Goal: Task Accomplishment & Management: Manage account settings

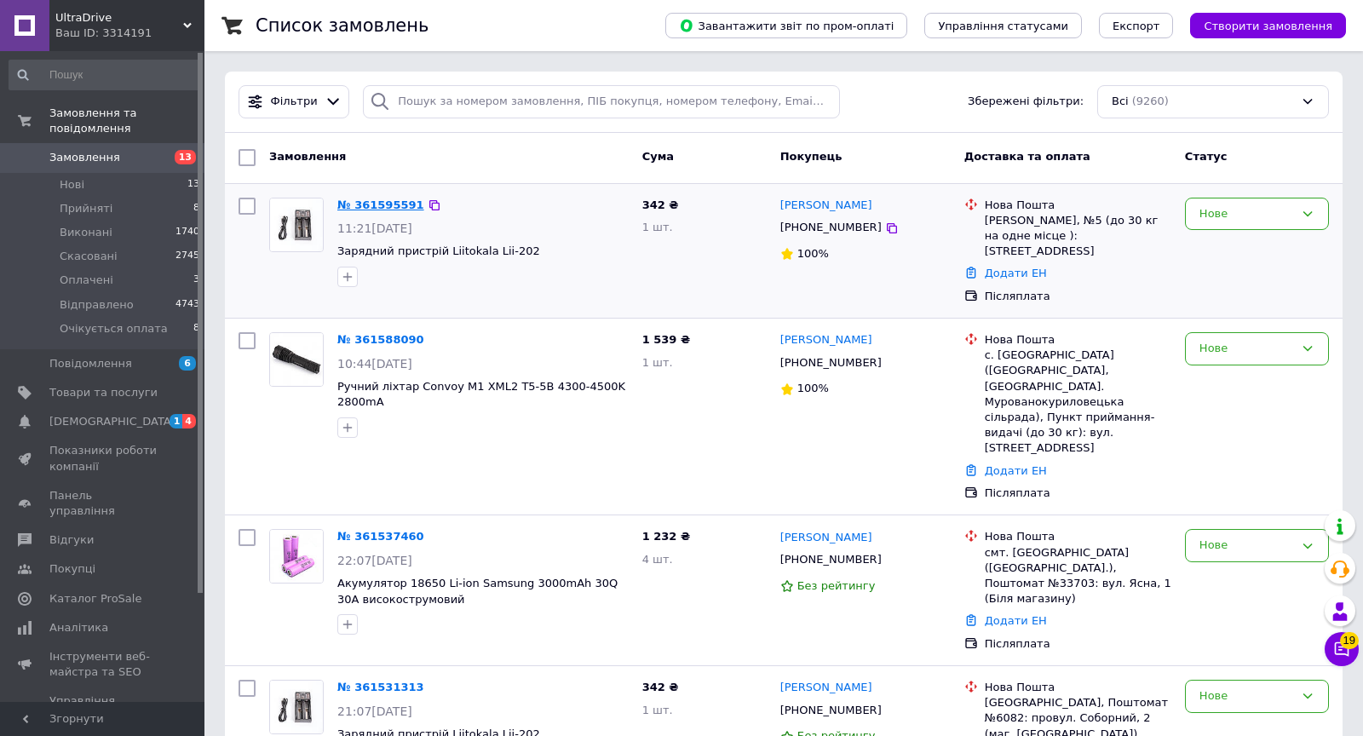
click at [400, 204] on link "№ 361595591" at bounding box center [380, 205] width 87 height 13
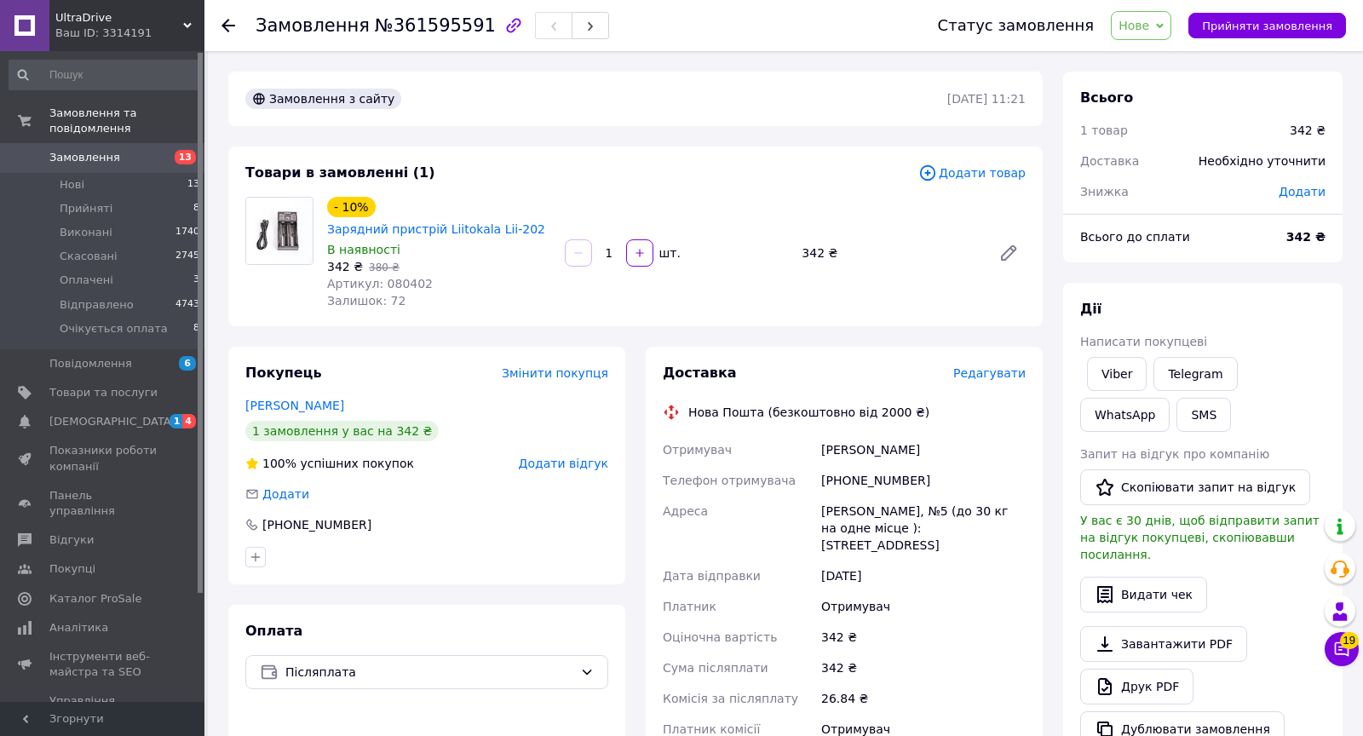
click at [837, 445] on div "Клак Виталий" at bounding box center [923, 449] width 211 height 31
copy div "Клак"
click at [417, 279] on span "Артикул: 080402" at bounding box center [380, 284] width 106 height 14
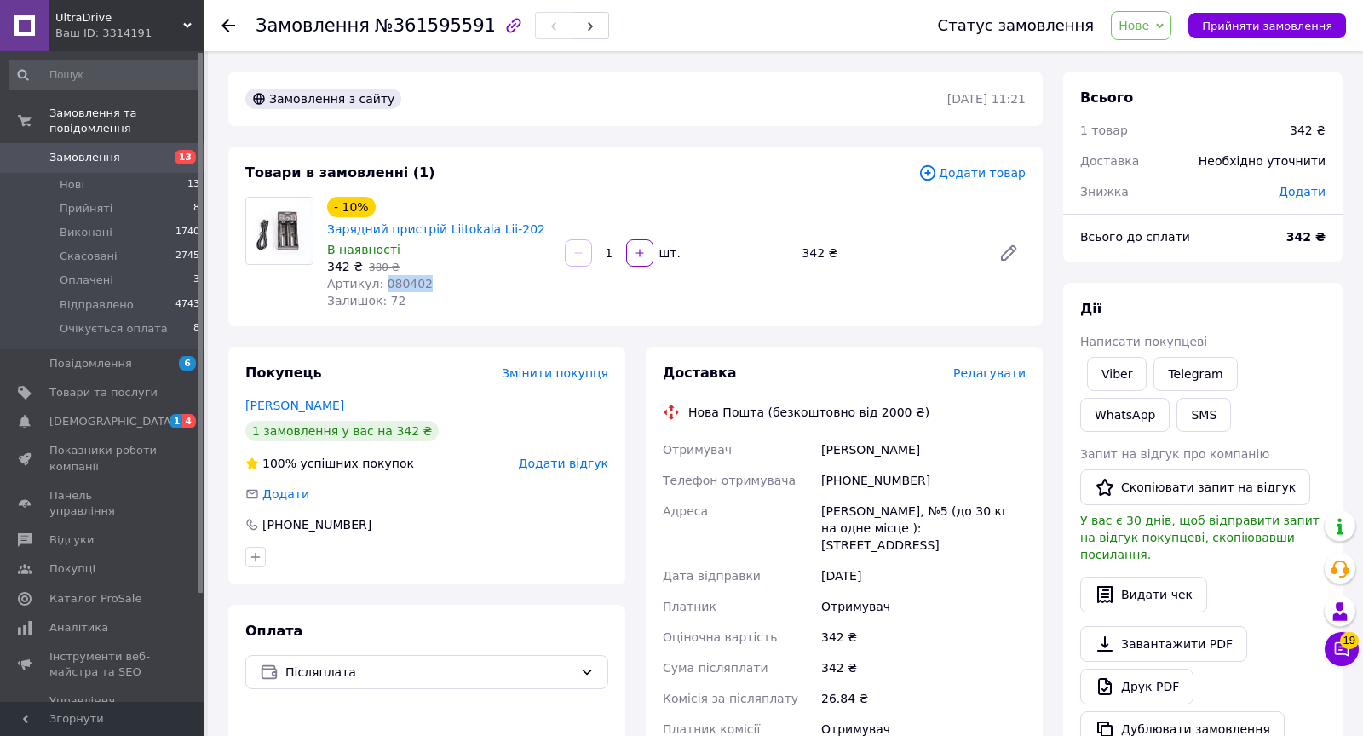
copy span "080402"
click at [1004, 371] on span "Редагувати" at bounding box center [989, 373] width 72 height 14
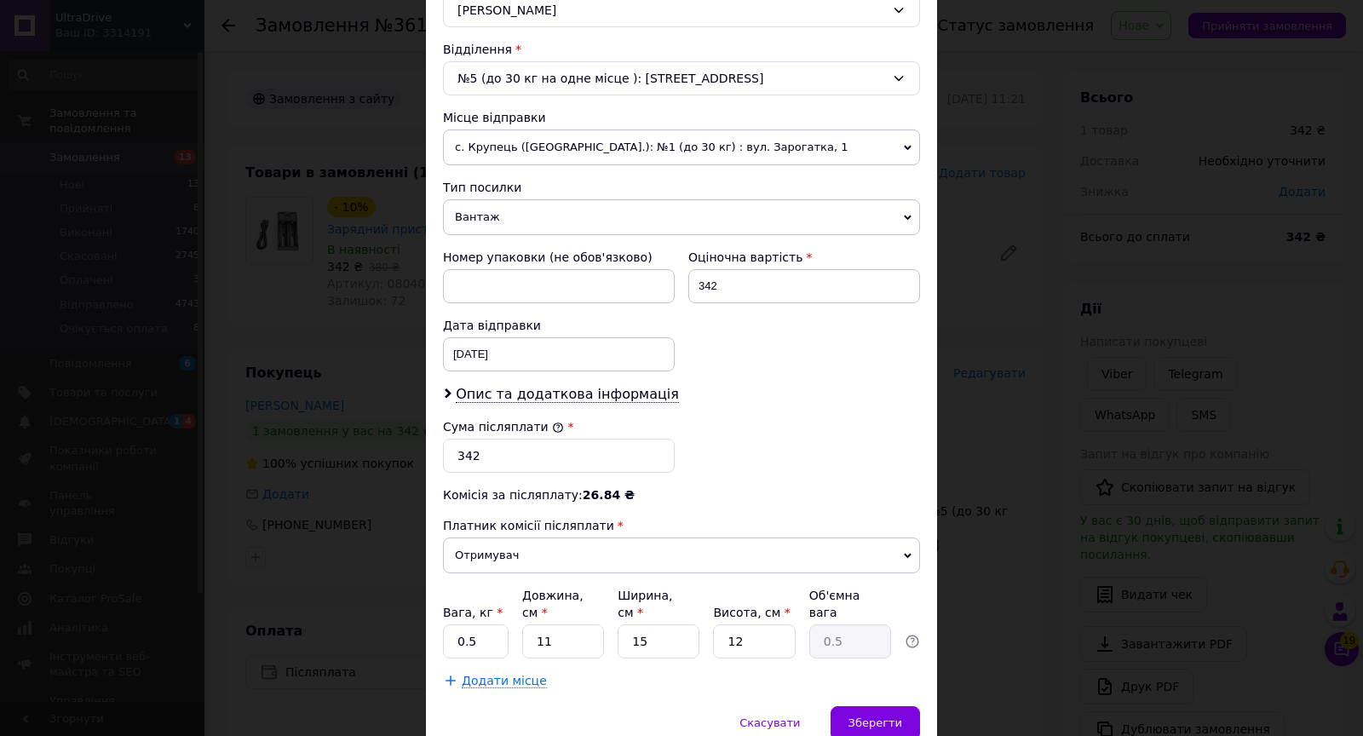
scroll to position [568, 0]
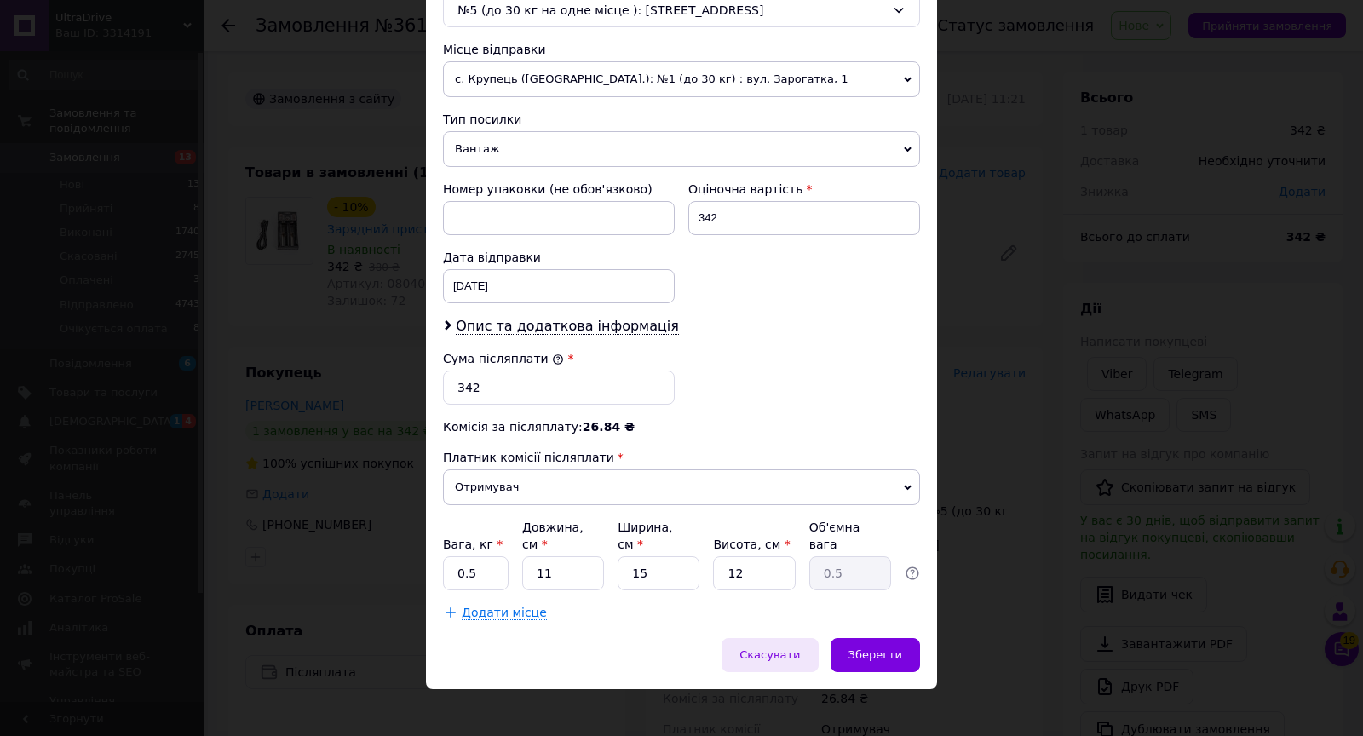
click at [782, 638] on div "Скасувати" at bounding box center [770, 655] width 96 height 34
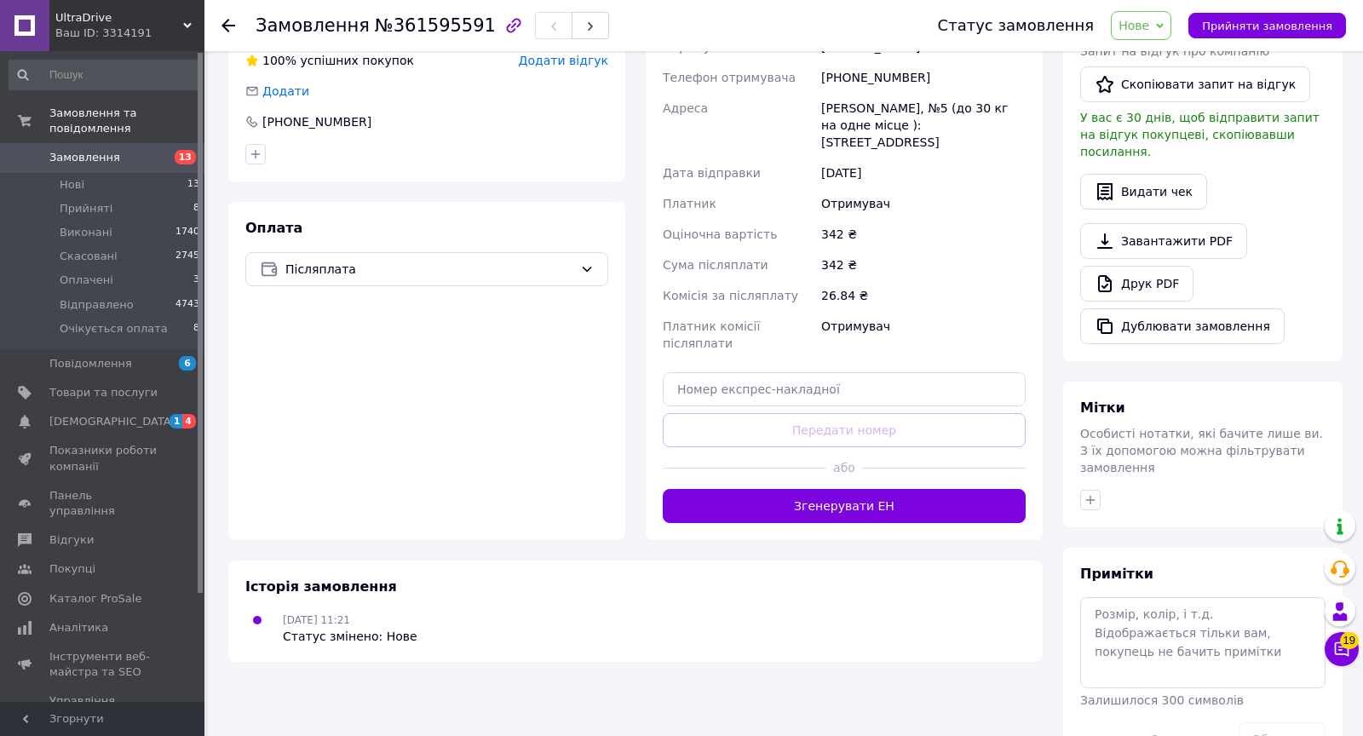
scroll to position [437, 0]
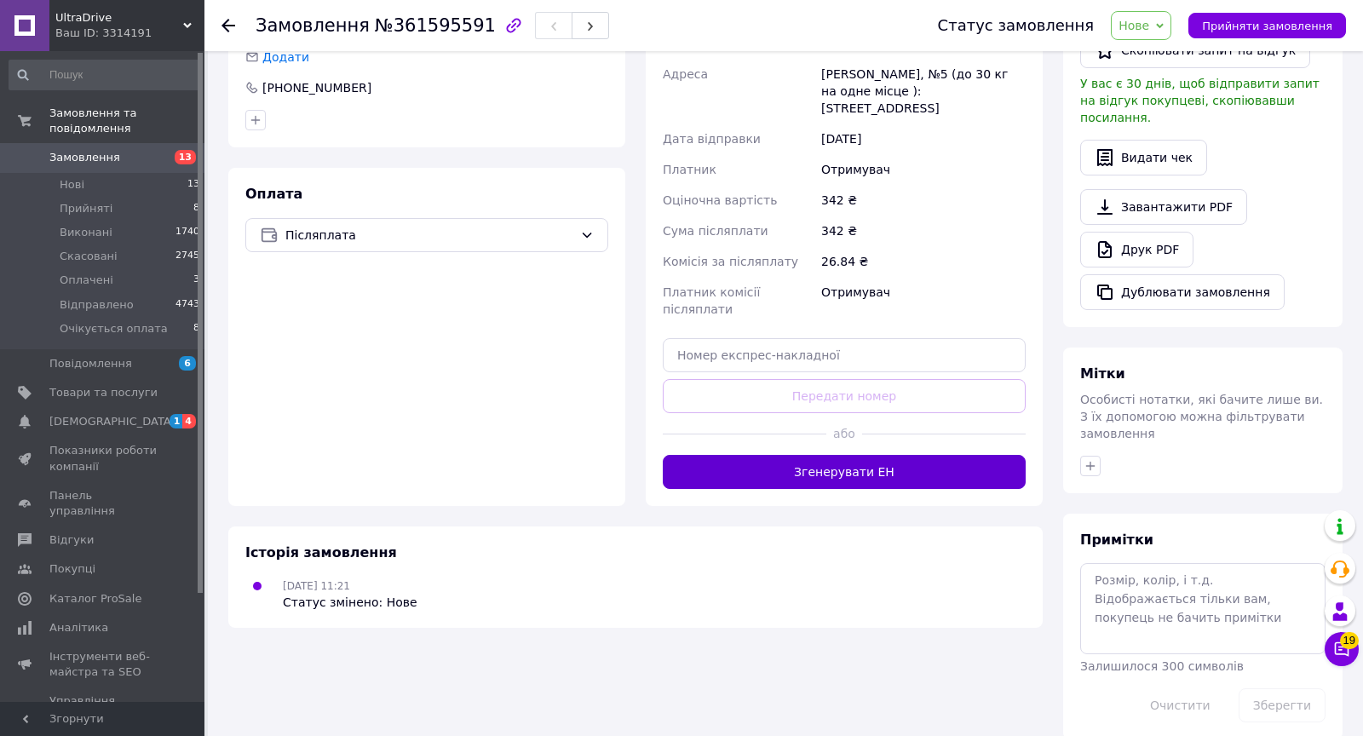
click at [859, 474] on button "Згенерувати ЕН" at bounding box center [844, 472] width 363 height 34
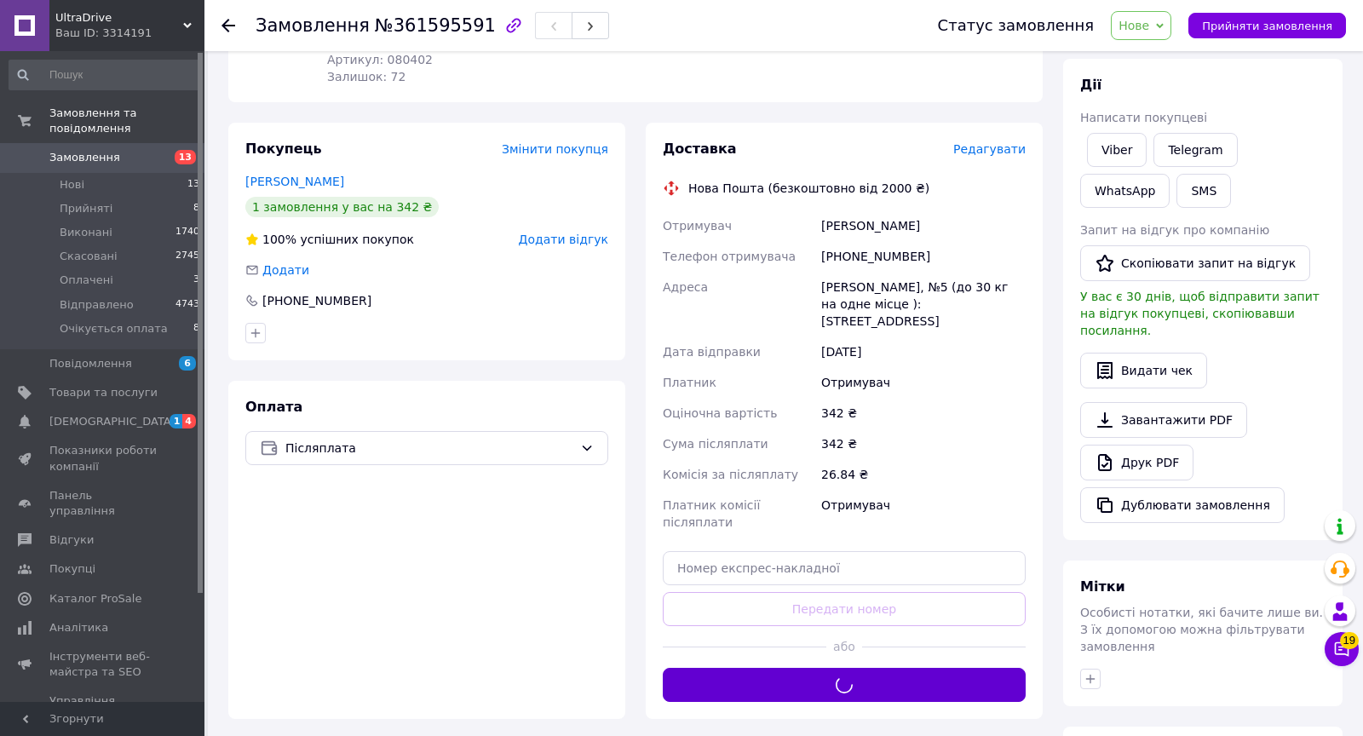
scroll to position [184, 0]
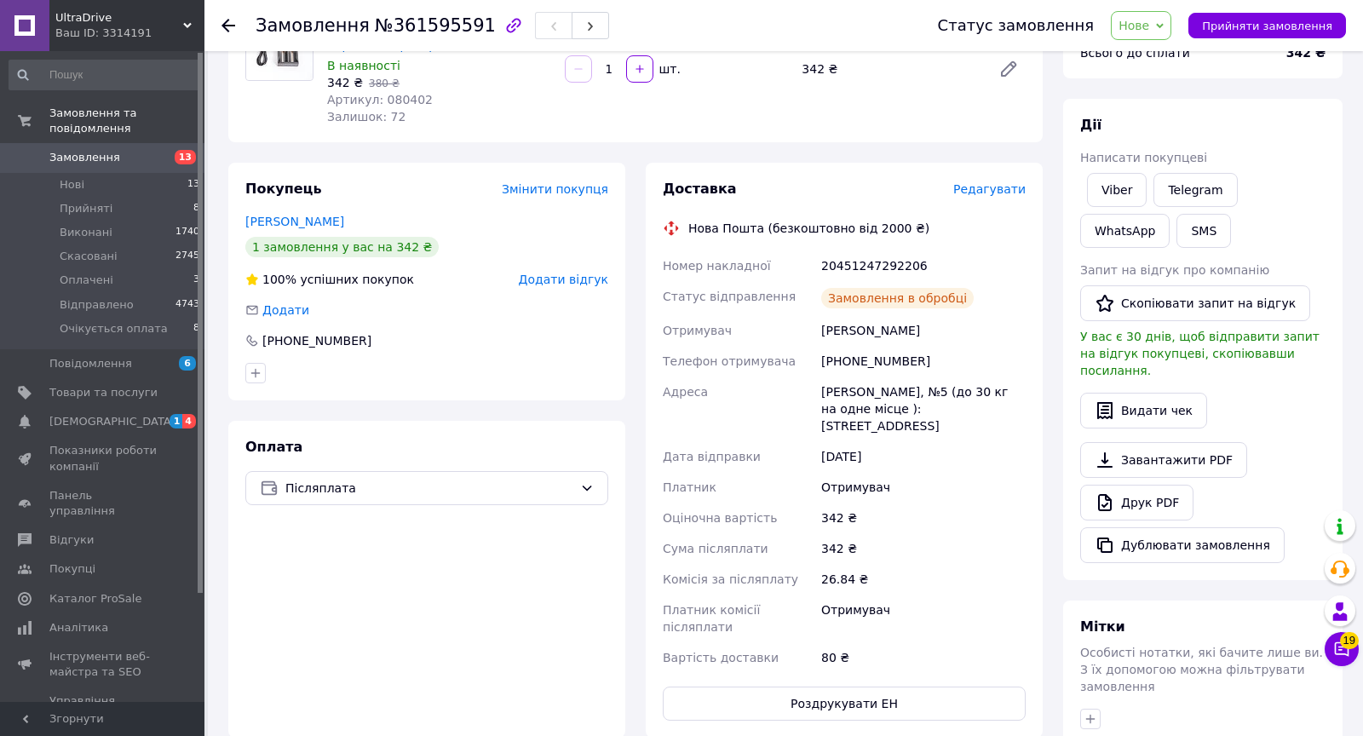
click at [867, 262] on div "20451247292206" at bounding box center [923, 265] width 211 height 31
copy div "20451247292206"
click at [282, 339] on div "[PHONE_NUMBER]" at bounding box center [317, 340] width 112 height 17
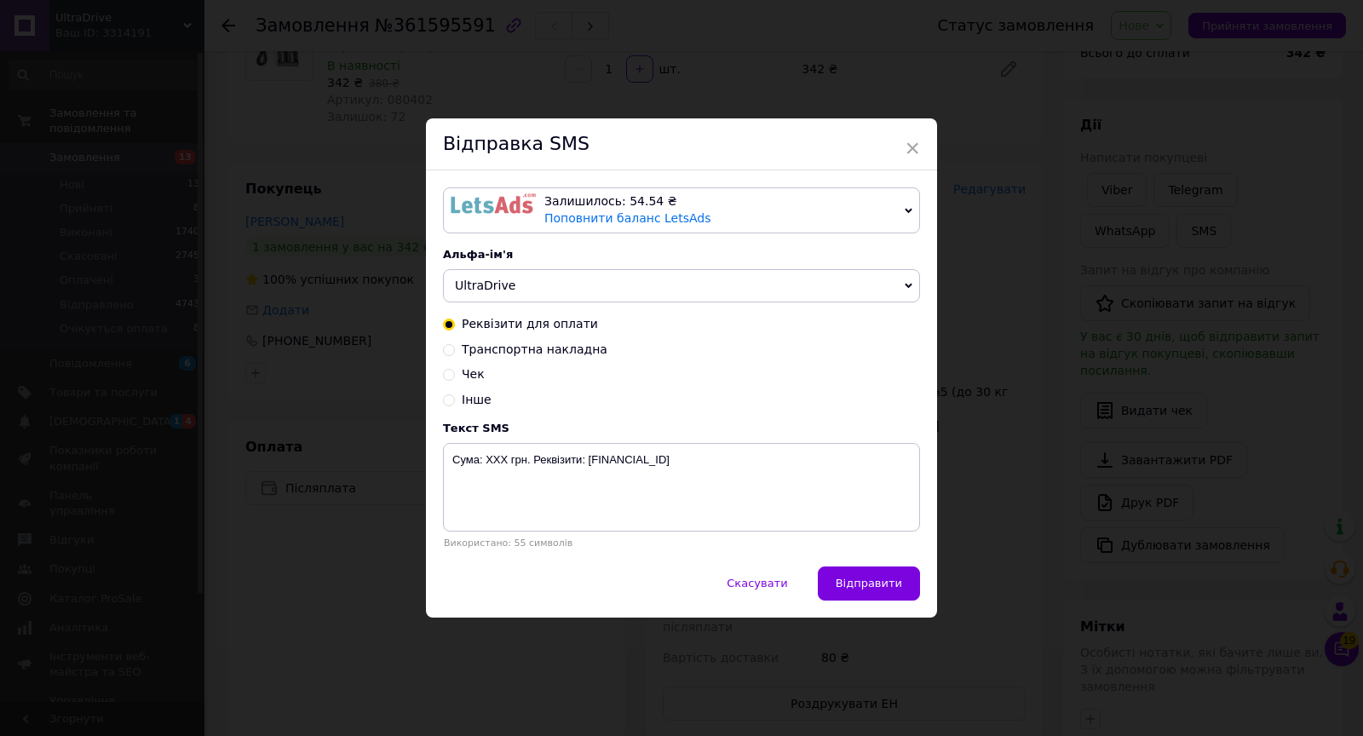
click at [503, 351] on span "Транспортна накладна" at bounding box center [535, 349] width 146 height 14
click at [455, 351] on input "Транспортна накладна" at bounding box center [449, 348] width 12 height 12
radio input "true"
radio input "false"
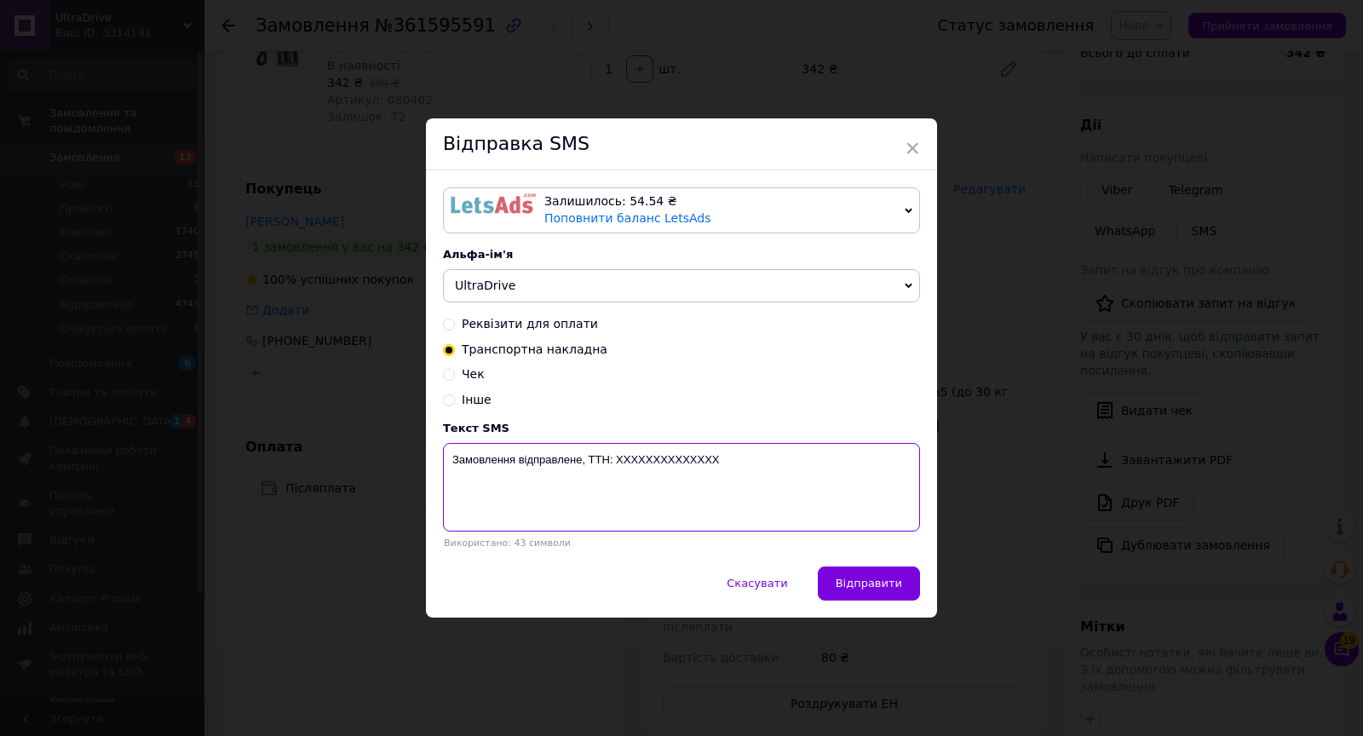
click at [655, 452] on textarea "Замовлення відправлене, ТТН: XXXXXXXXXXXXXX" at bounding box center [681, 487] width 477 height 89
click at [655, 454] on textarea "Замовлення відправлене, ТТН: XXXXXXXXXXXXXX" at bounding box center [681, 487] width 477 height 89
paste textarea "20451247292206"
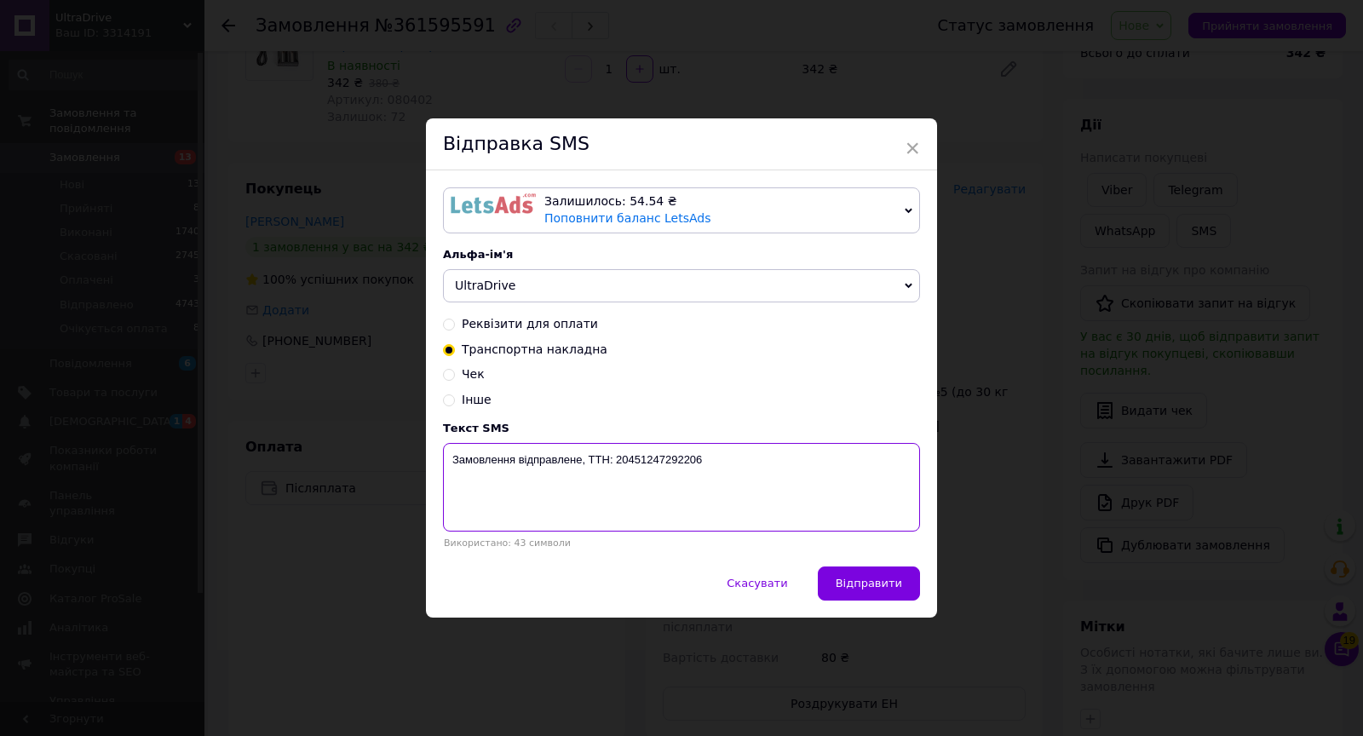
type textarea "Замовлення відправлене, ТТН: 20451247292206"
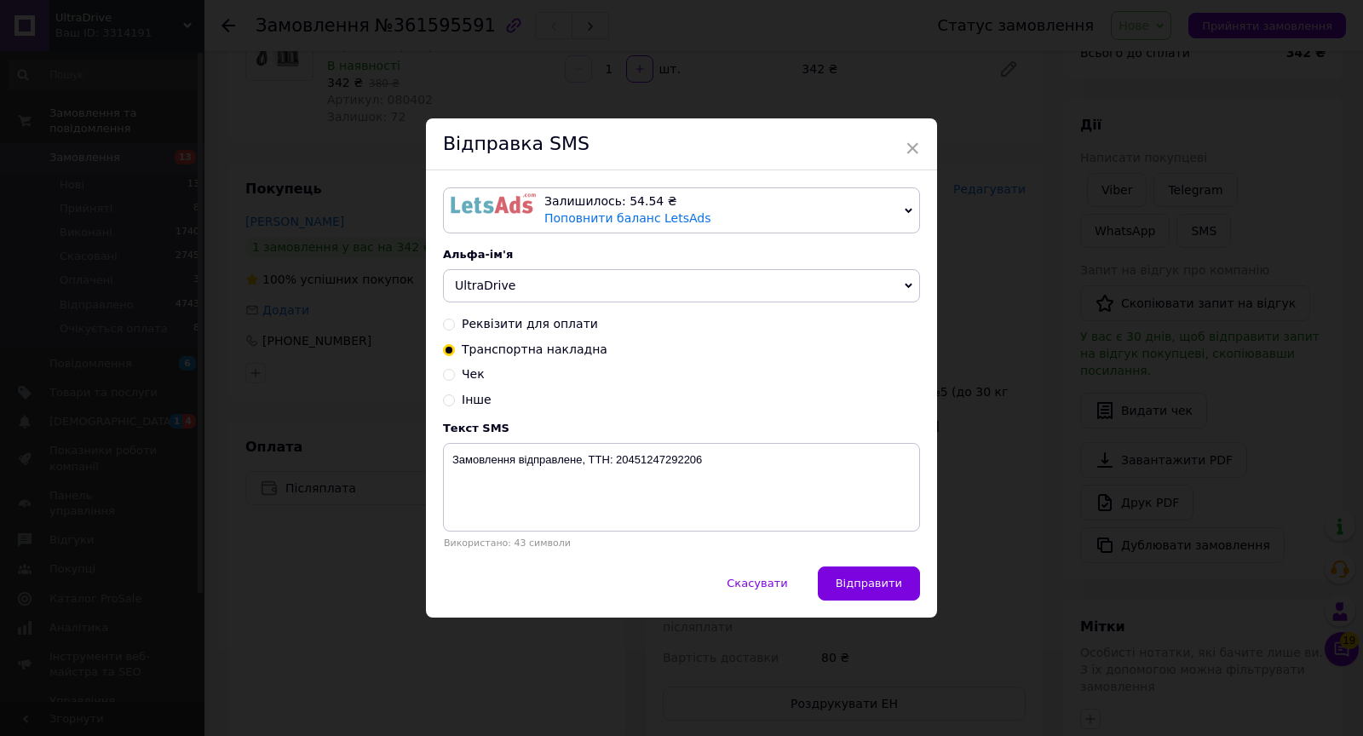
click at [892, 604] on div "Скасувати   Відправити" at bounding box center [681, 592] width 511 height 51
click at [876, 580] on span "Відправити" at bounding box center [869, 583] width 66 height 13
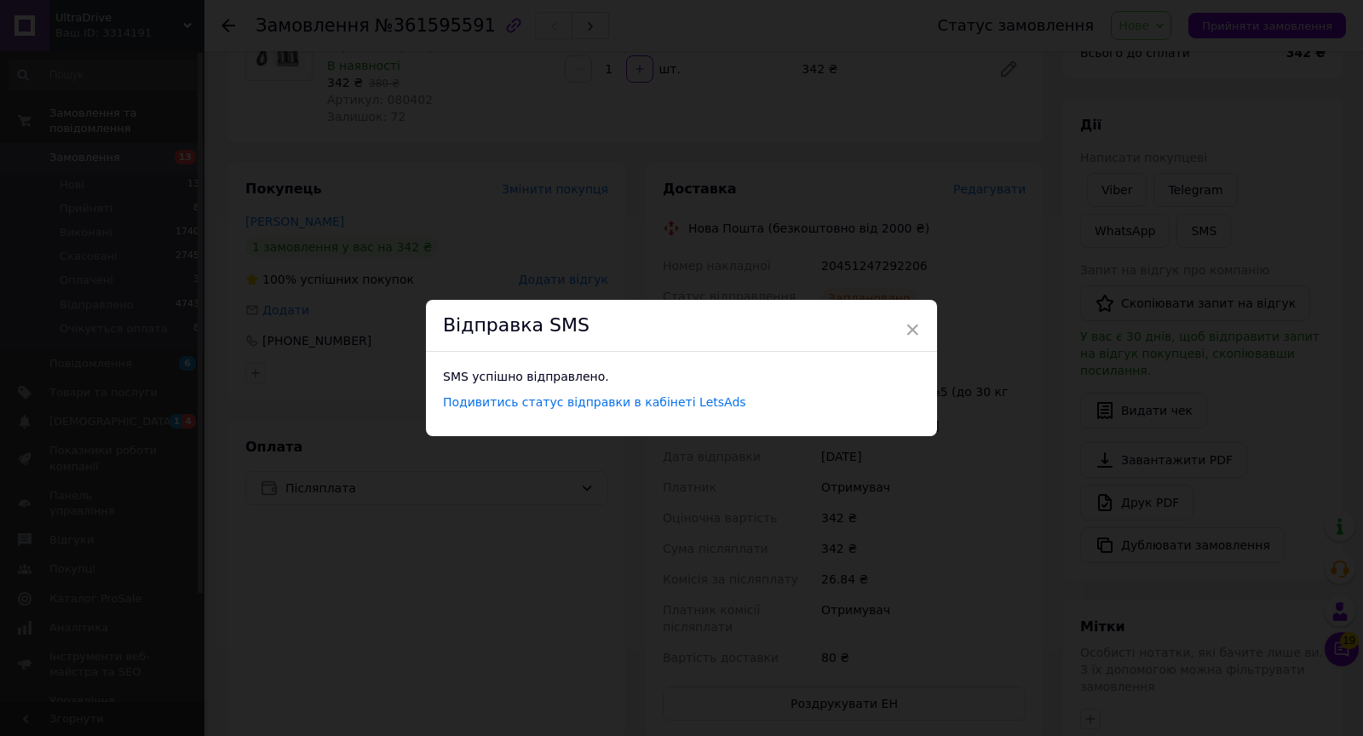
click at [901, 325] on div "Відправка SMS" at bounding box center [681, 326] width 511 height 52
click at [918, 322] on div "Відправка SMS" at bounding box center [681, 326] width 511 height 52
click at [915, 323] on span "×" at bounding box center [912, 329] width 15 height 29
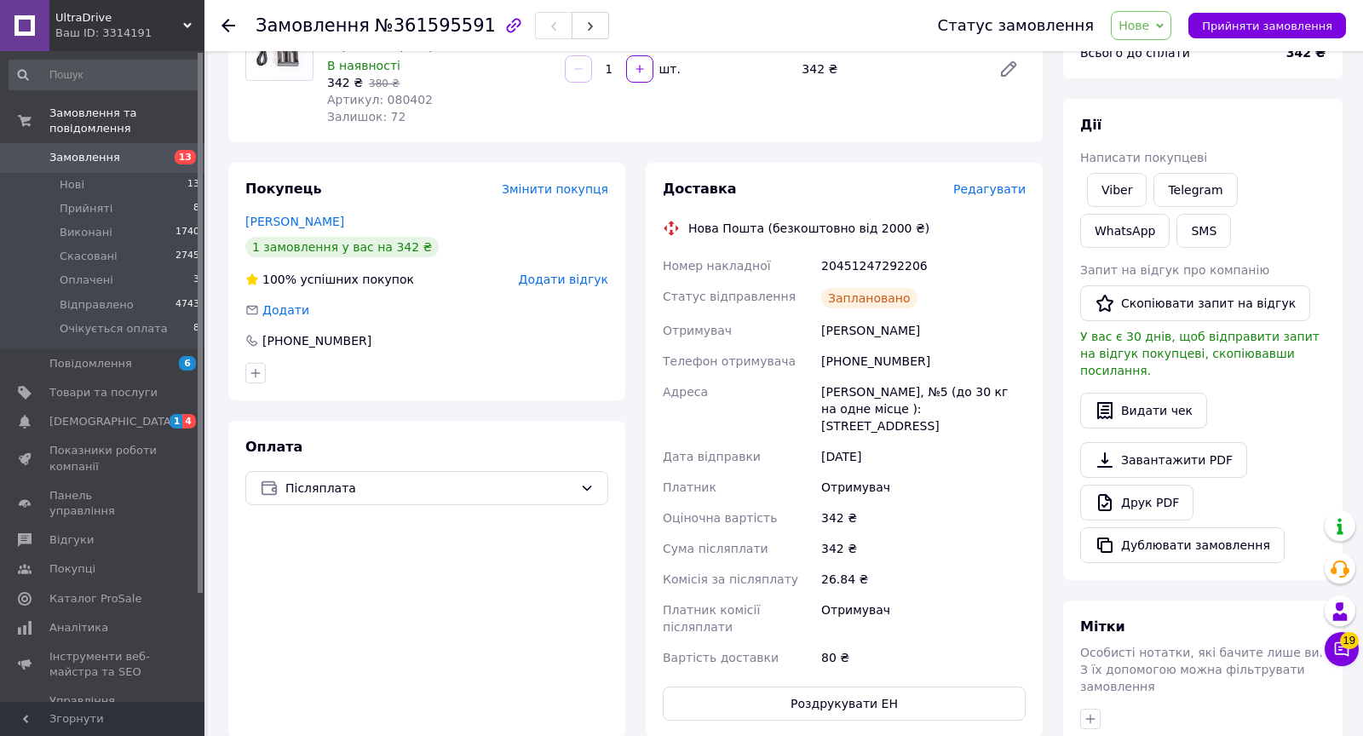
click at [1161, 36] on span "Нове" at bounding box center [1141, 25] width 60 height 29
click at [1165, 156] on li "Відправлено" at bounding box center [1174, 162] width 125 height 26
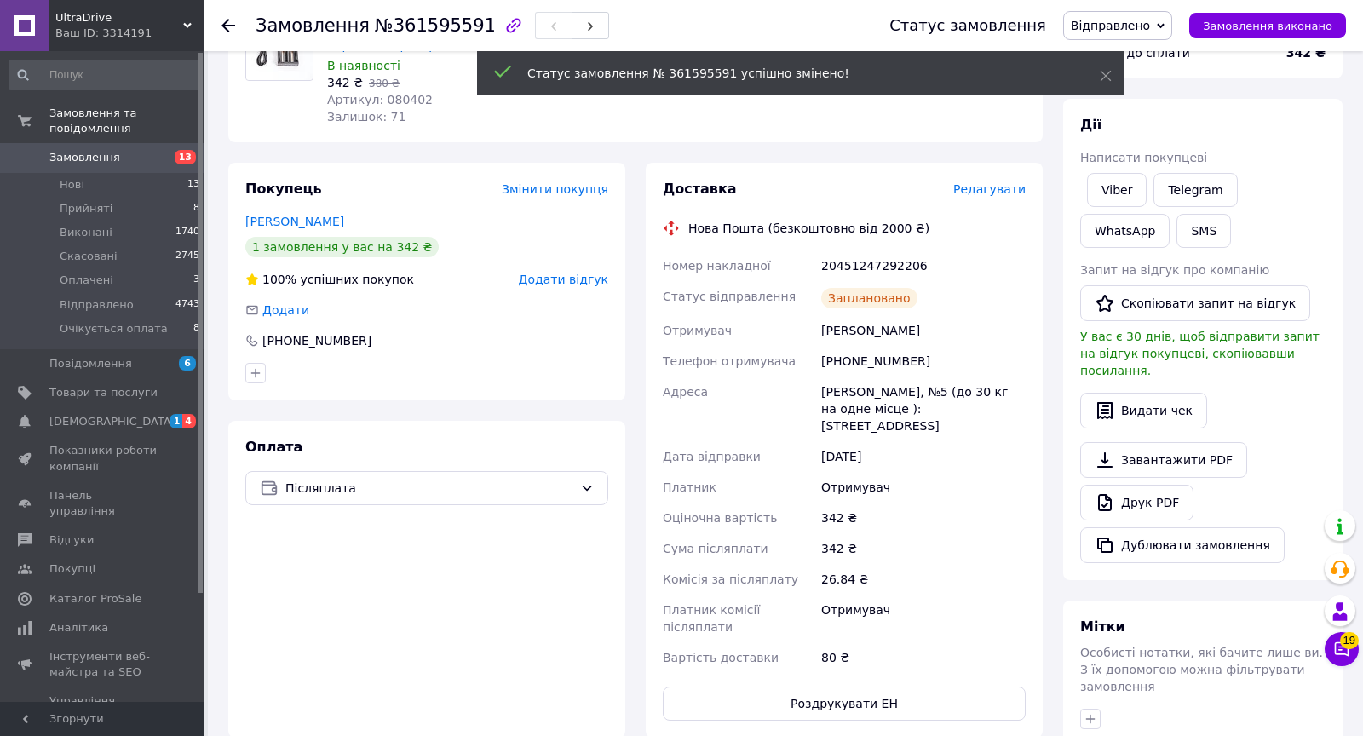
click at [112, 158] on span "Замовлення" at bounding box center [84, 157] width 71 height 15
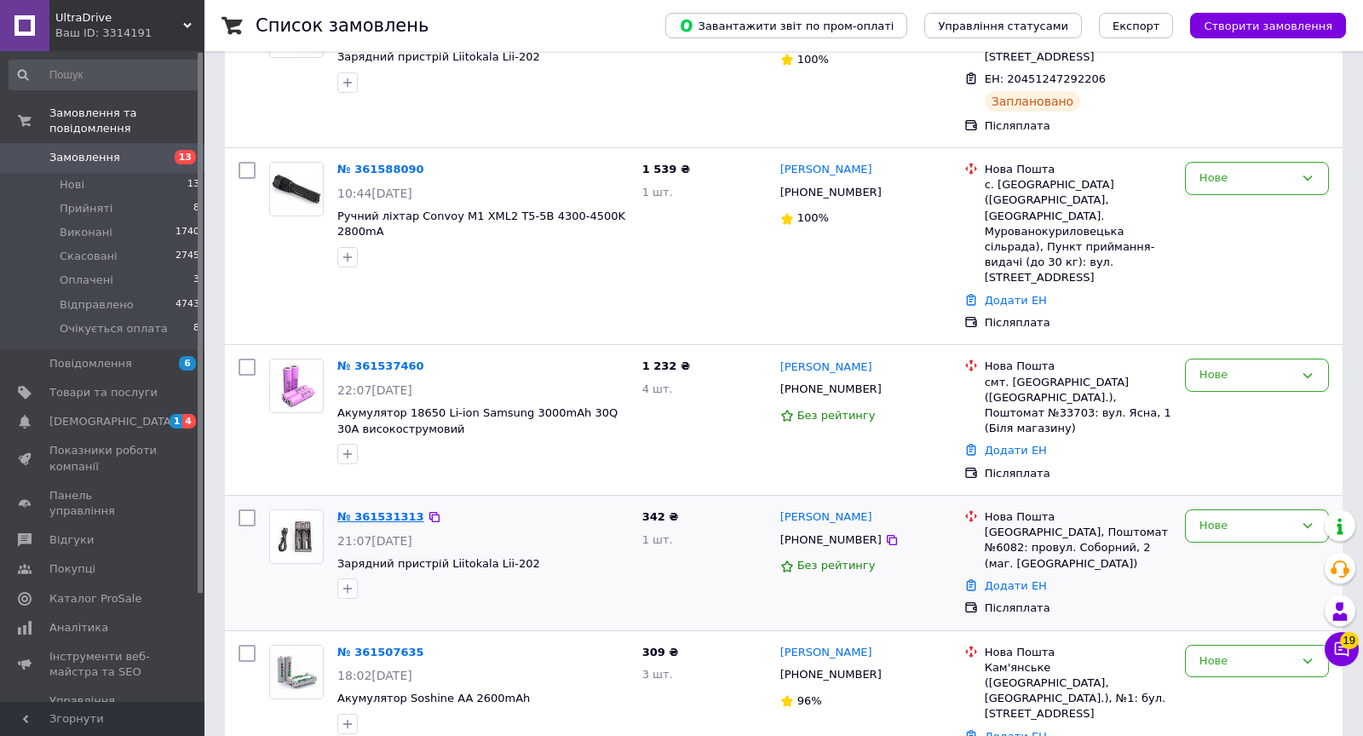
click at [396, 510] on link "№ 361531313" at bounding box center [380, 516] width 87 height 13
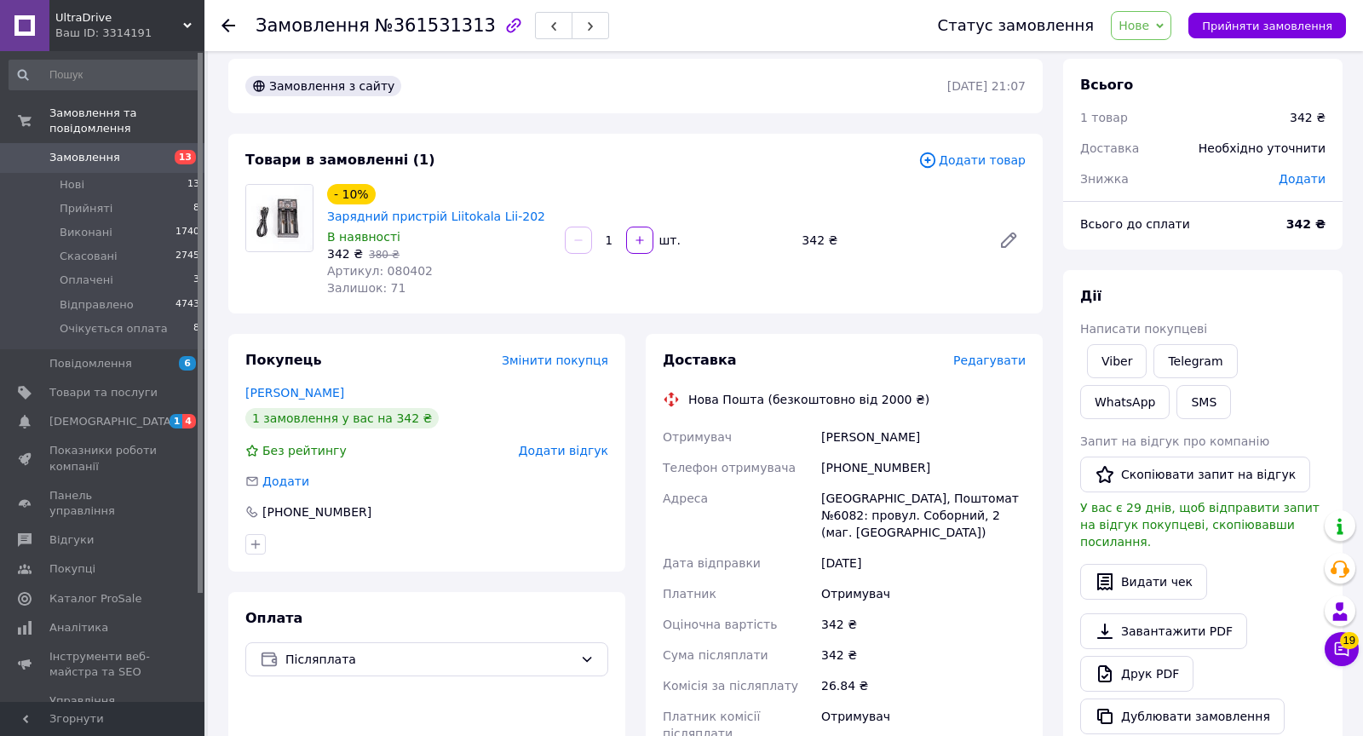
scroll to position [194, 0]
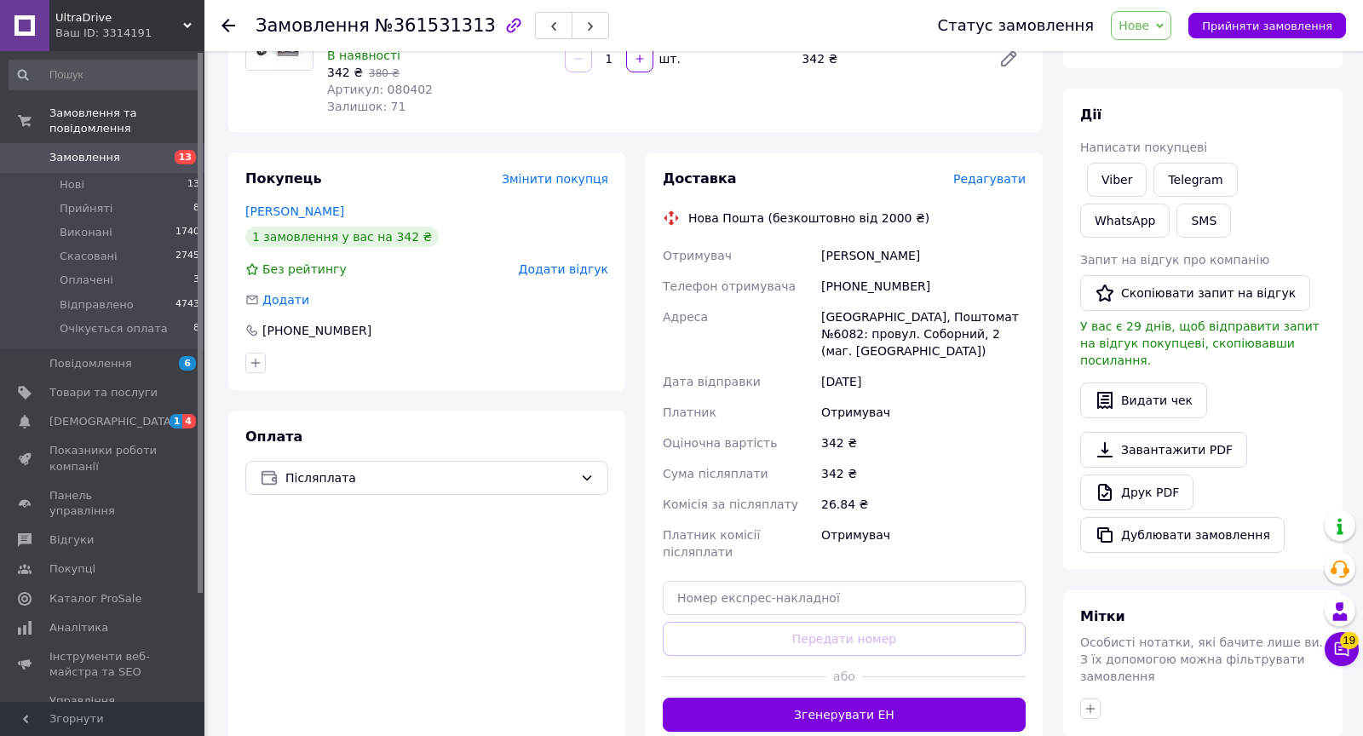
click at [854, 257] on div "Лаврентюк Інна" at bounding box center [923, 255] width 211 height 31
copy div "Лаврентюк"
click at [851, 251] on div "Лаврентюк Інна" at bounding box center [923, 255] width 211 height 31
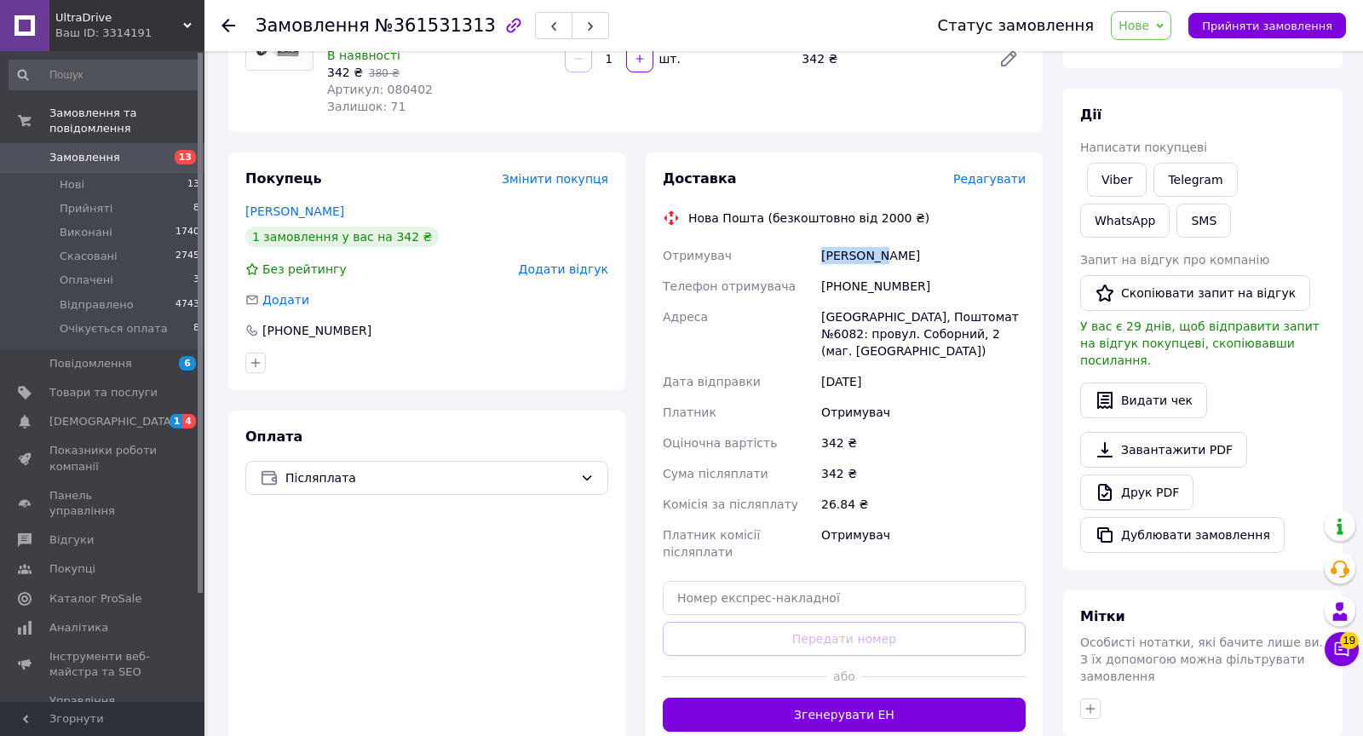
copy div "Лаврентюк"
click at [985, 176] on span "Редагувати" at bounding box center [989, 179] width 72 height 14
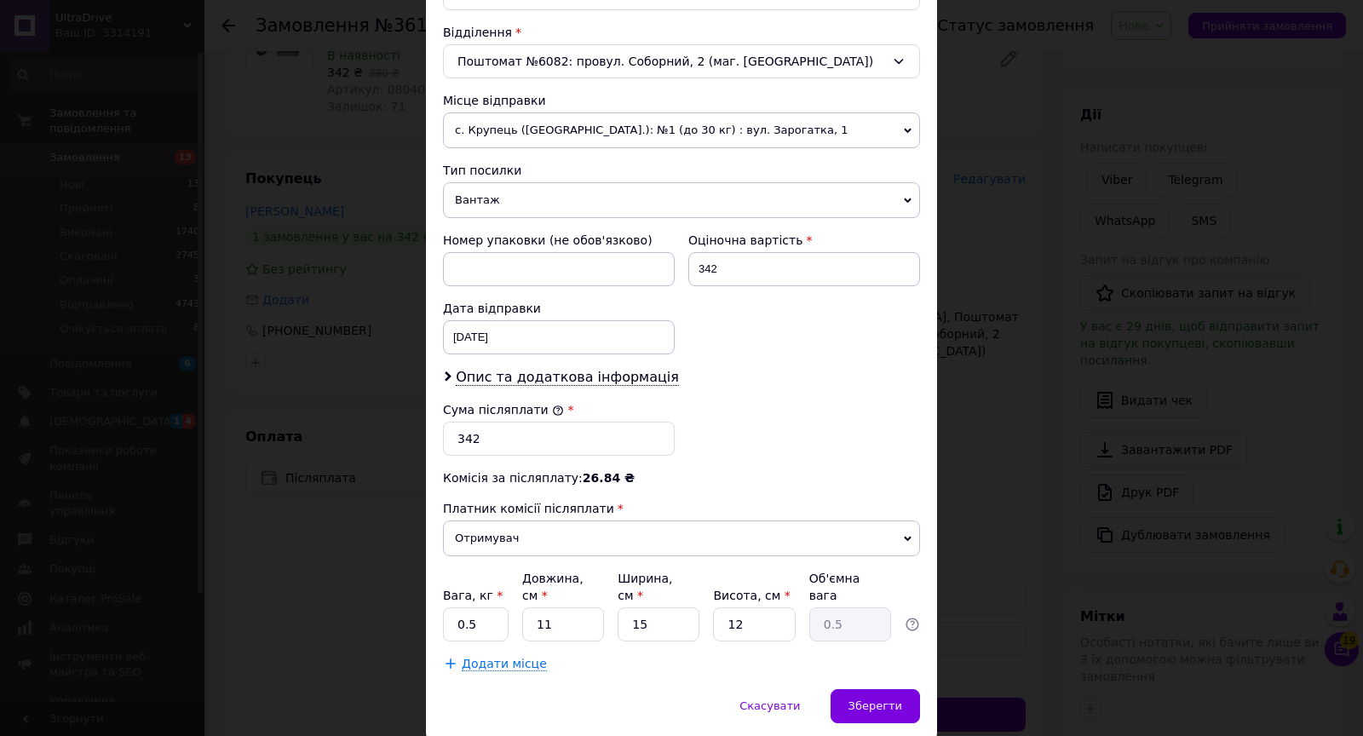
scroll to position [568, 0]
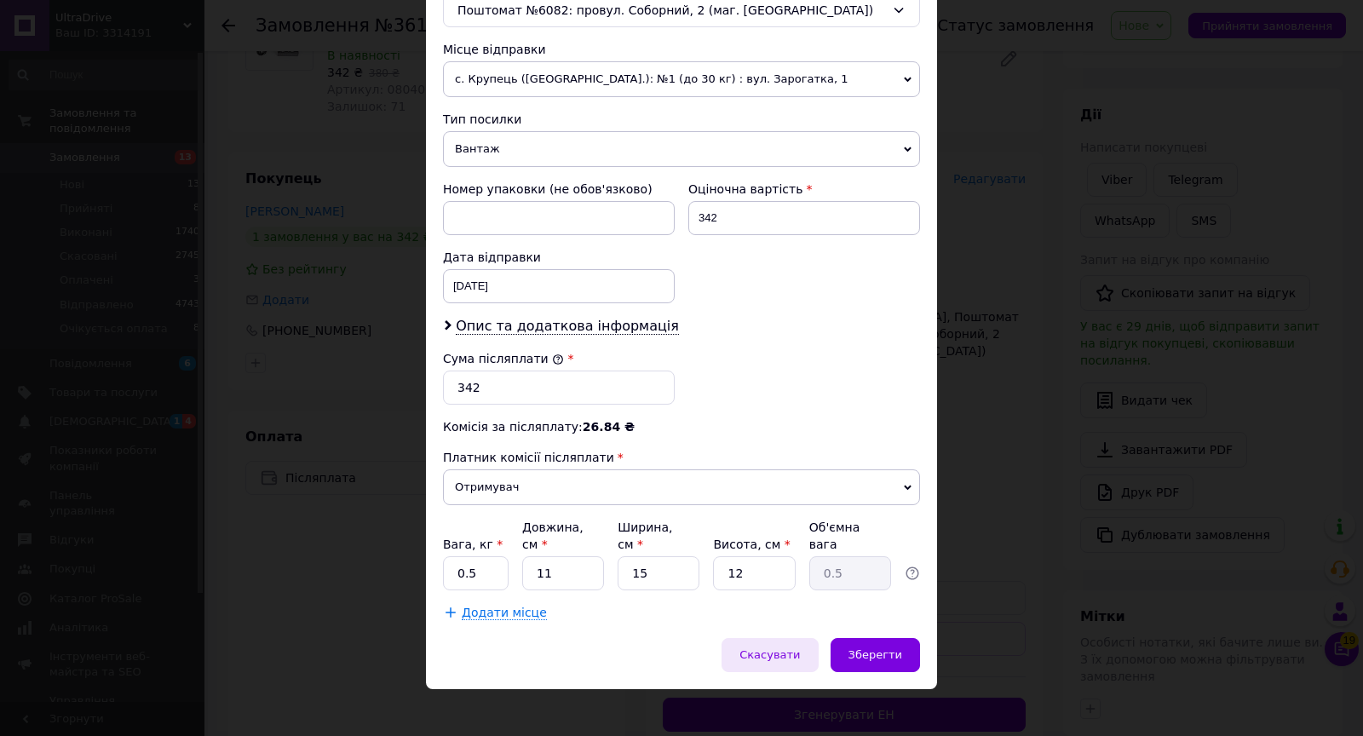
click at [814, 644] on div "Скасувати" at bounding box center [770, 655] width 96 height 34
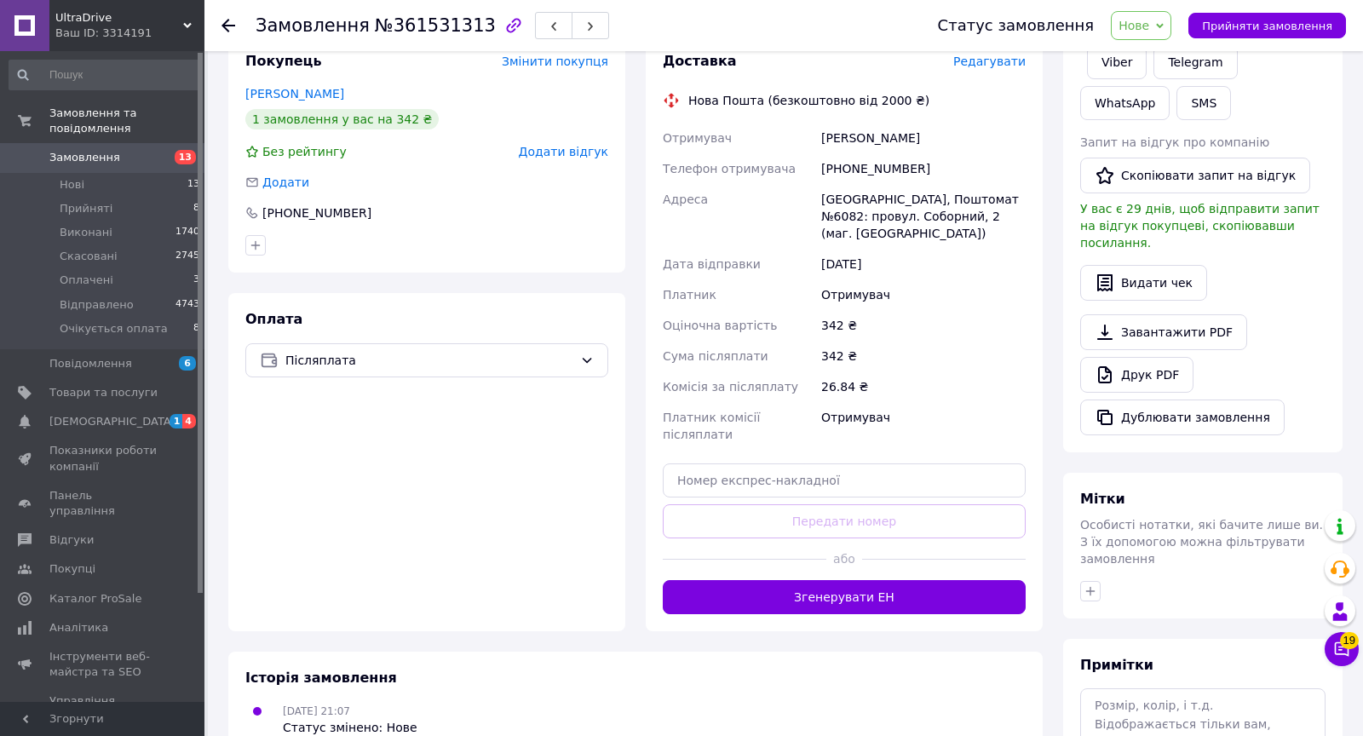
scroll to position [356, 0]
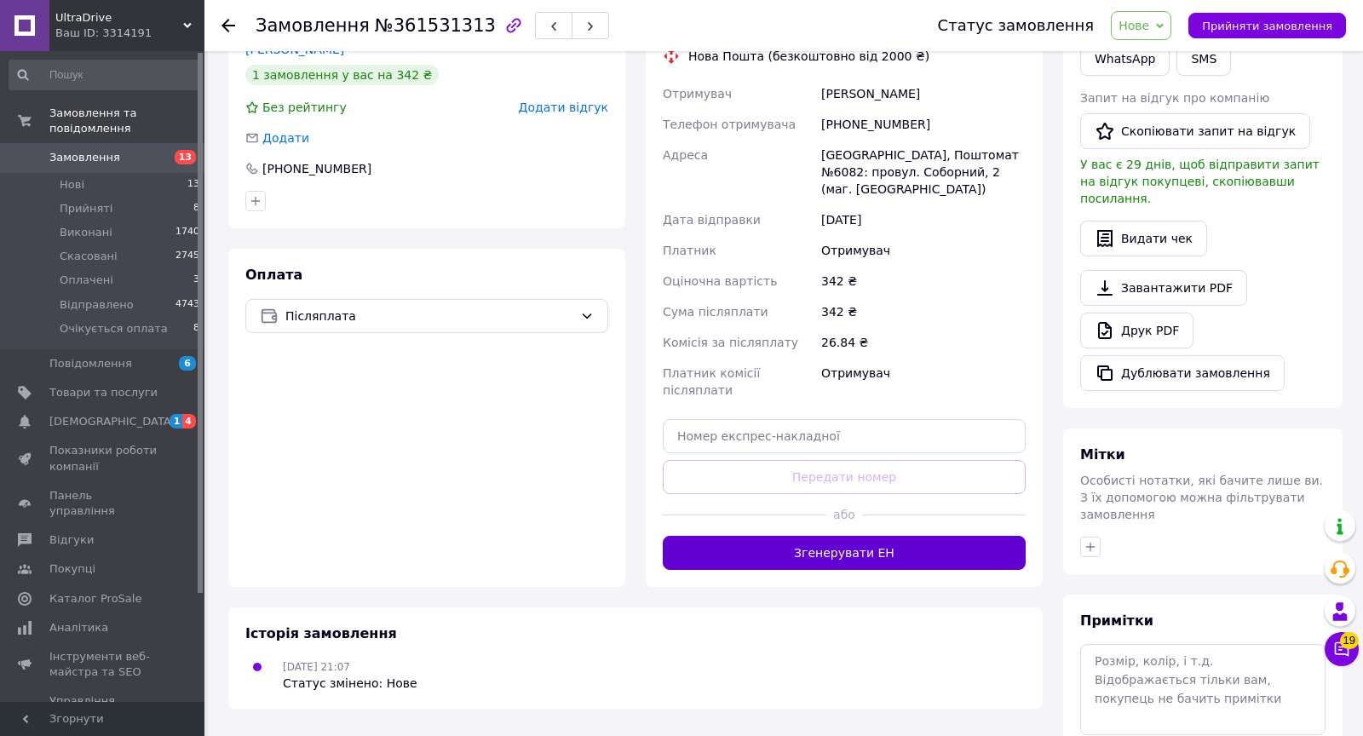
click at [828, 544] on button "Згенерувати ЕН" at bounding box center [844, 553] width 363 height 34
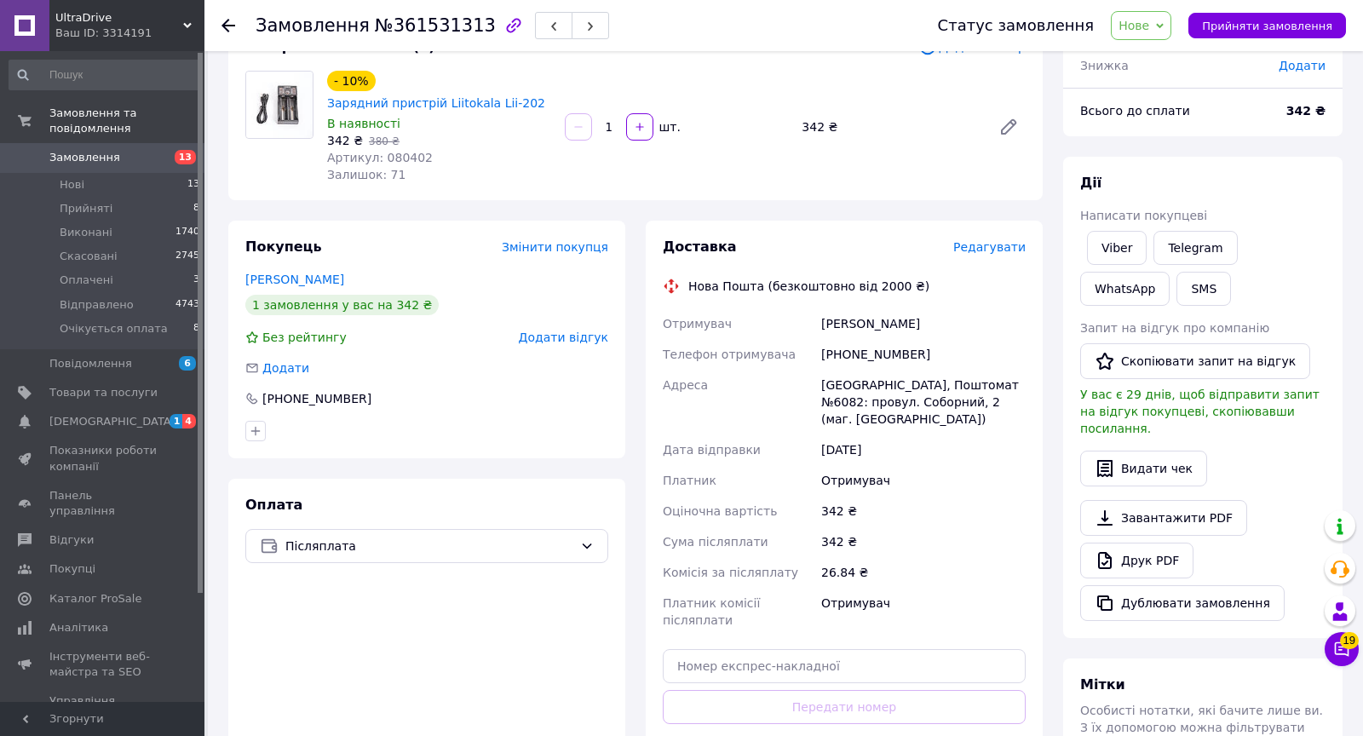
scroll to position [124, 0]
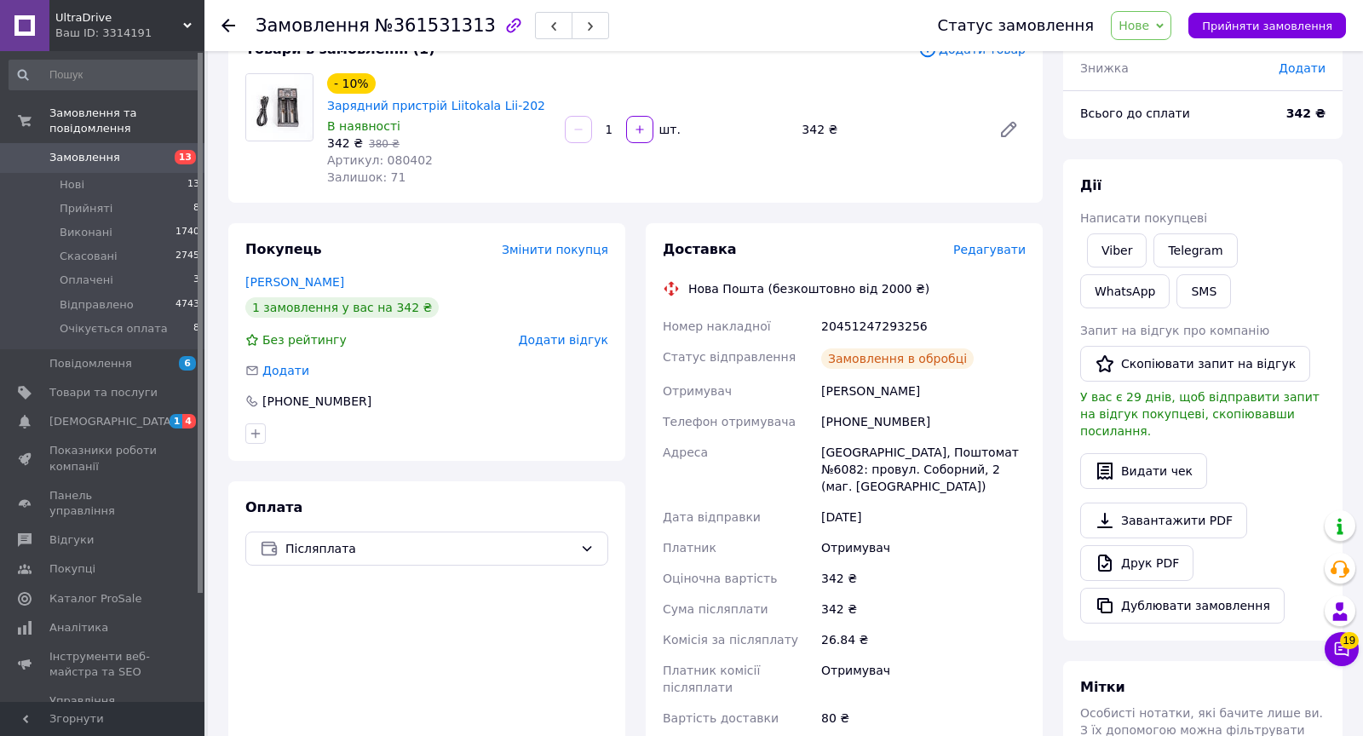
click at [862, 325] on div "20451247293256" at bounding box center [923, 326] width 211 height 31
copy div "20451247293256"
click at [331, 408] on div "[PHONE_NUMBER]" at bounding box center [317, 401] width 112 height 17
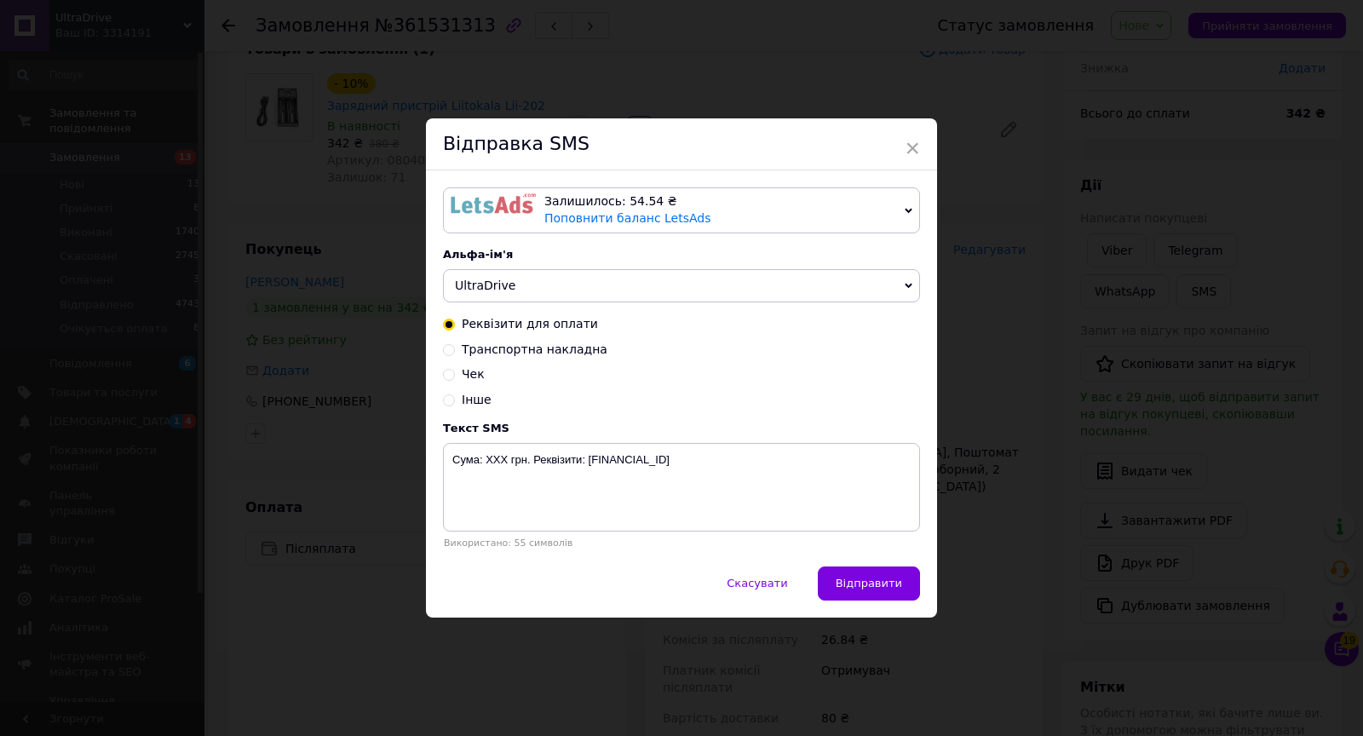
click at [551, 352] on span "Транспортна накладна" at bounding box center [535, 349] width 146 height 14
click at [455, 352] on input "Транспортна накладна" at bounding box center [449, 348] width 12 height 12
radio input "true"
radio input "false"
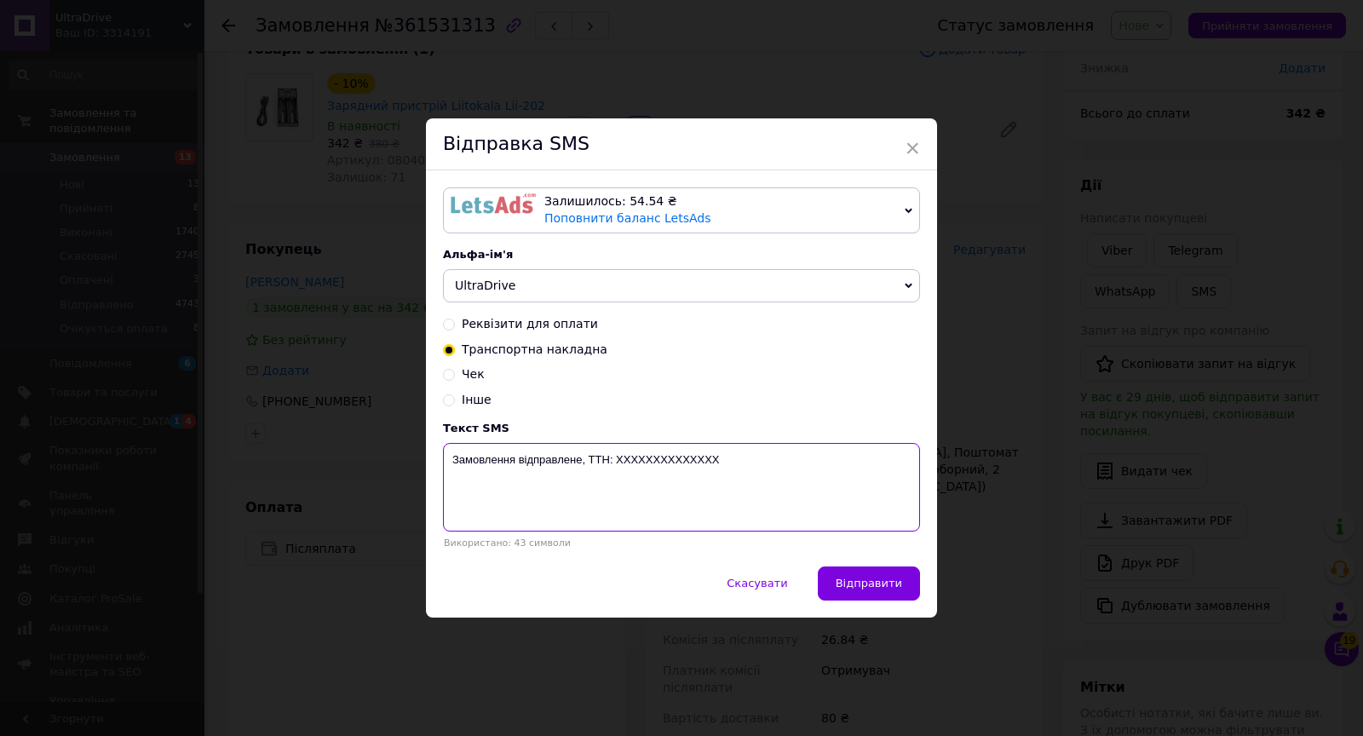
click at [642, 457] on textarea "Замовлення відправлене, ТТН: XXXXXXXXXXXXXX" at bounding box center [681, 487] width 477 height 89
paste textarea "20451247293256"
type textarea "Замовлення відправлене, ТТН: 20451247293256"
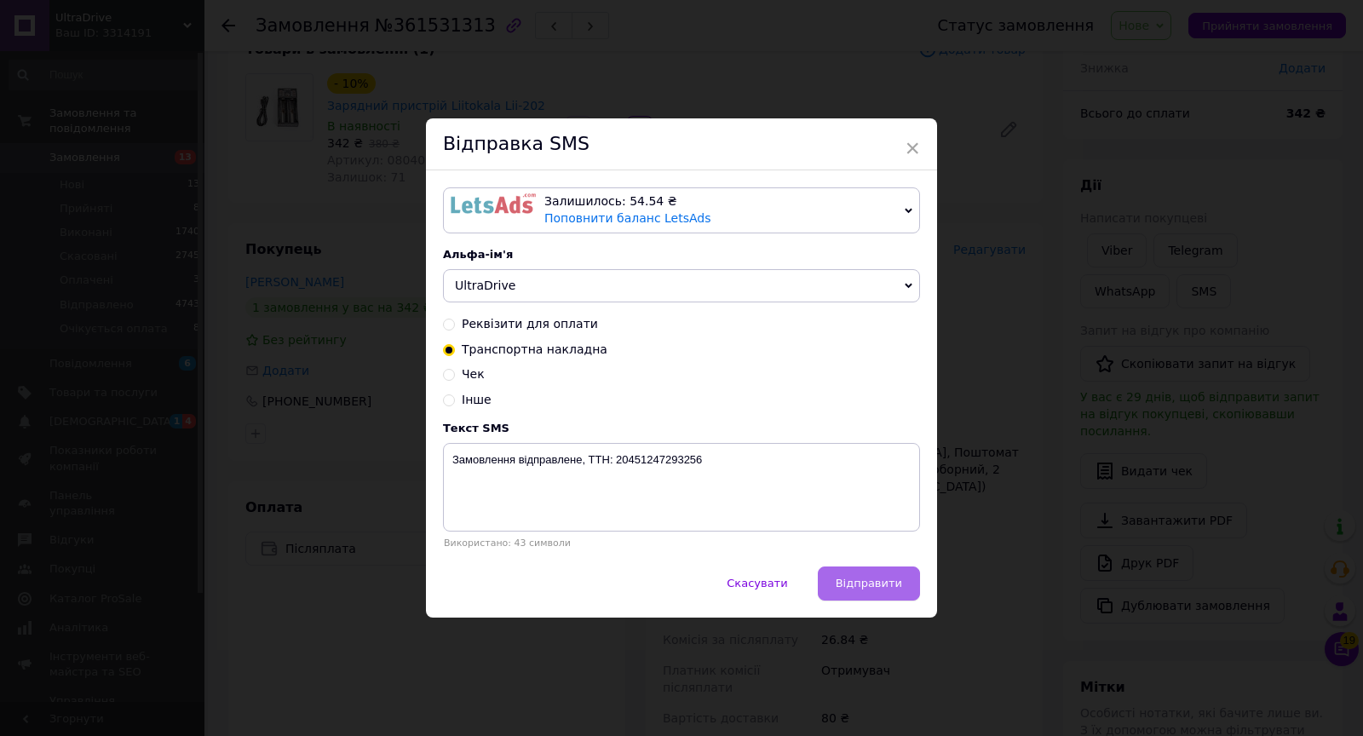
click at [844, 578] on span "Відправити" at bounding box center [869, 583] width 66 height 13
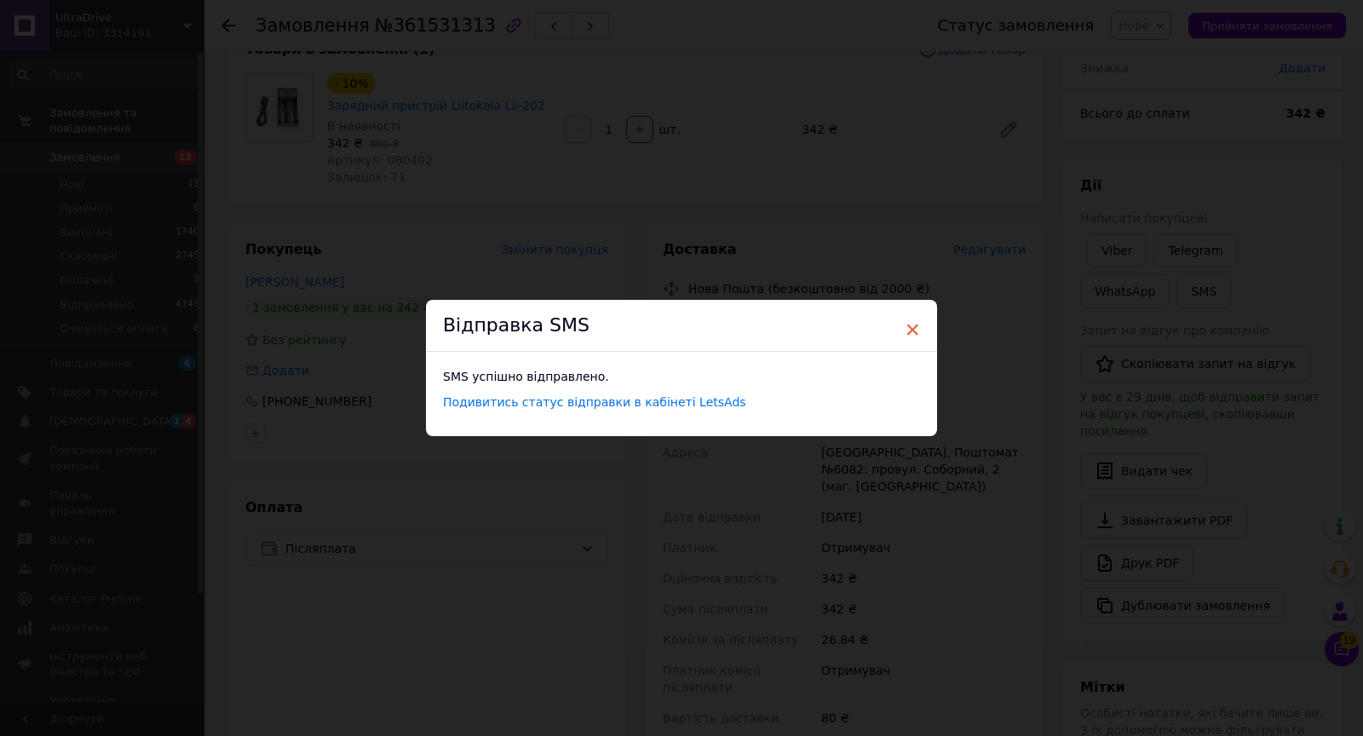
click at [911, 323] on span "×" at bounding box center [912, 329] width 15 height 29
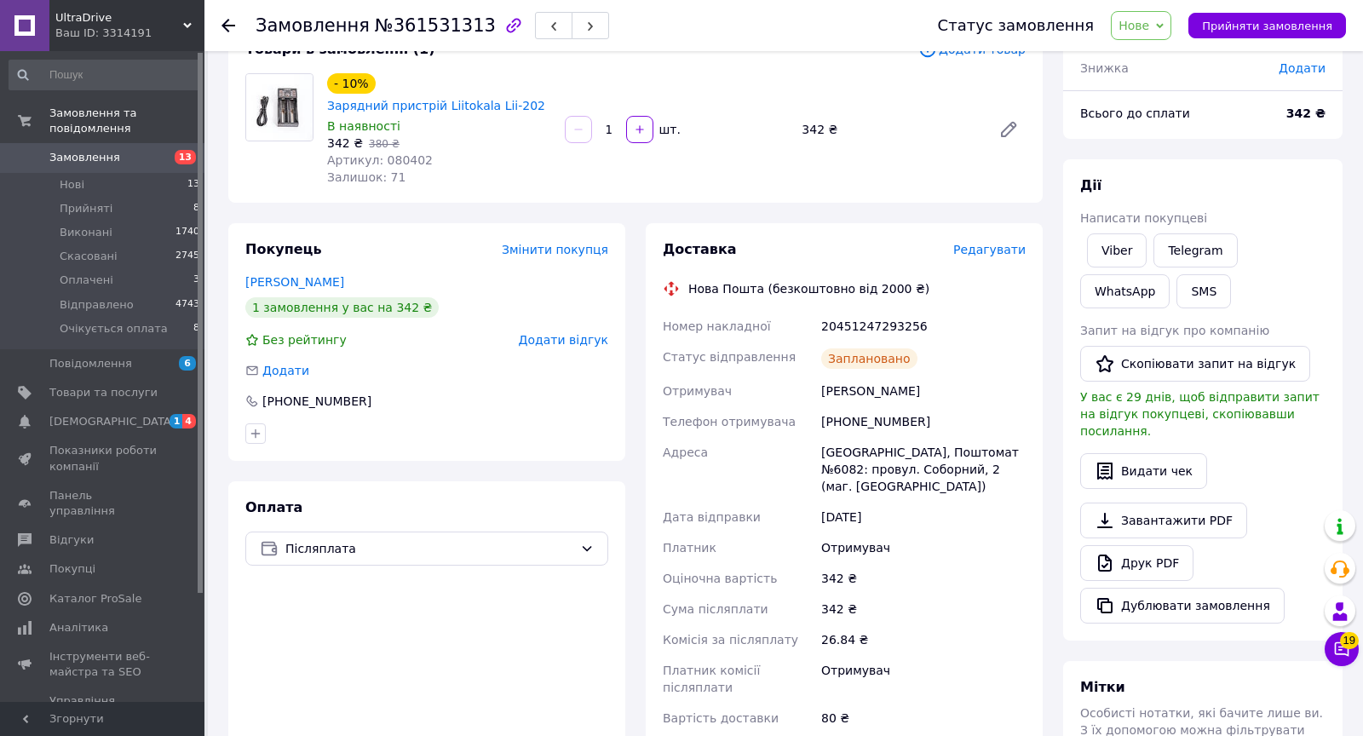
click at [1149, 30] on span "Нове" at bounding box center [1134, 26] width 31 height 14
click at [1155, 161] on li "Відправлено" at bounding box center [1174, 162] width 125 height 26
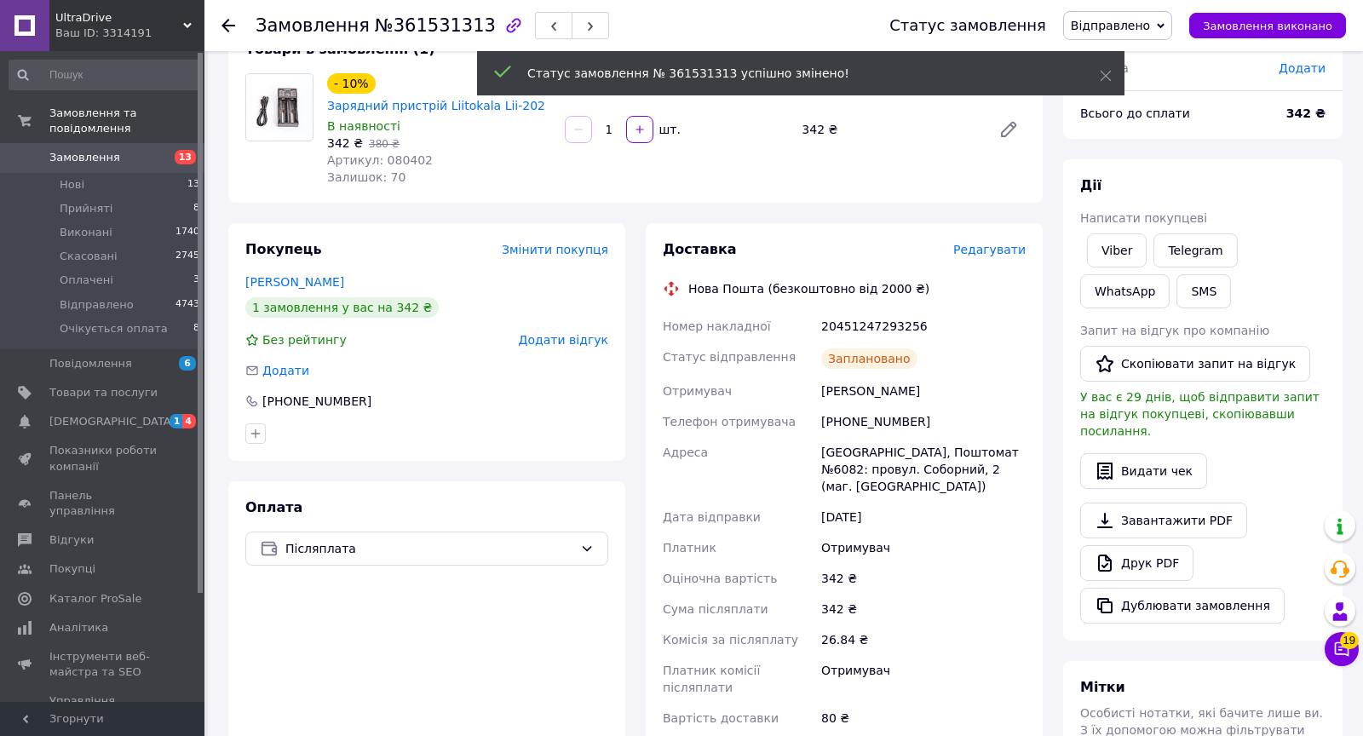
click at [108, 167] on link "Замовлення 13" at bounding box center [105, 157] width 210 height 29
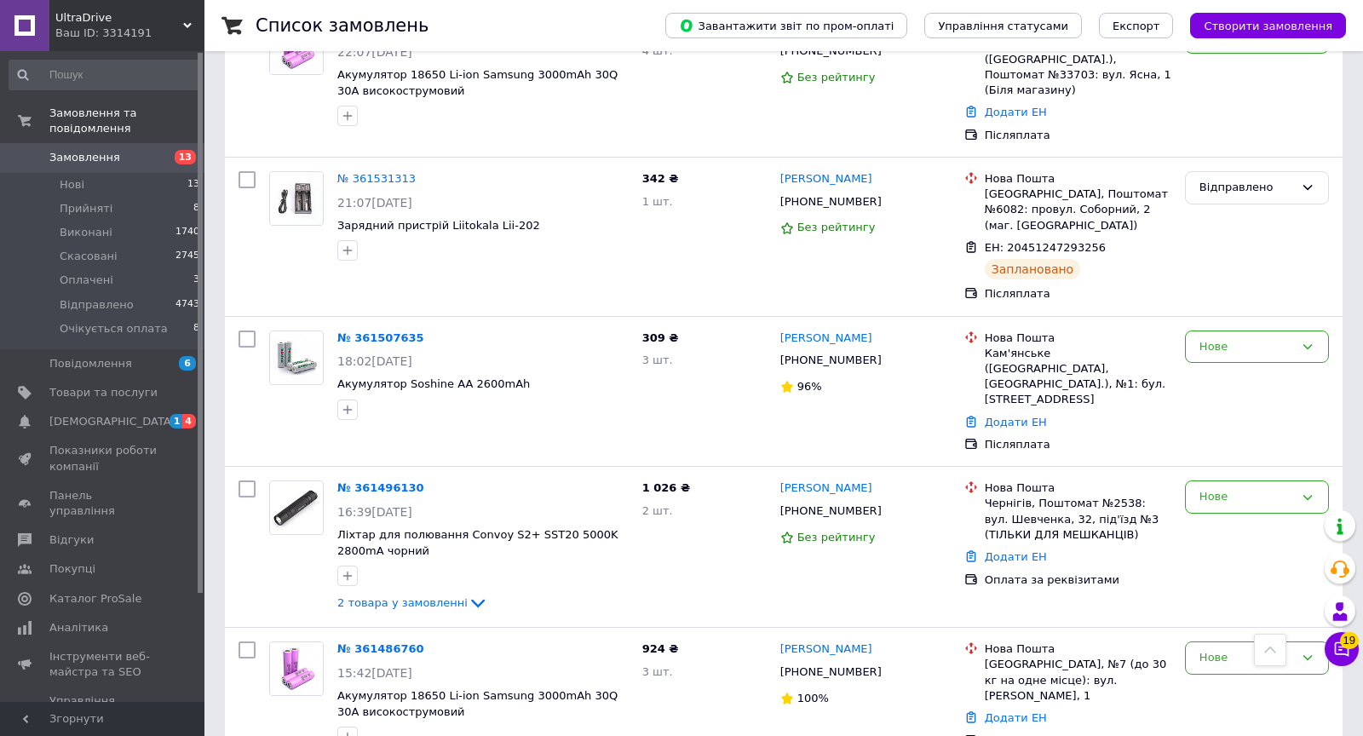
scroll to position [547, 0]
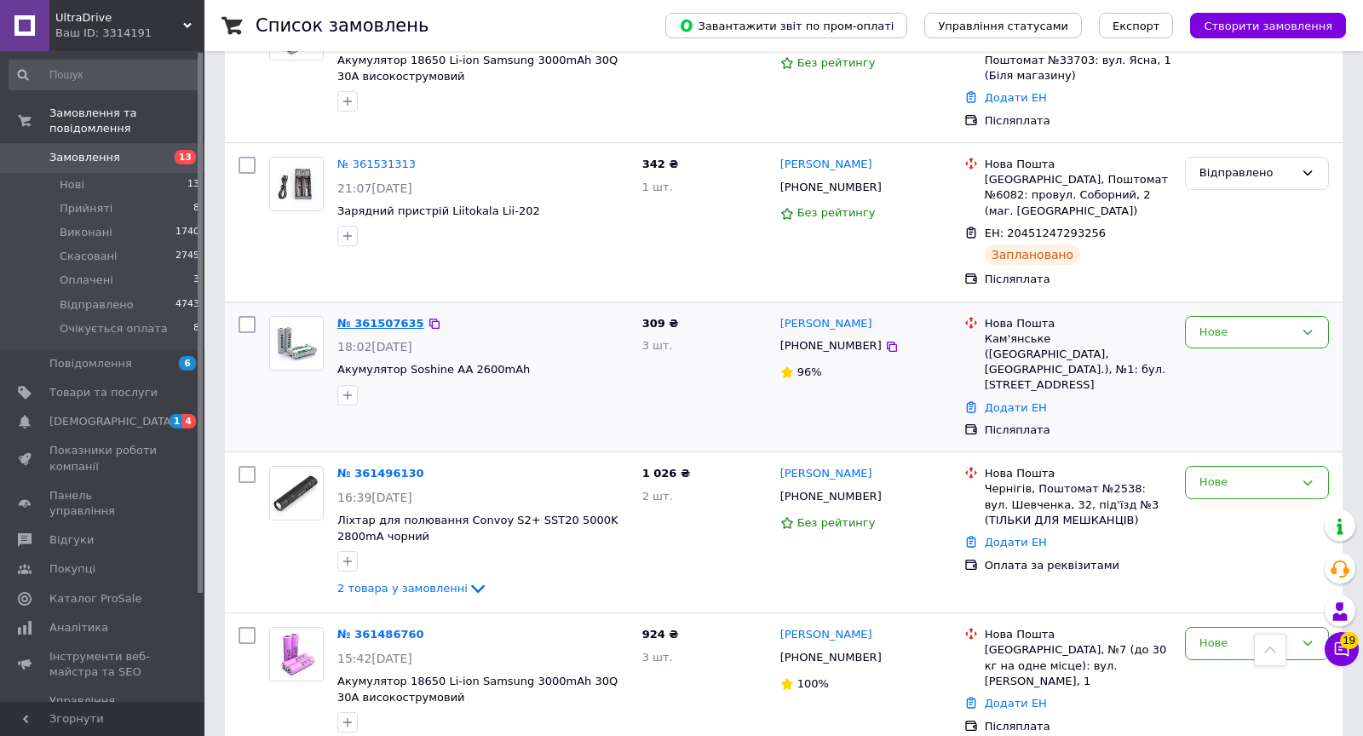
click at [400, 317] on link "№ 361507635" at bounding box center [380, 323] width 87 height 13
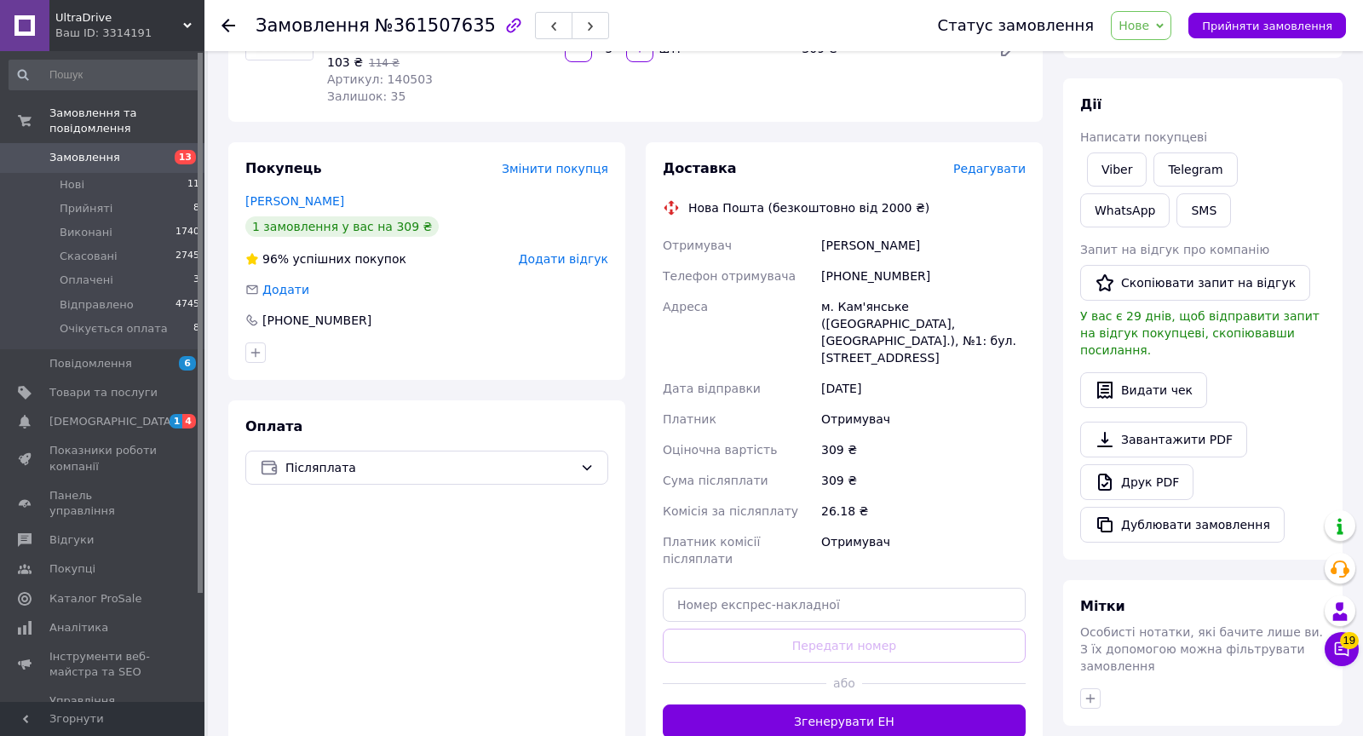
scroll to position [197, 0]
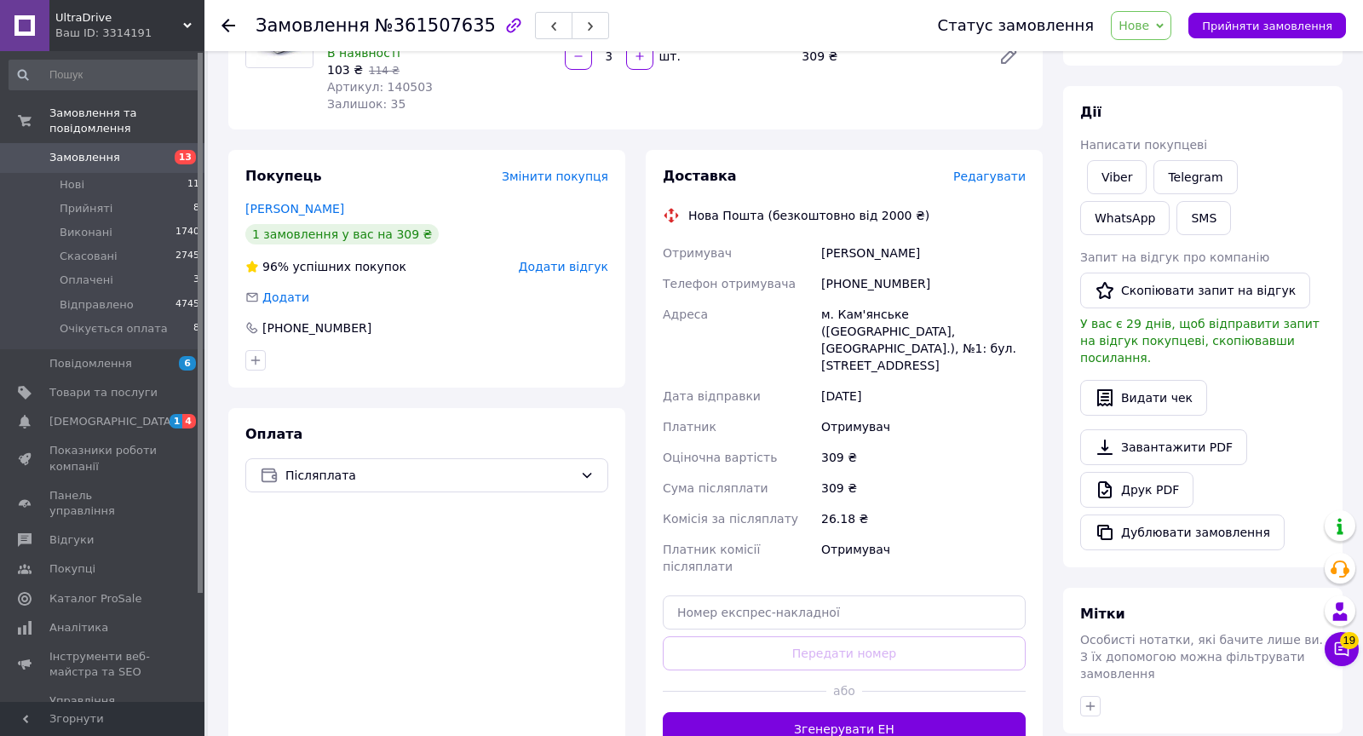
click at [845, 260] on div "Кисель Дмитрий" at bounding box center [923, 253] width 211 height 31
copy div "Кисель"
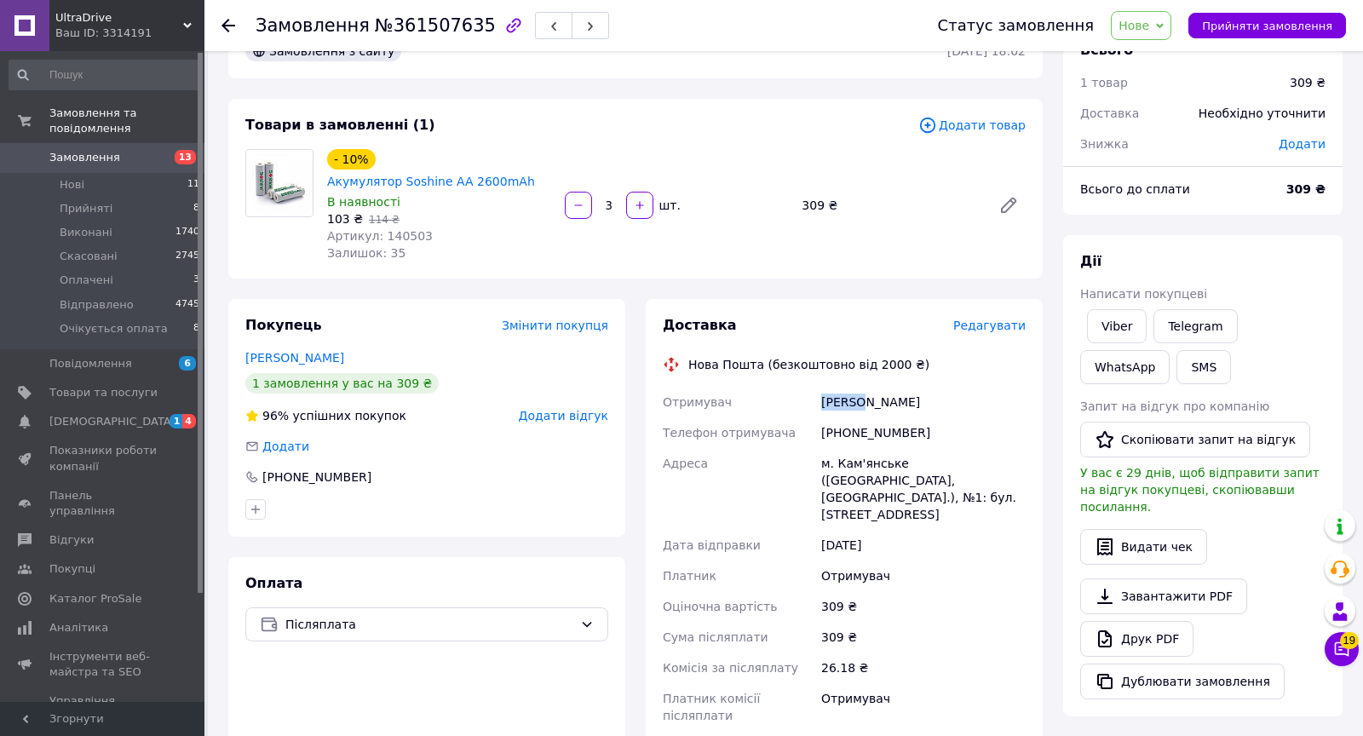
scroll to position [37, 0]
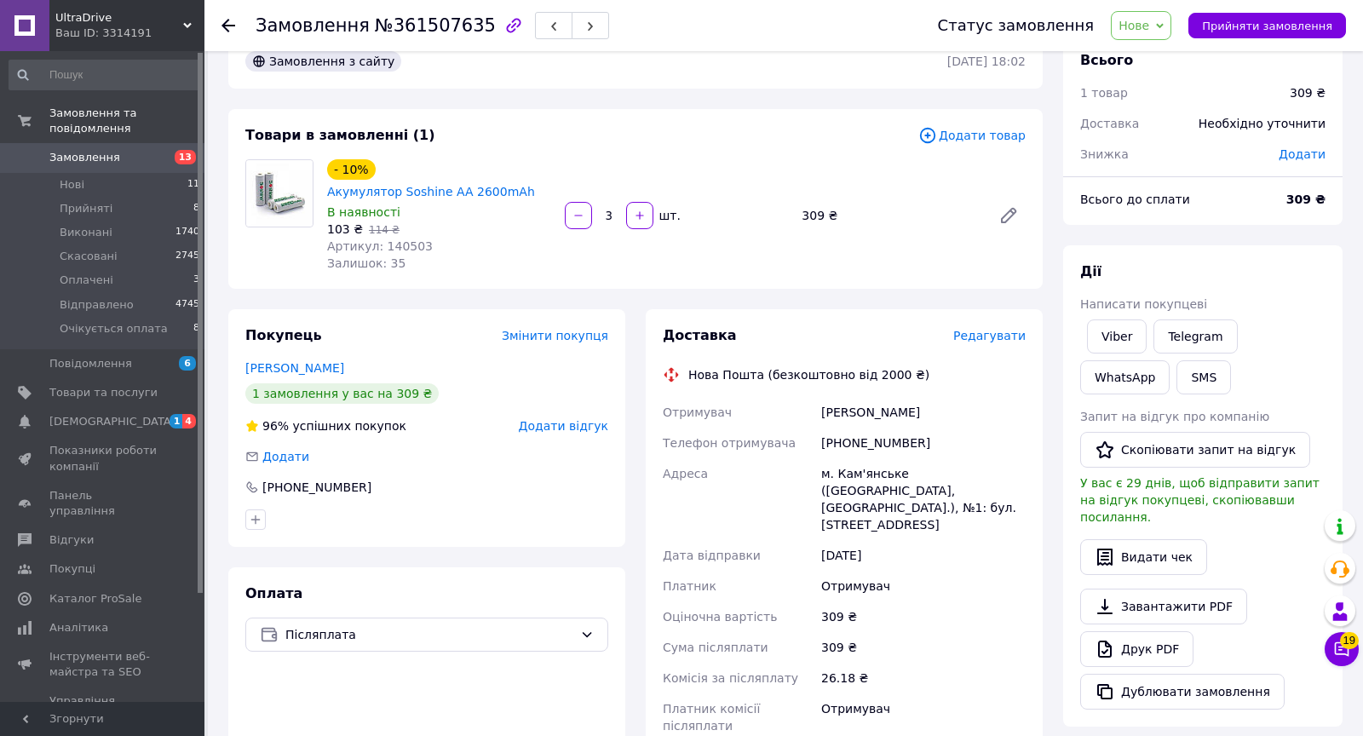
click at [415, 250] on span "Артикул: 140503" at bounding box center [380, 246] width 106 height 14
copy span "140503"
click at [977, 340] on span "Редагувати" at bounding box center [989, 336] width 72 height 14
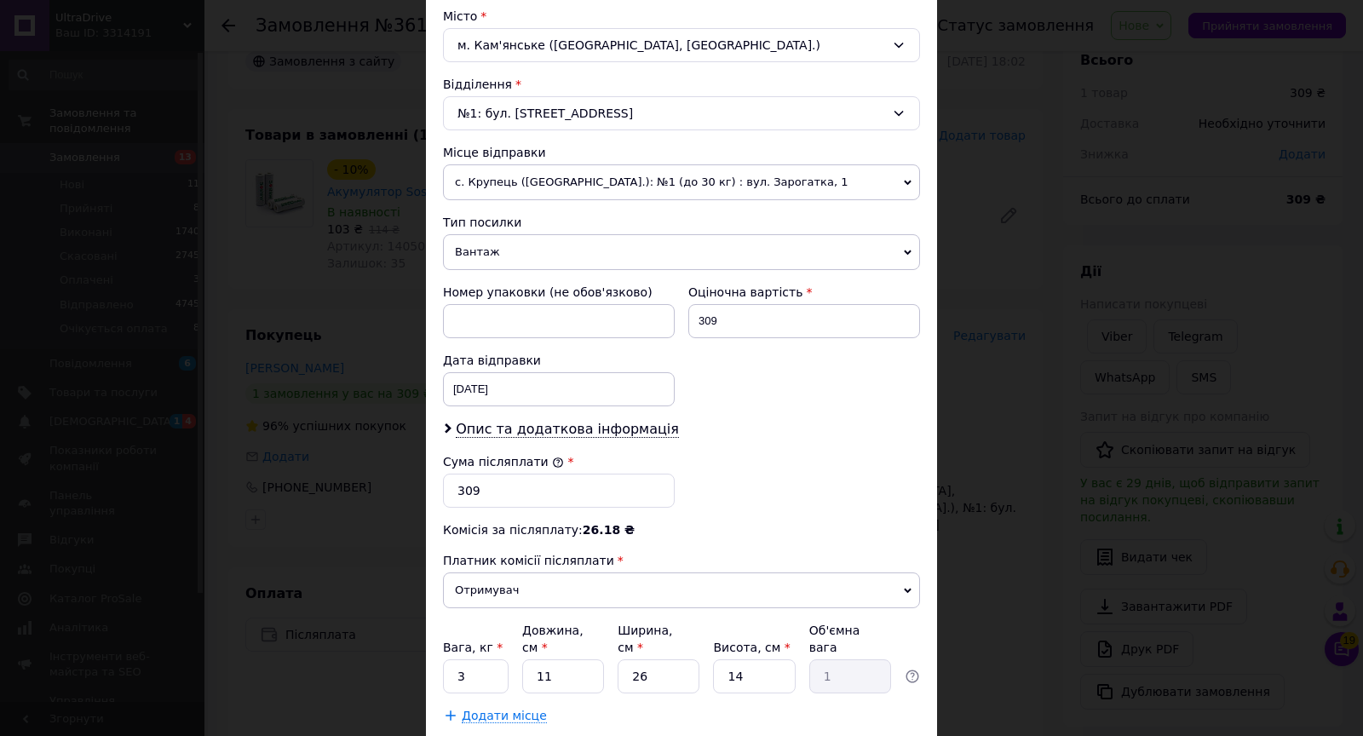
scroll to position [568, 0]
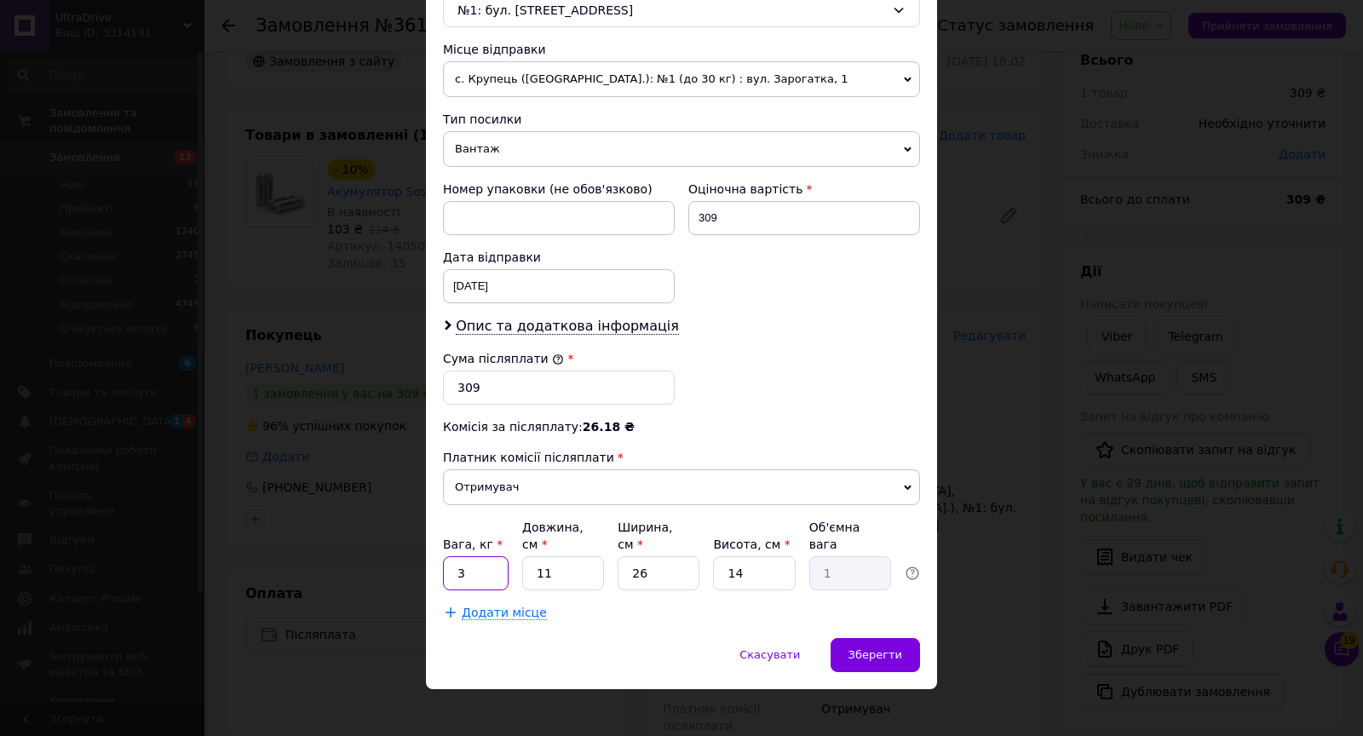
click at [464, 559] on input "3" at bounding box center [476, 573] width 66 height 34
type input "0.5"
click at [658, 567] on input "26" at bounding box center [659, 573] width 82 height 34
type input "2"
type input "0.1"
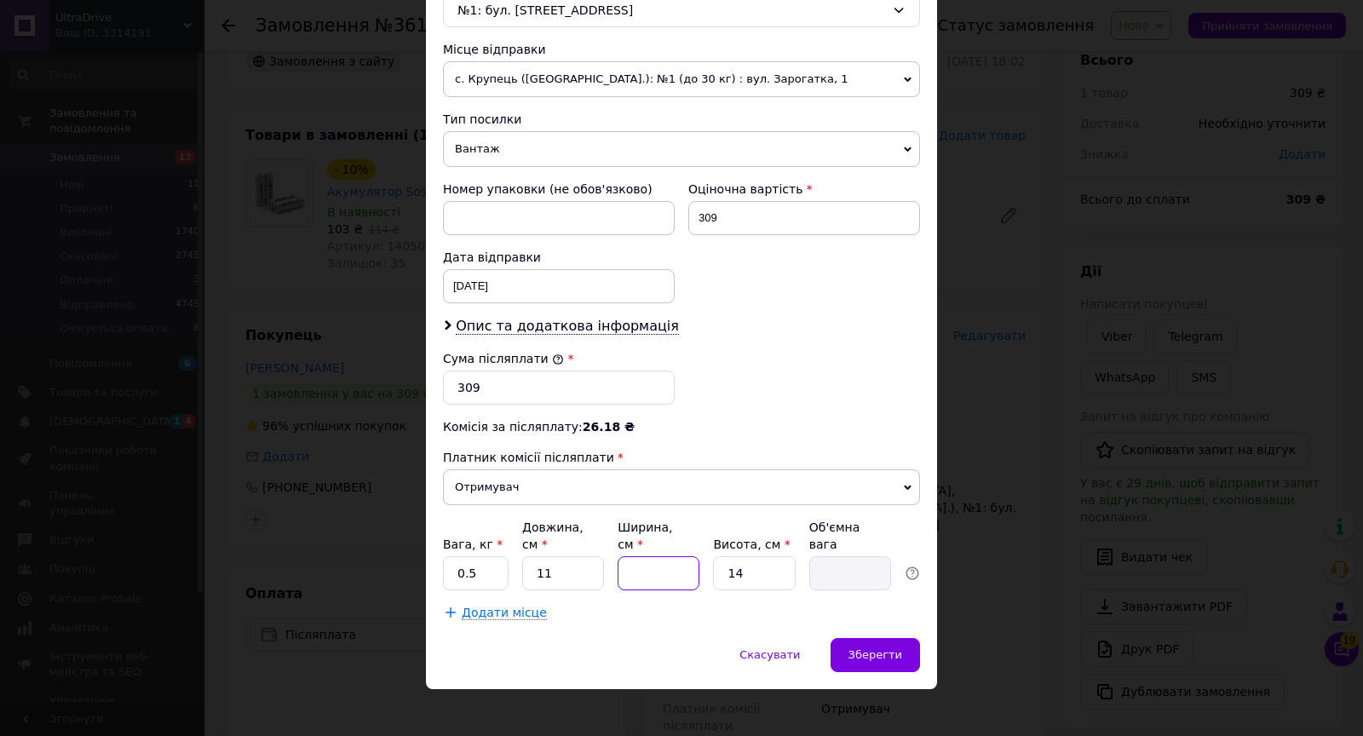
type input "5"
type input "0.19"
type input "5"
click at [895, 649] on div "Зберегти" at bounding box center [875, 655] width 89 height 34
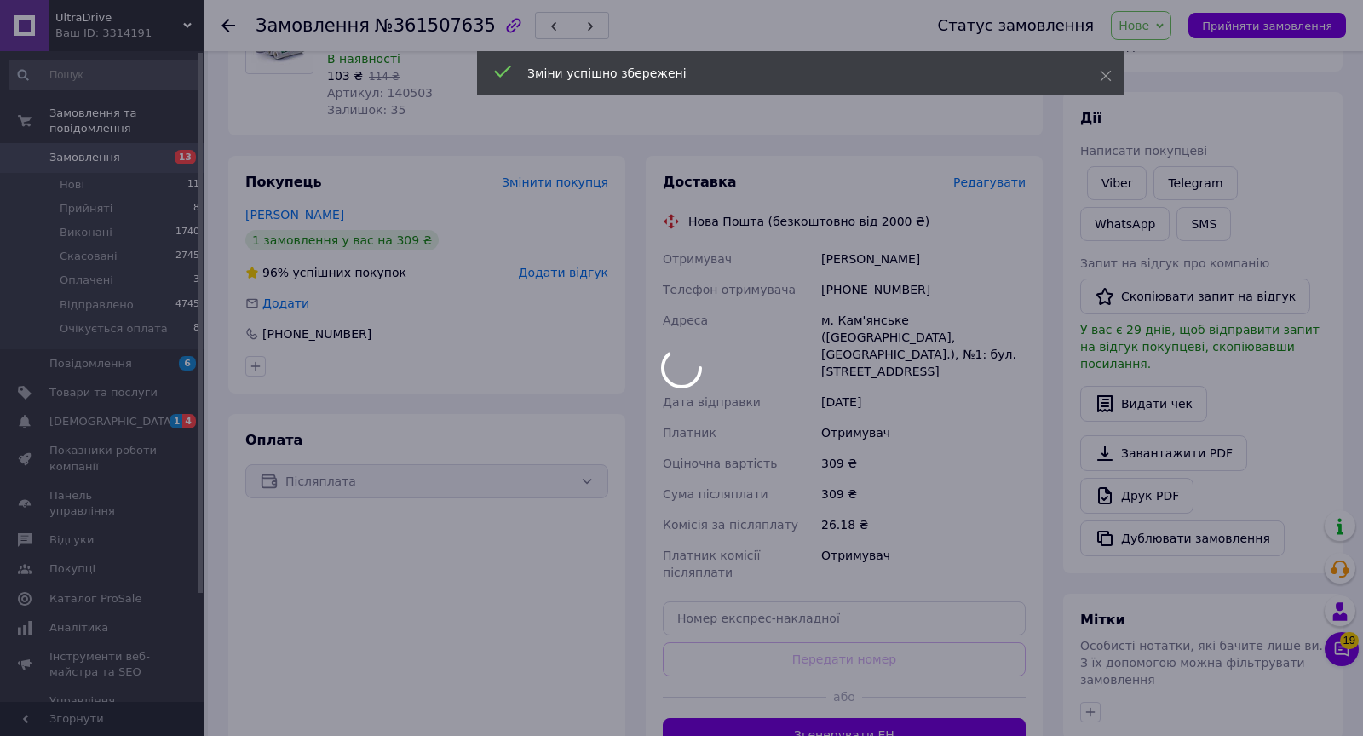
scroll to position [196, 0]
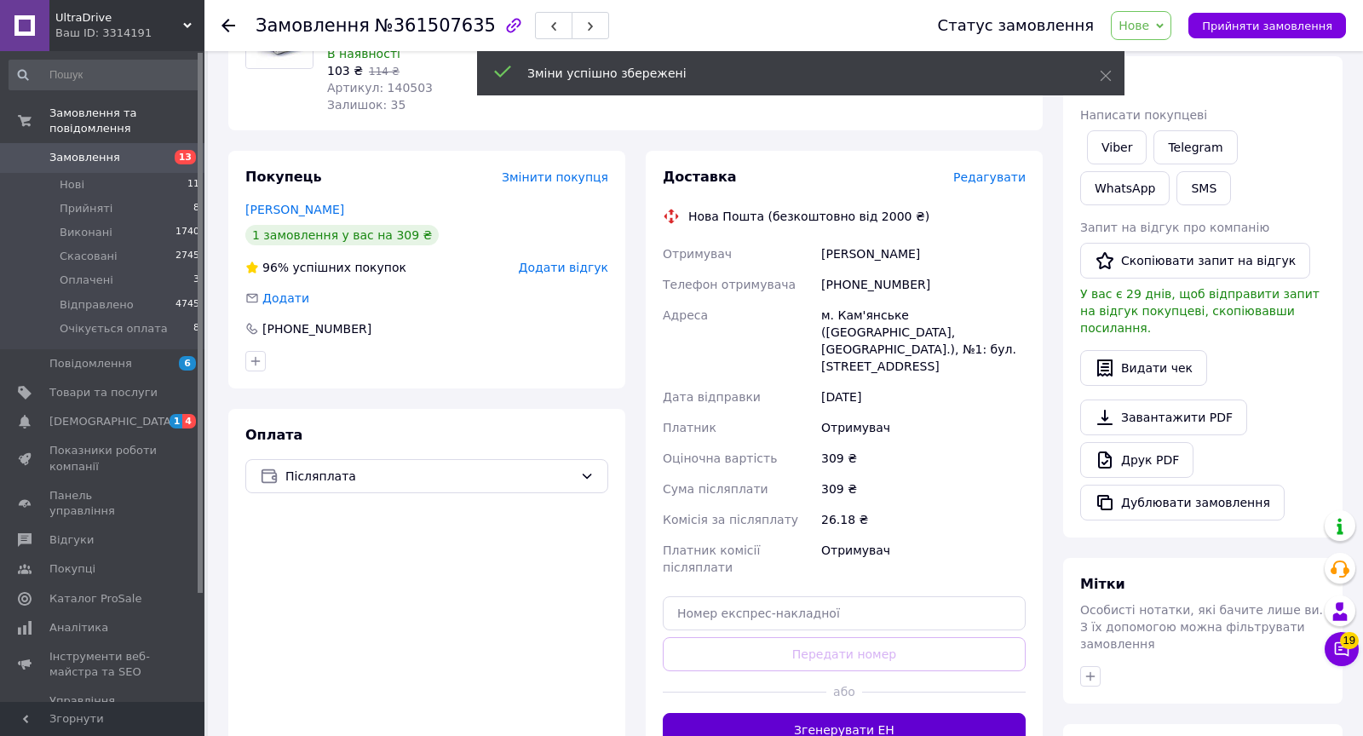
click at [830, 713] on button "Згенерувати ЕН" at bounding box center [844, 730] width 363 height 34
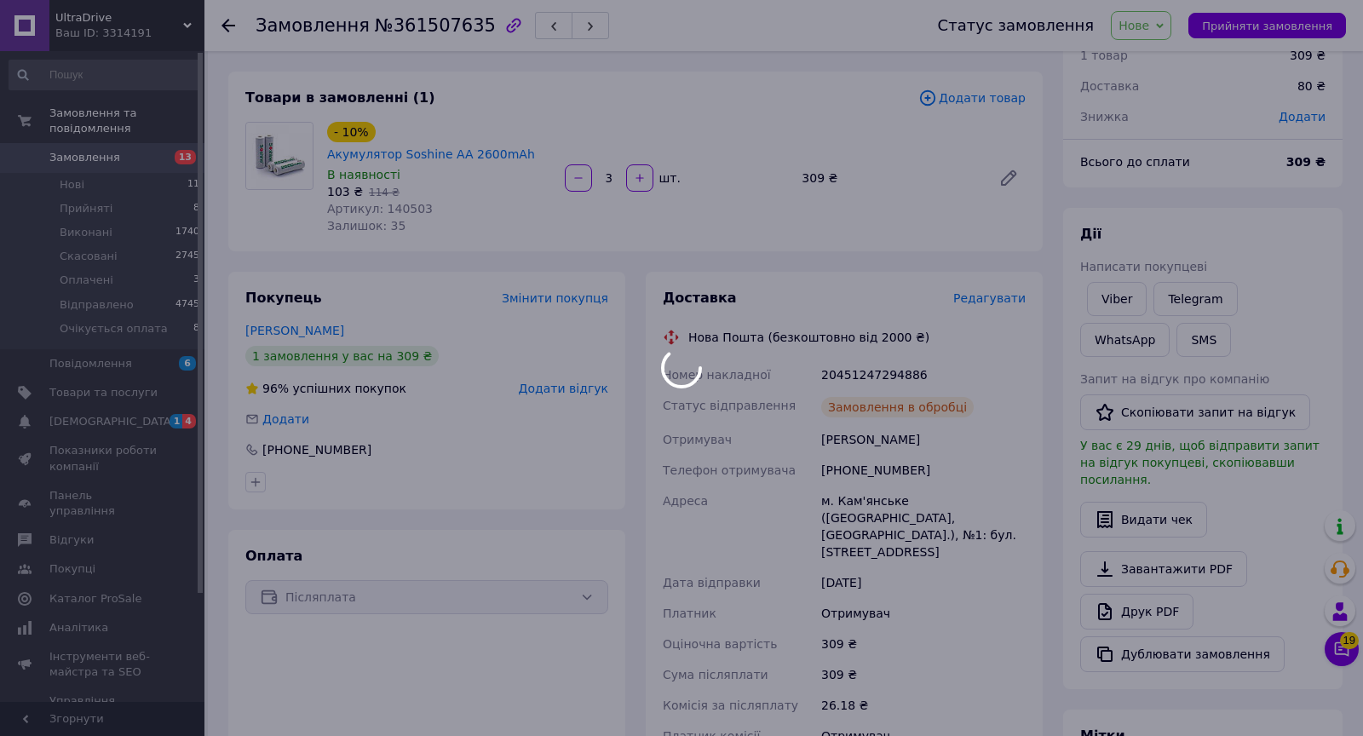
scroll to position [73, 0]
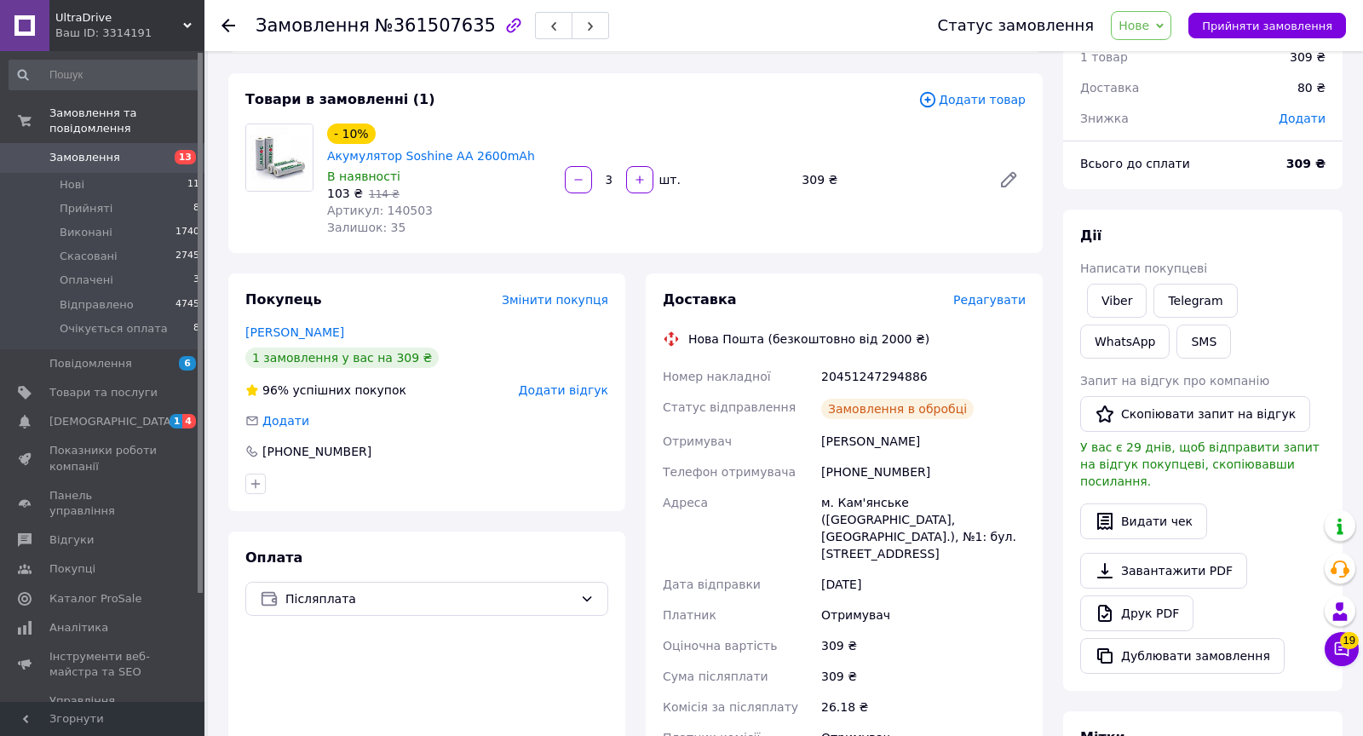
click at [854, 380] on div "20451247294886" at bounding box center [923, 376] width 211 height 31
copy div "20451247294886"
click at [350, 443] on div "[PHONE_NUMBER]" at bounding box center [317, 451] width 112 height 17
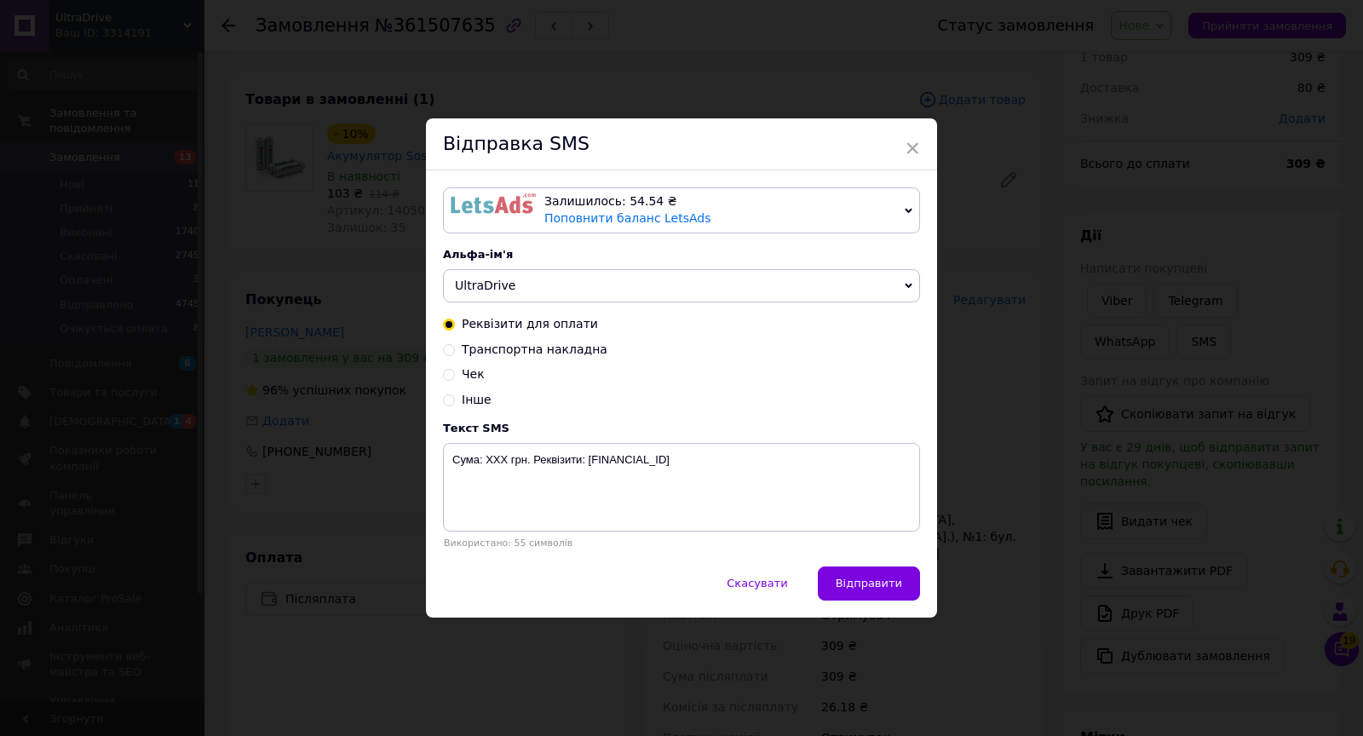
click at [552, 355] on span "Транспортна накладна" at bounding box center [535, 349] width 146 height 14
click at [455, 354] on input "Транспортна накладна" at bounding box center [449, 348] width 12 height 12
radio input "true"
radio input "false"
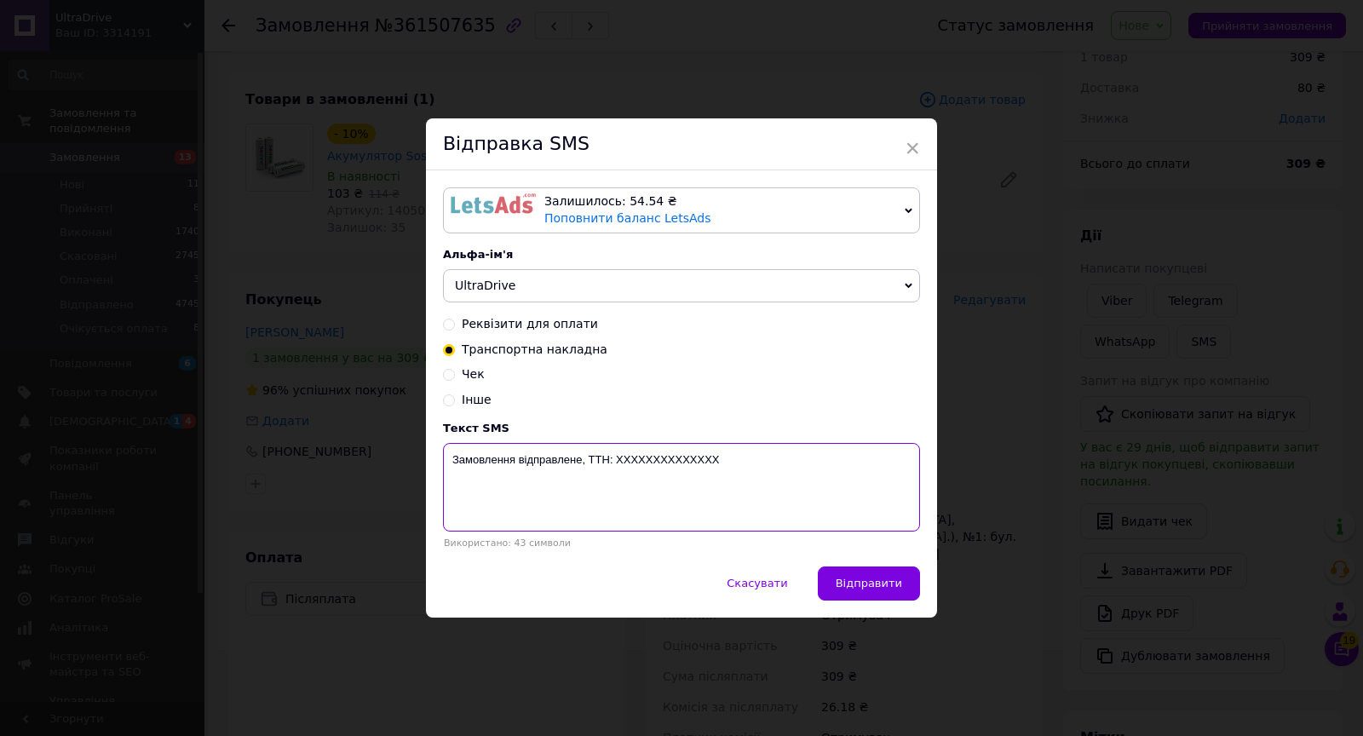
click at [658, 459] on textarea "Замовлення відправлене, ТТН: XXXXXXXXXXXXXX" at bounding box center [681, 487] width 477 height 89
paste textarea "20451247294886"
type textarea "Замовлення відправлене, ТТН: 20451247294886"
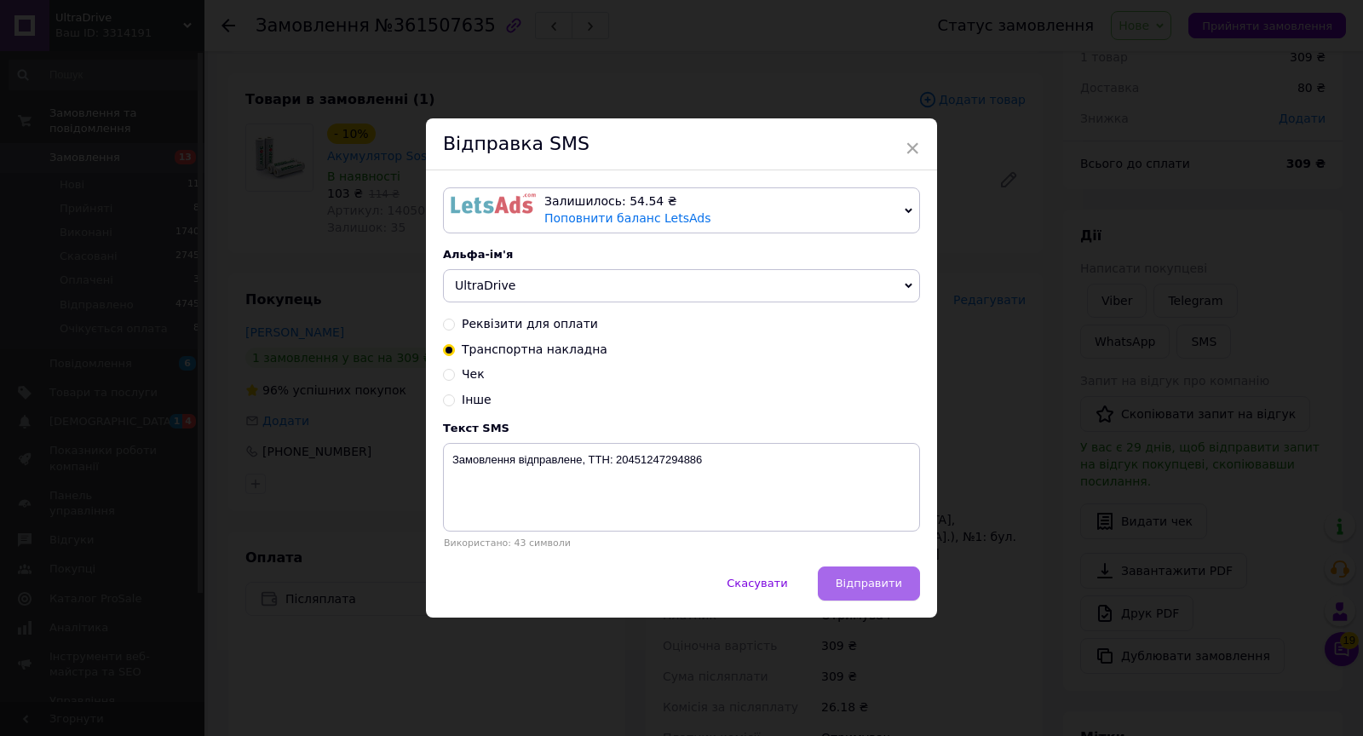
click at [858, 571] on button "Відправити" at bounding box center [869, 584] width 102 height 34
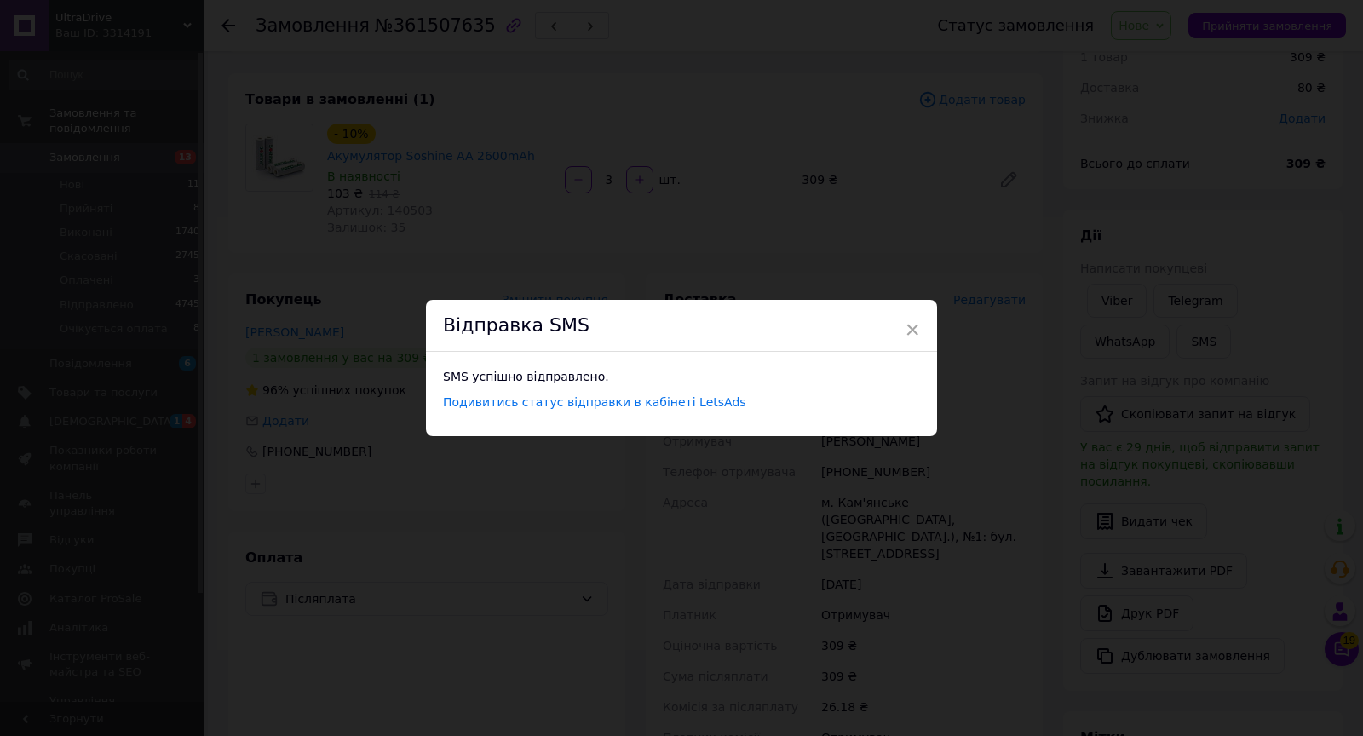
click at [911, 329] on span "×" at bounding box center [912, 329] width 15 height 29
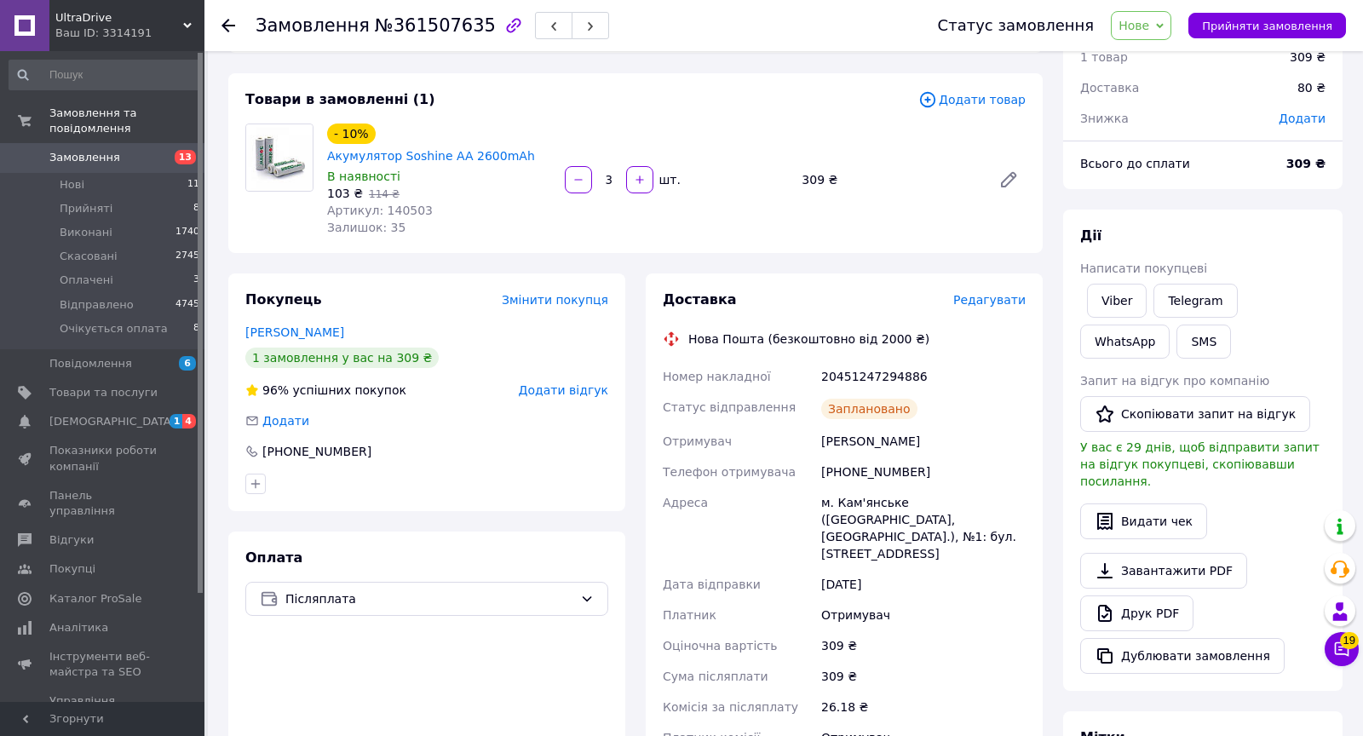
click at [1145, 20] on span "Нове" at bounding box center [1134, 26] width 31 height 14
click at [1153, 156] on li "Відправлено" at bounding box center [1174, 162] width 125 height 26
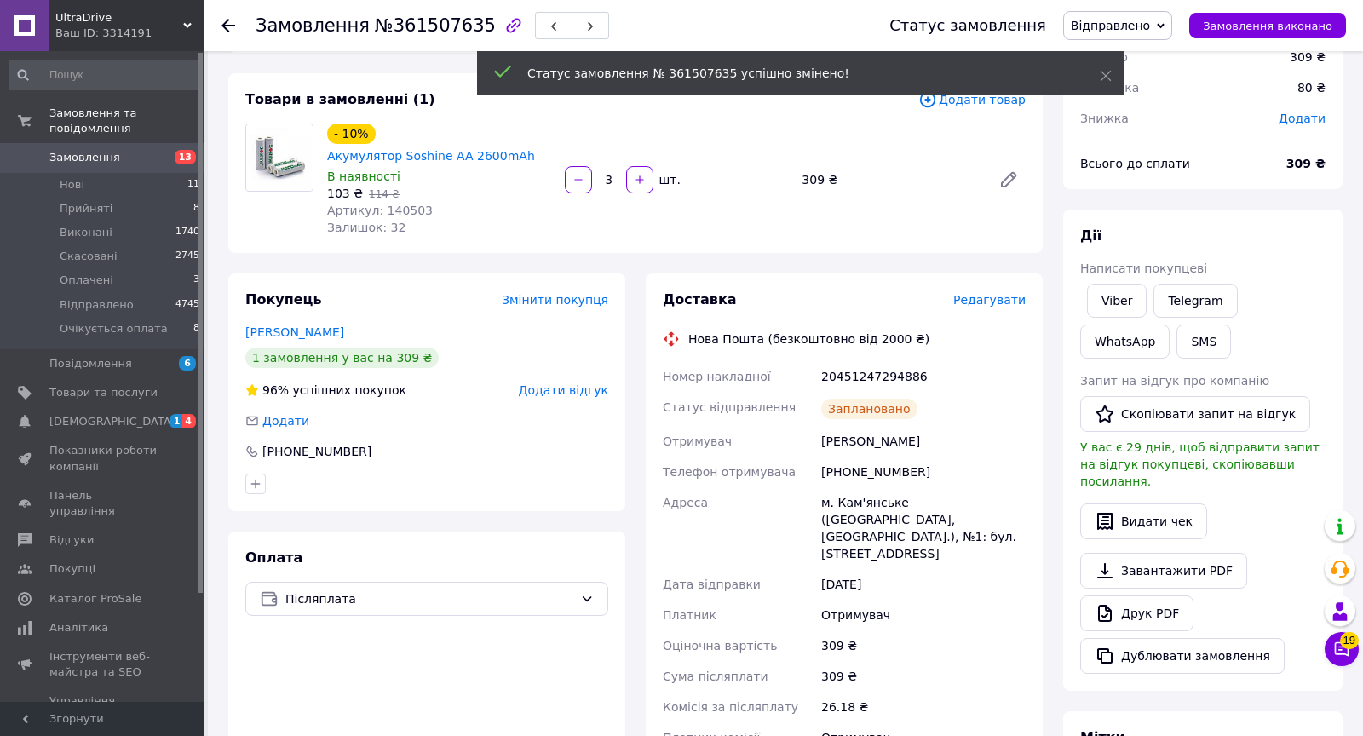
click at [98, 160] on span "Замовлення" at bounding box center [84, 157] width 71 height 15
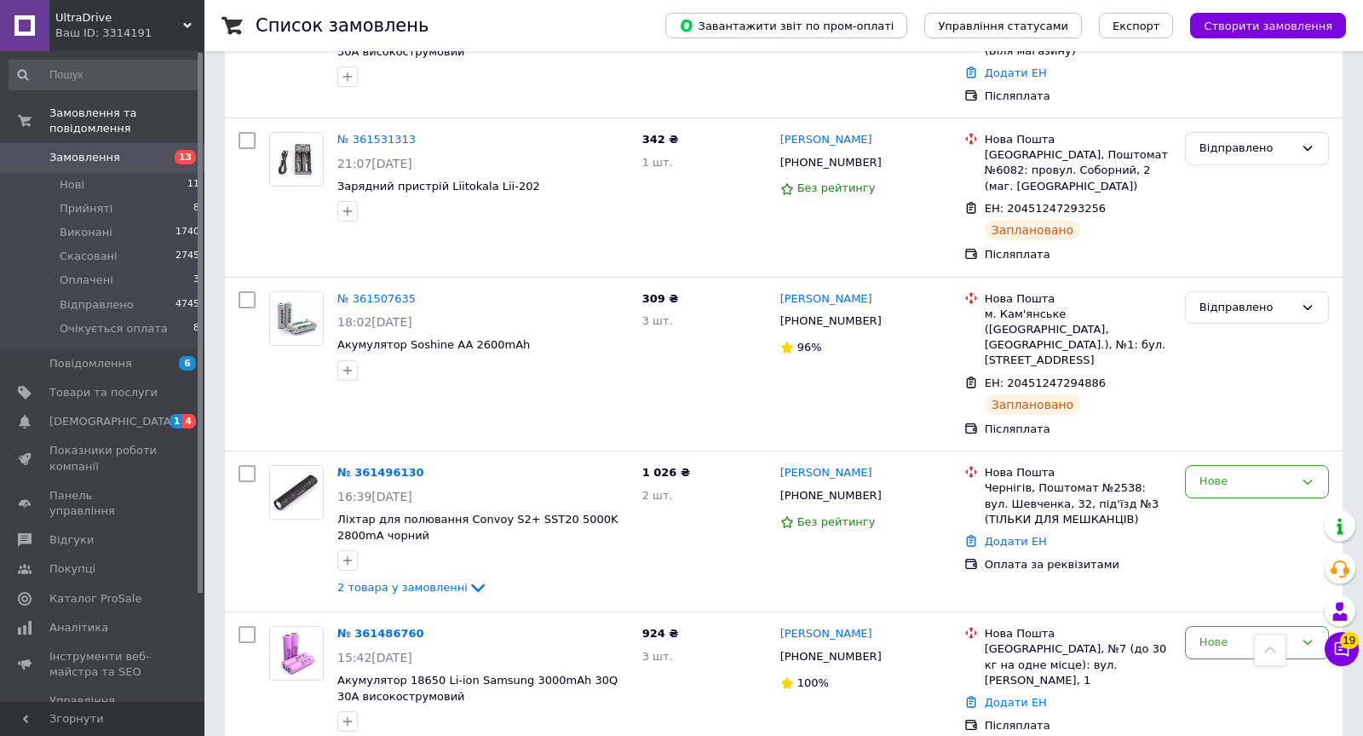
scroll to position [573, 0]
click at [390, 579] on span "2 товара у замовленні" at bounding box center [402, 585] width 130 height 13
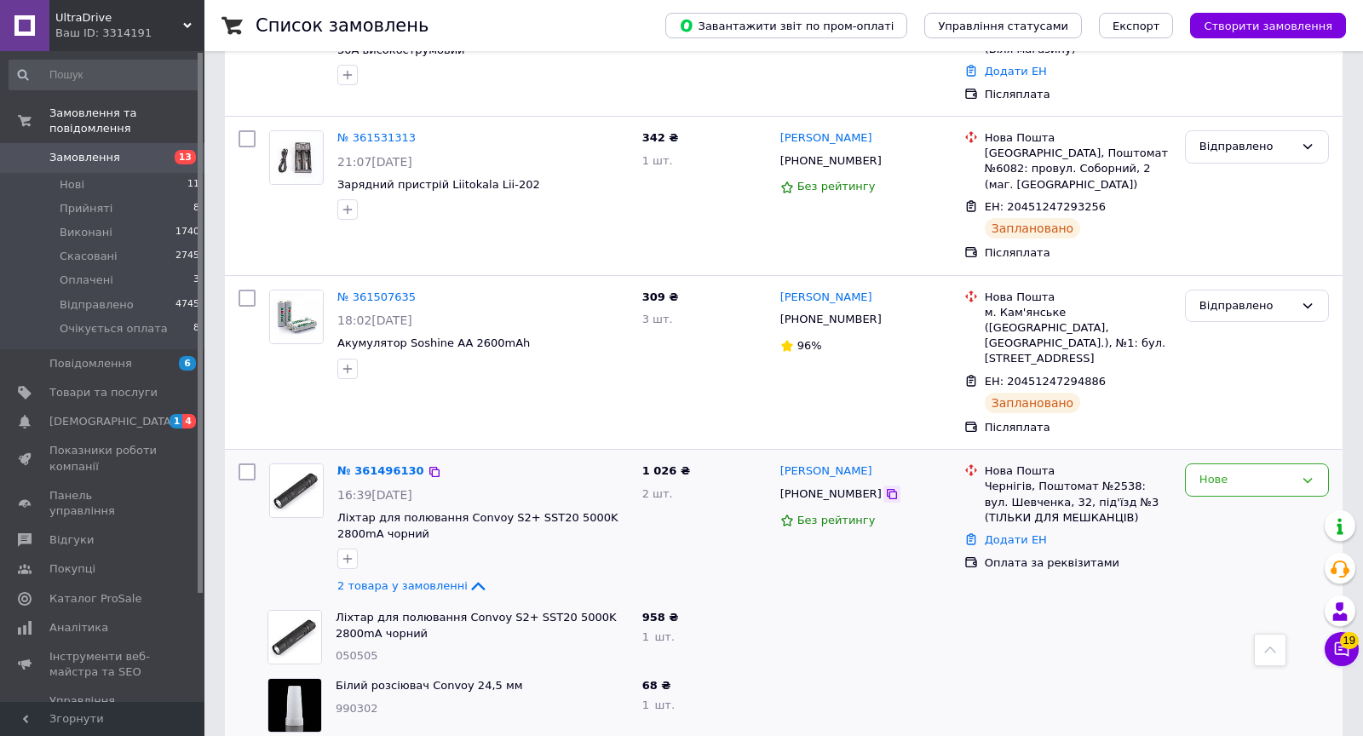
click at [885, 487] on icon at bounding box center [892, 494] width 14 height 14
click at [1220, 463] on div "Нове" at bounding box center [1257, 479] width 144 height 33
click at [1252, 611] on li "Очікується оплата" at bounding box center [1257, 627] width 142 height 32
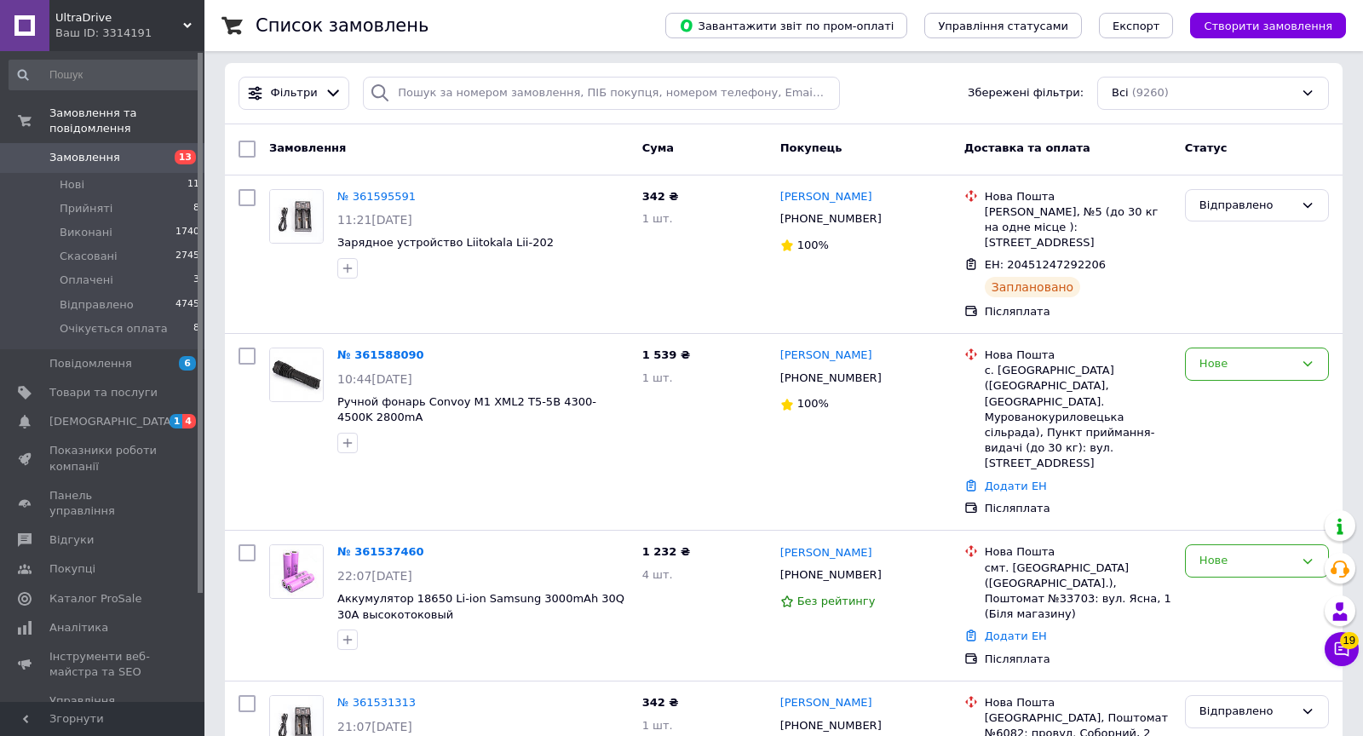
scroll to position [4, 0]
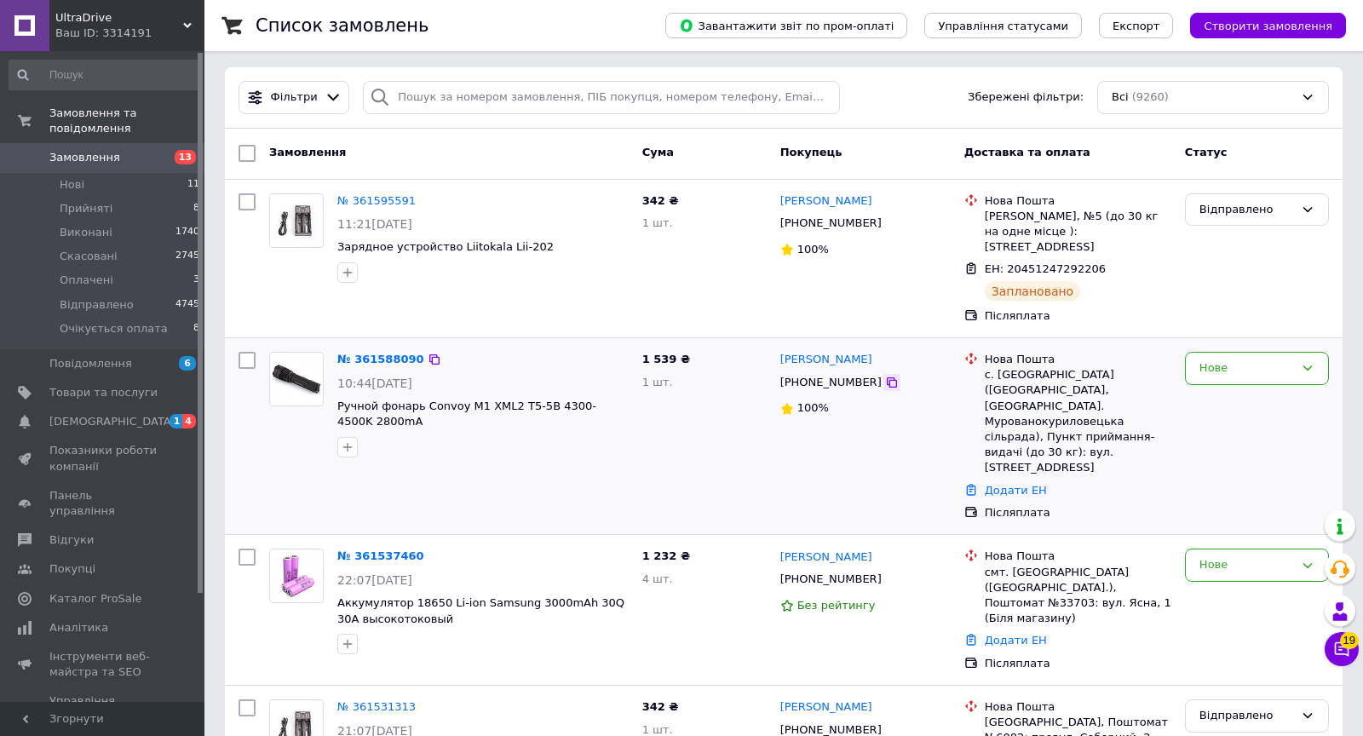
click at [885, 379] on icon at bounding box center [892, 383] width 14 height 14
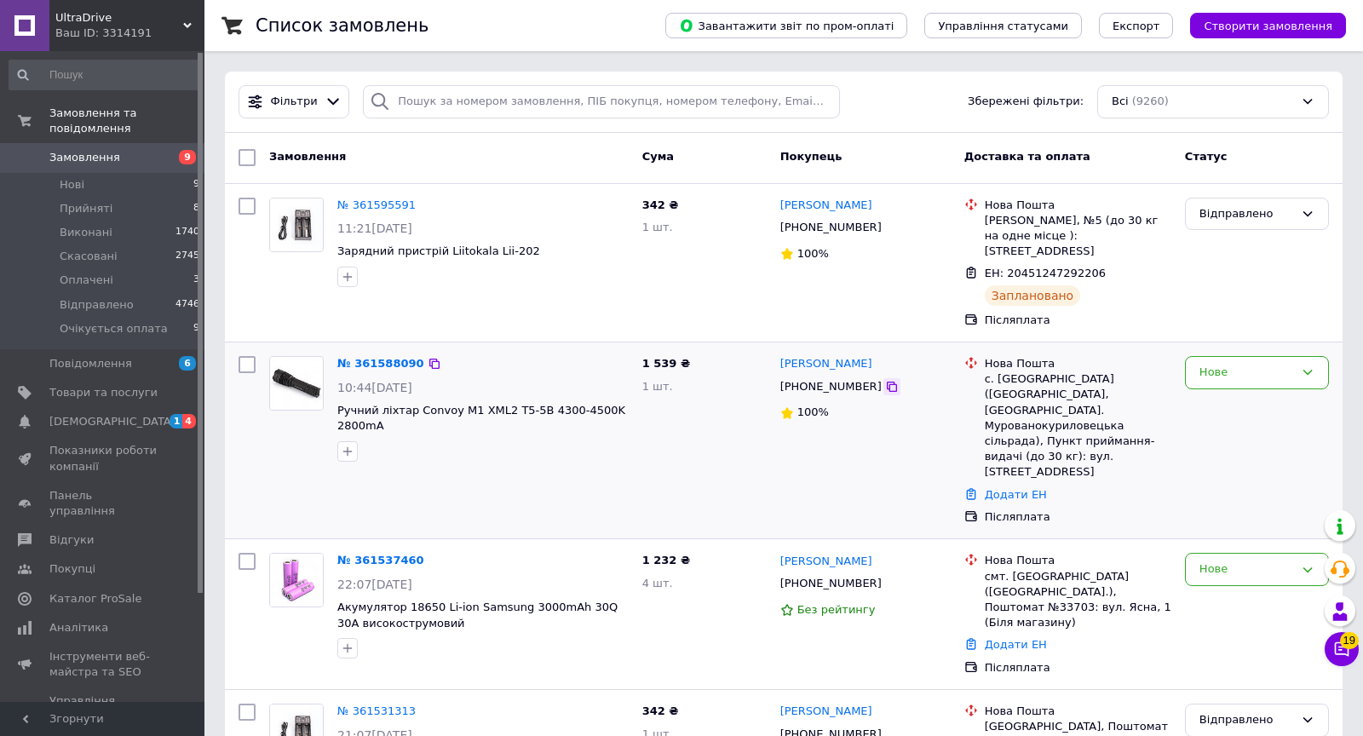
click at [885, 387] on icon at bounding box center [892, 387] width 14 height 14
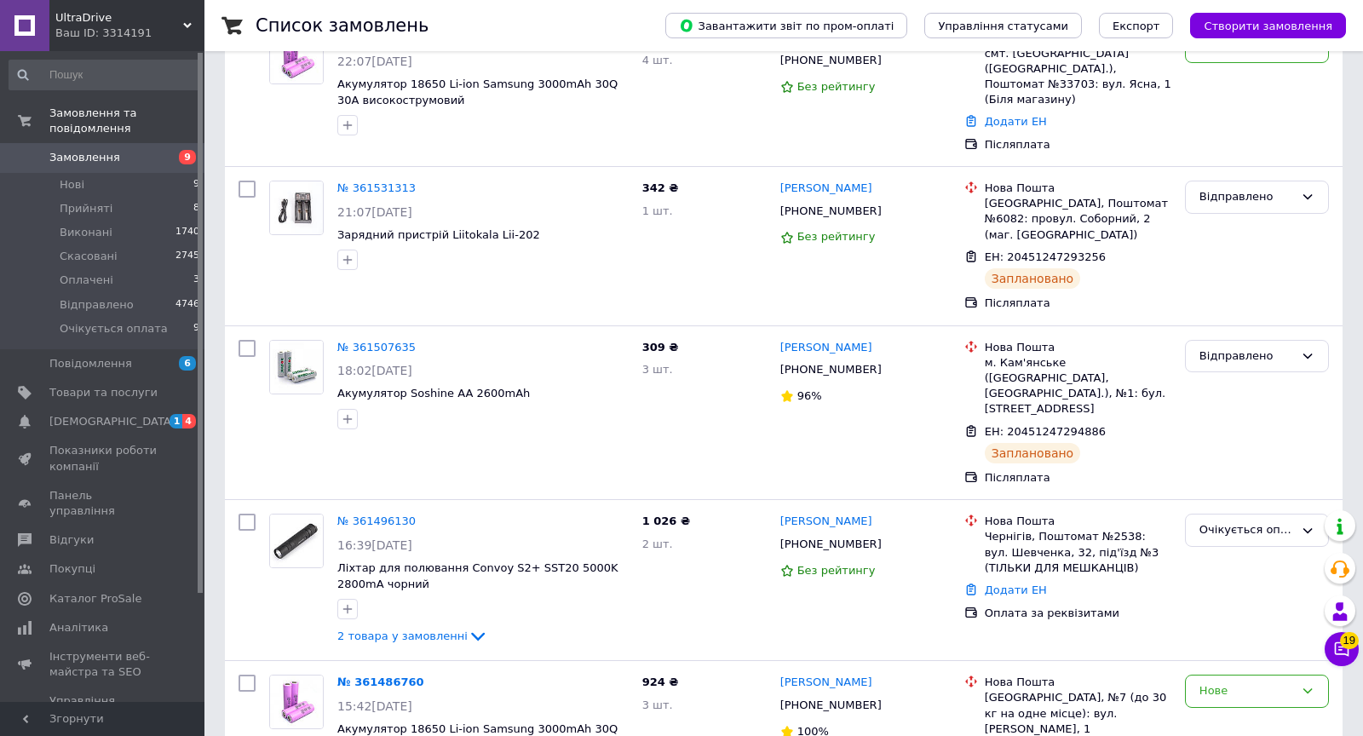
scroll to position [547, 0]
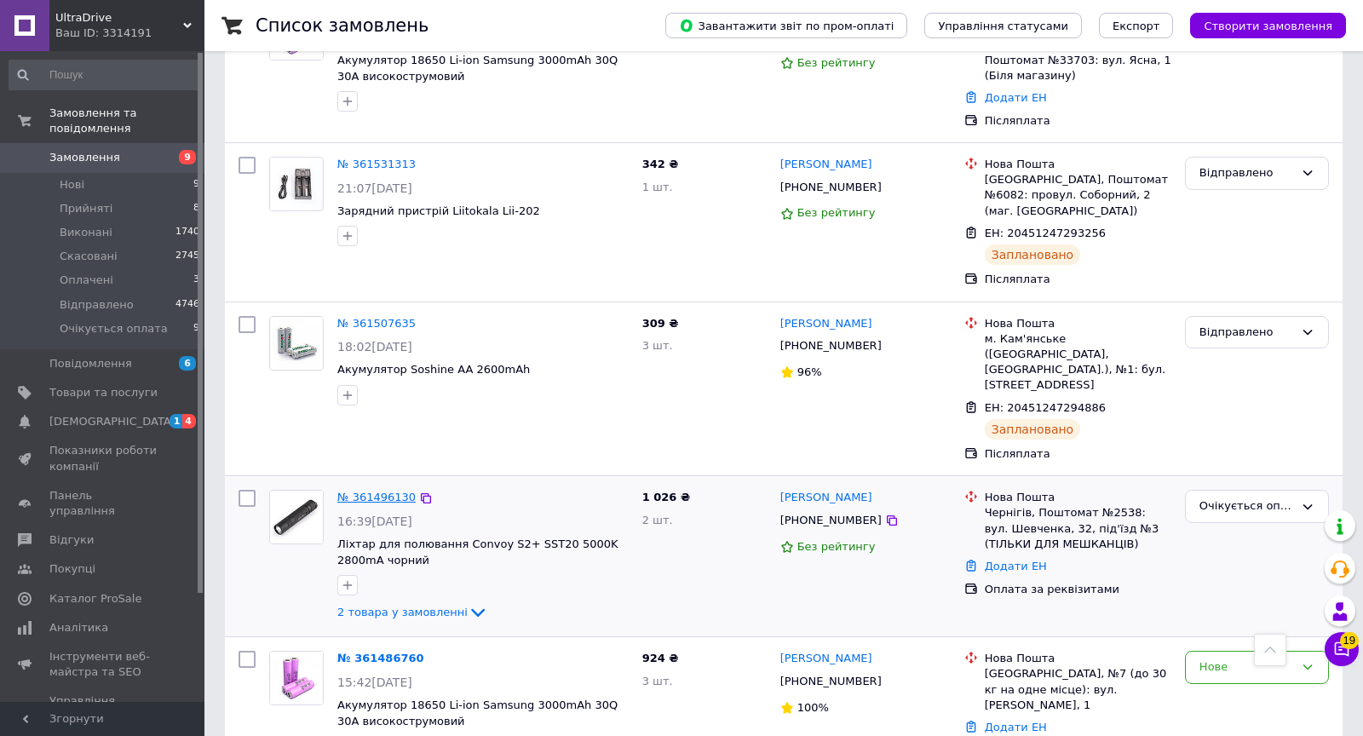
click at [402, 491] on link "№ 361496130" at bounding box center [376, 497] width 78 height 13
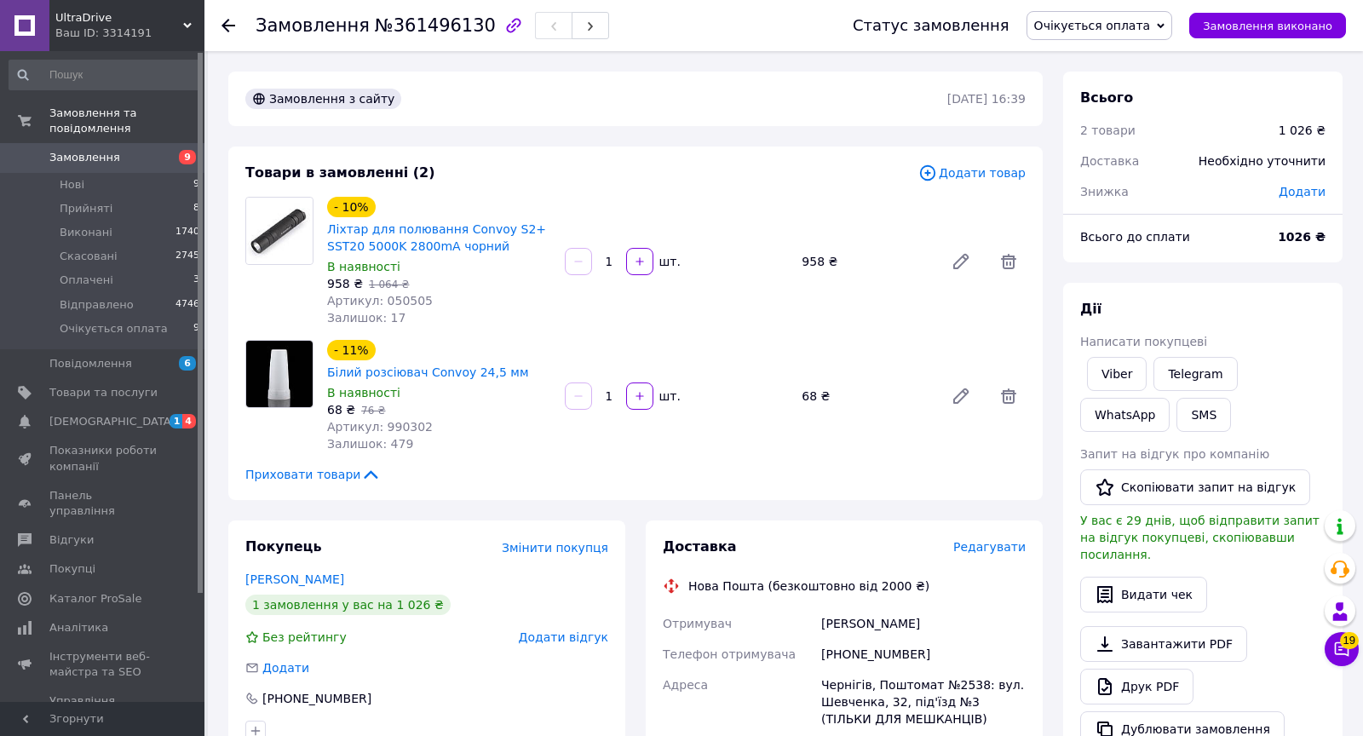
click at [412, 296] on span "Артикул: 050505" at bounding box center [380, 301] width 106 height 14
copy span "050505"
click at [391, 428] on span "Артикул: 990302" at bounding box center [380, 427] width 106 height 14
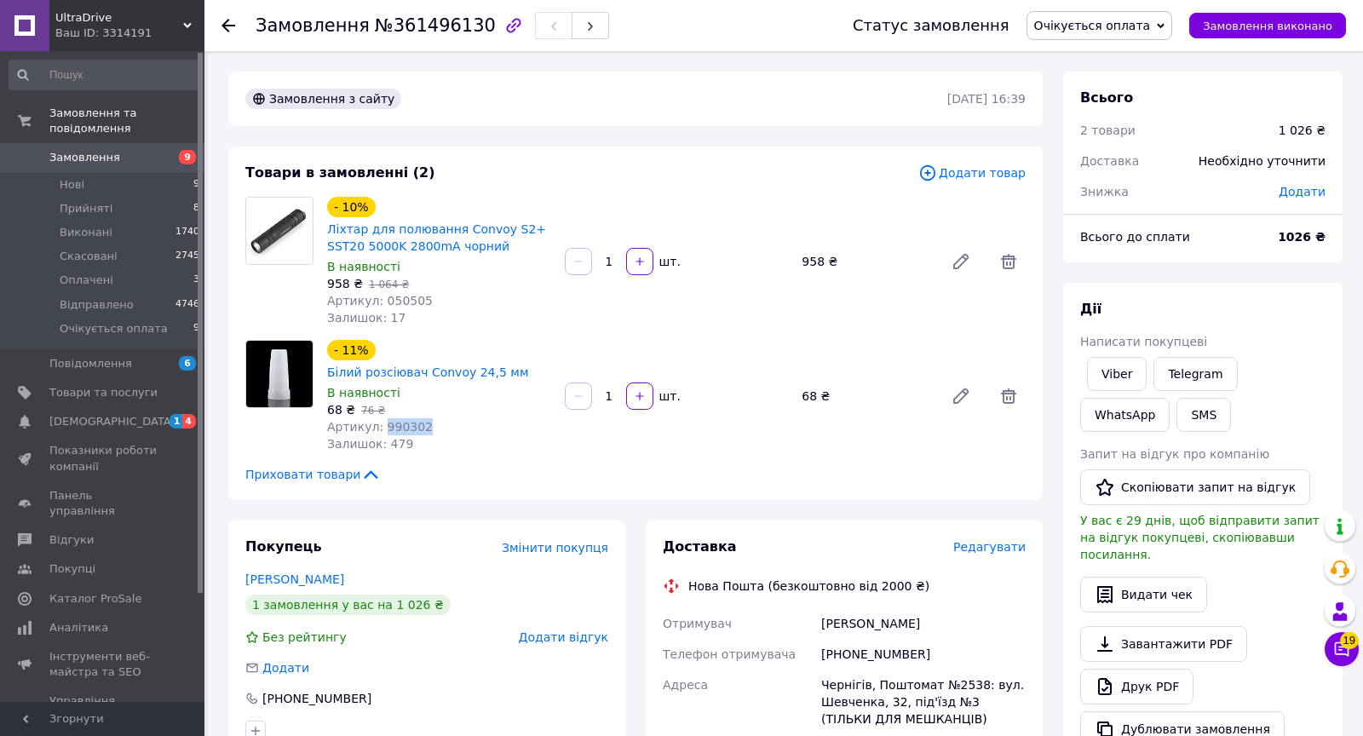
copy span "990302"
click at [824, 622] on div "Білоус Сергій" at bounding box center [923, 623] width 211 height 31
copy div "Білоус"
click at [975, 551] on span "Редагувати" at bounding box center [989, 547] width 72 height 14
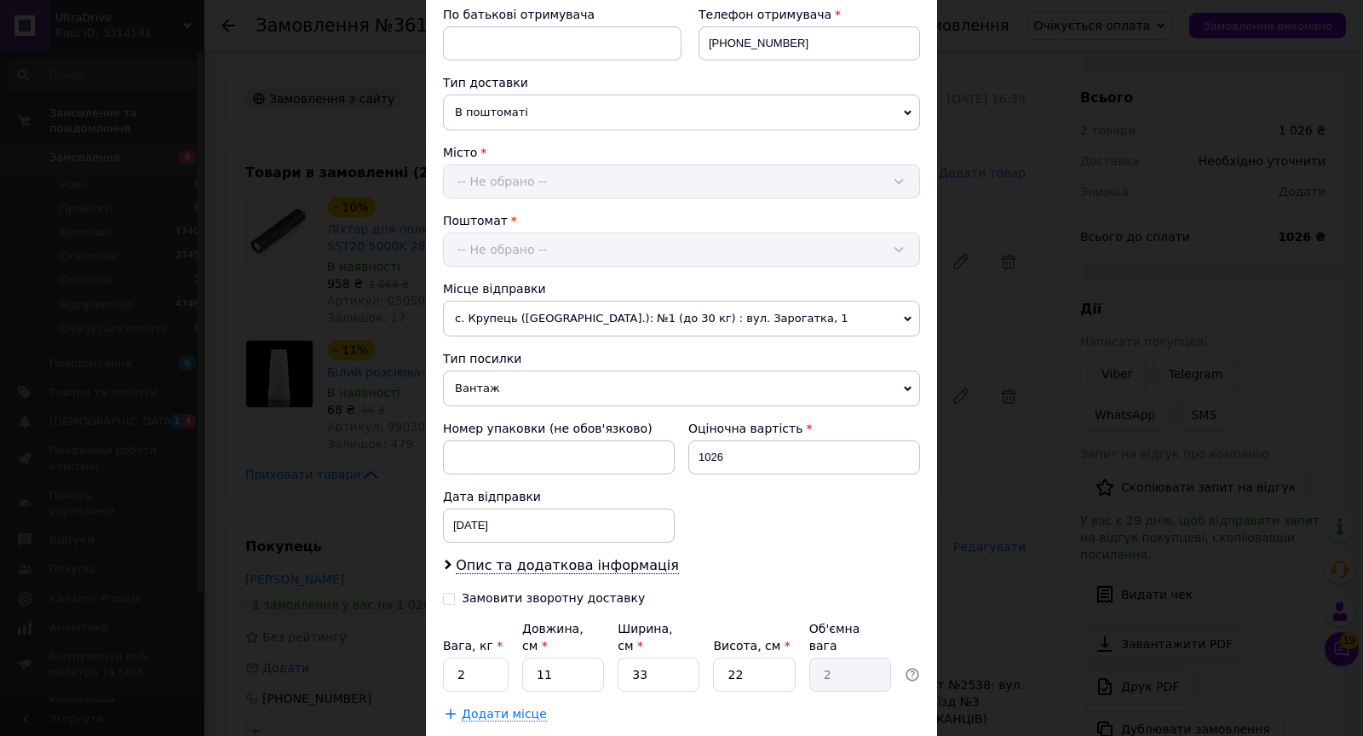
scroll to position [432, 0]
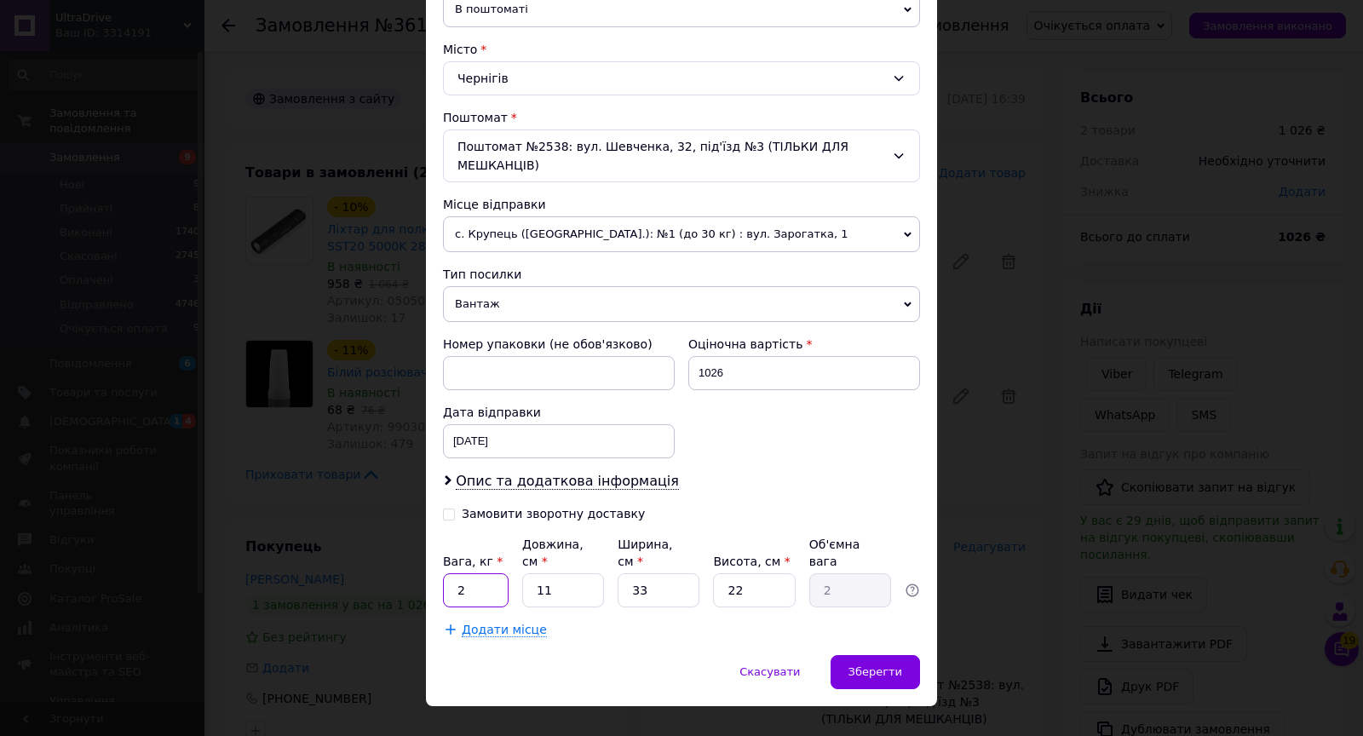
click at [480, 582] on input "2" at bounding box center [476, 590] width 66 height 34
type input "0.5"
click at [664, 587] on input "33" at bounding box center [659, 590] width 82 height 34
type input "3"
type input "0.18"
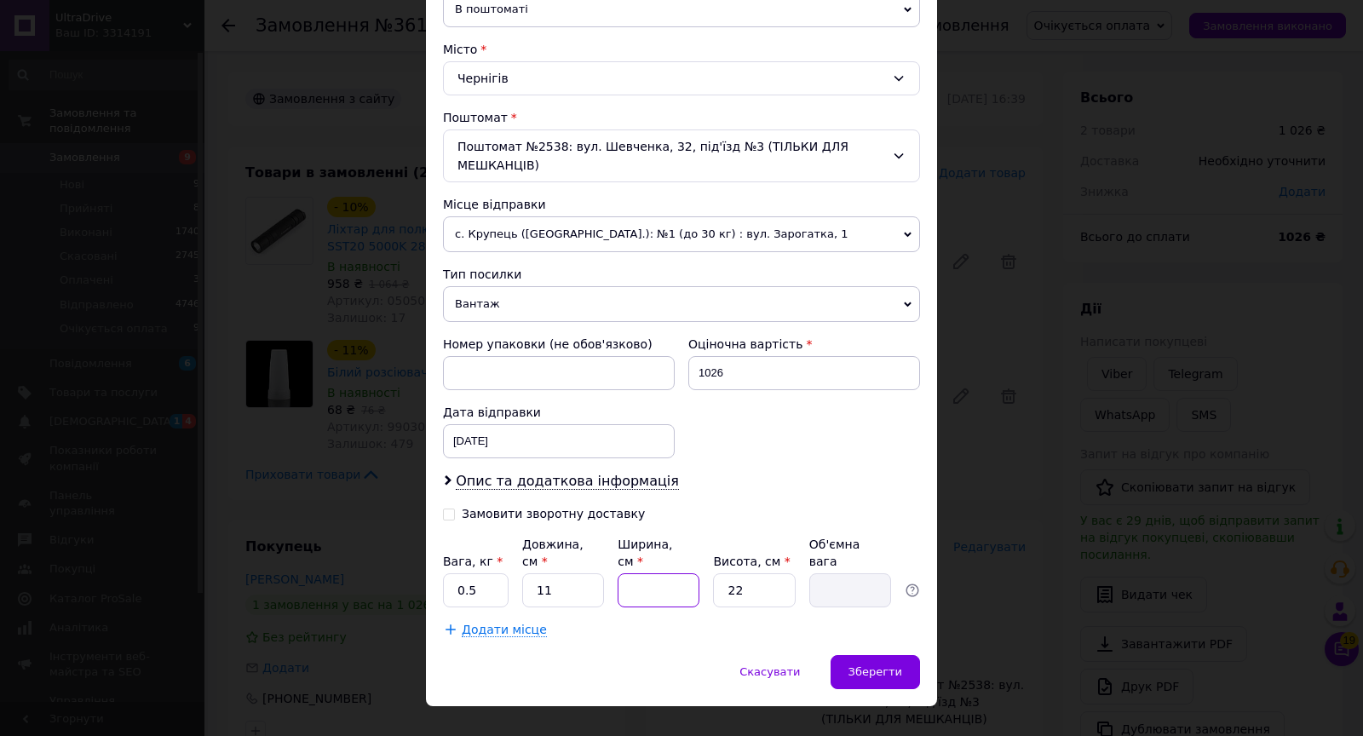
type input "5"
type input "0.3"
type input "5"
click at [871, 642] on div "Спосіб доставки Нова Пошта (безкоштовно від 2000 ₴) Платник Отримувач Відправни…" at bounding box center [681, 167] width 511 height 975
click at [870, 665] on span "Зберегти" at bounding box center [876, 671] width 54 height 13
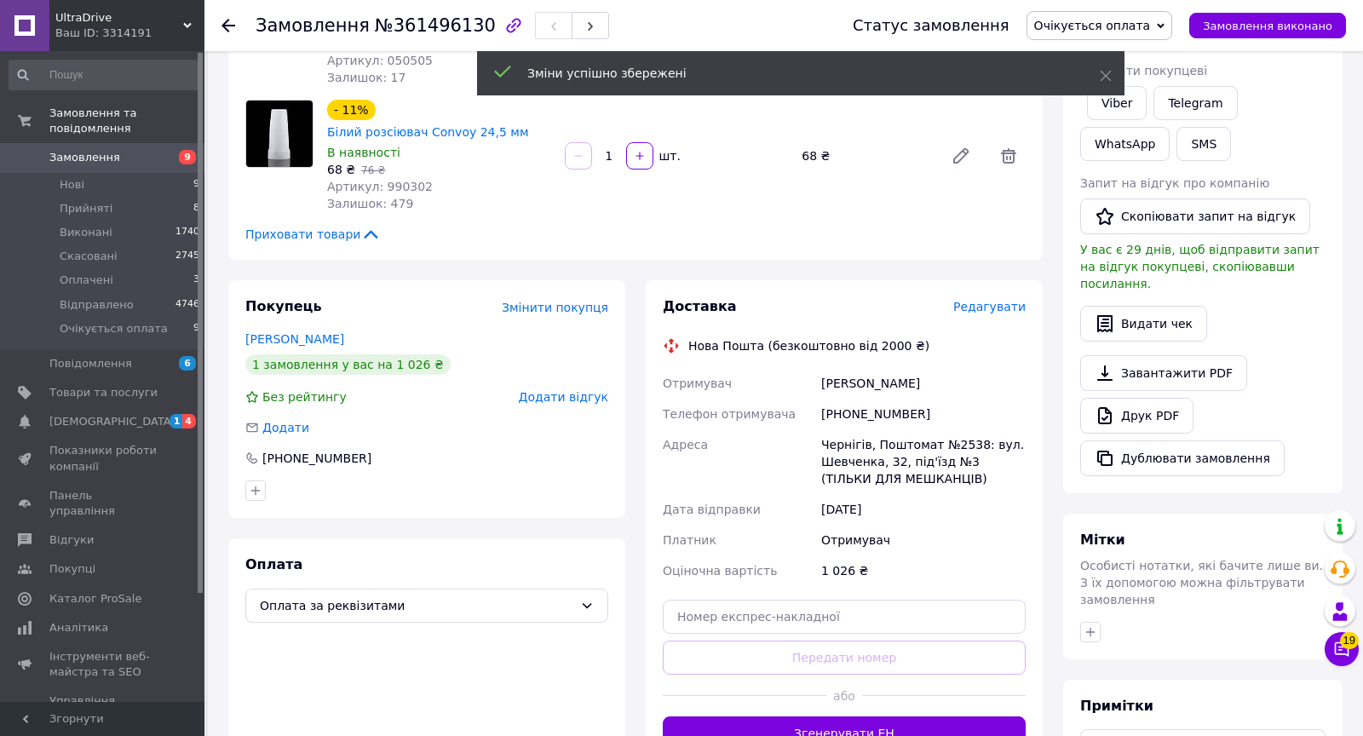
scroll to position [245, 0]
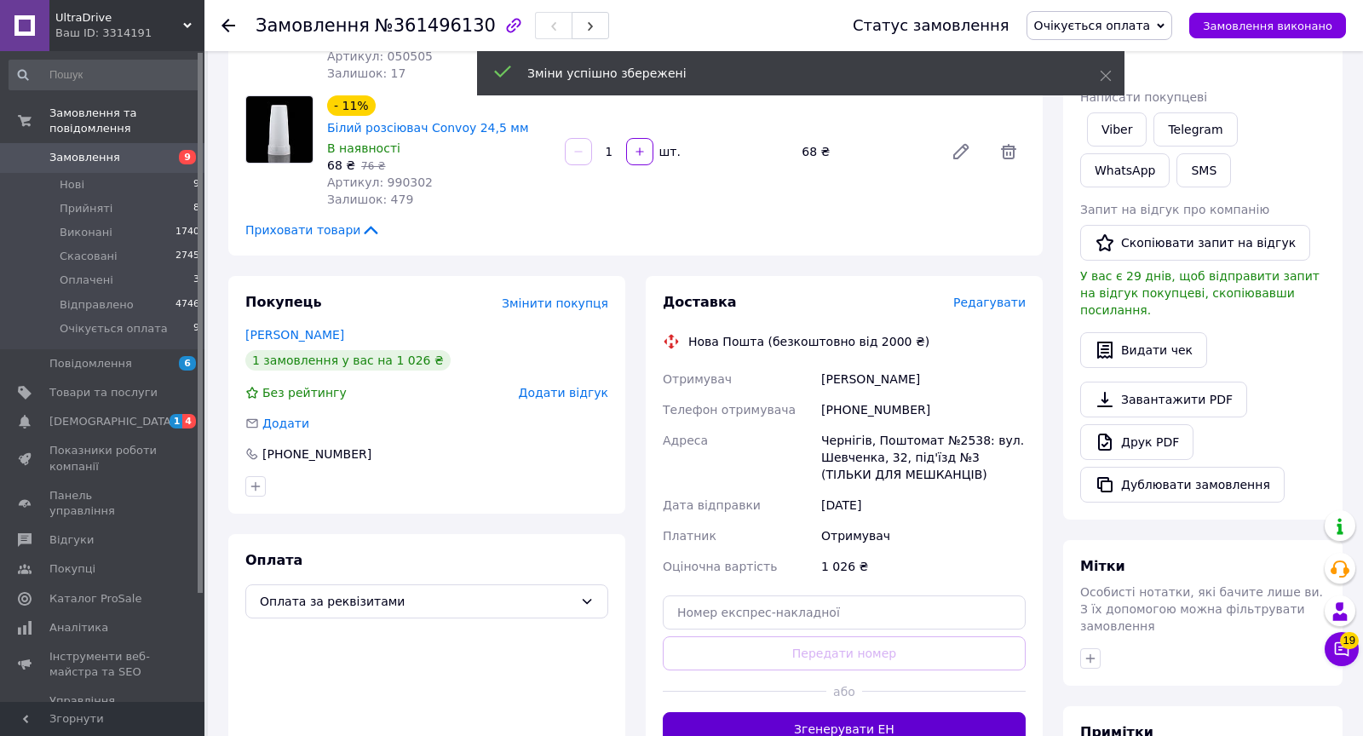
click at [853, 712] on button "Згенерувати ЕН" at bounding box center [844, 729] width 363 height 34
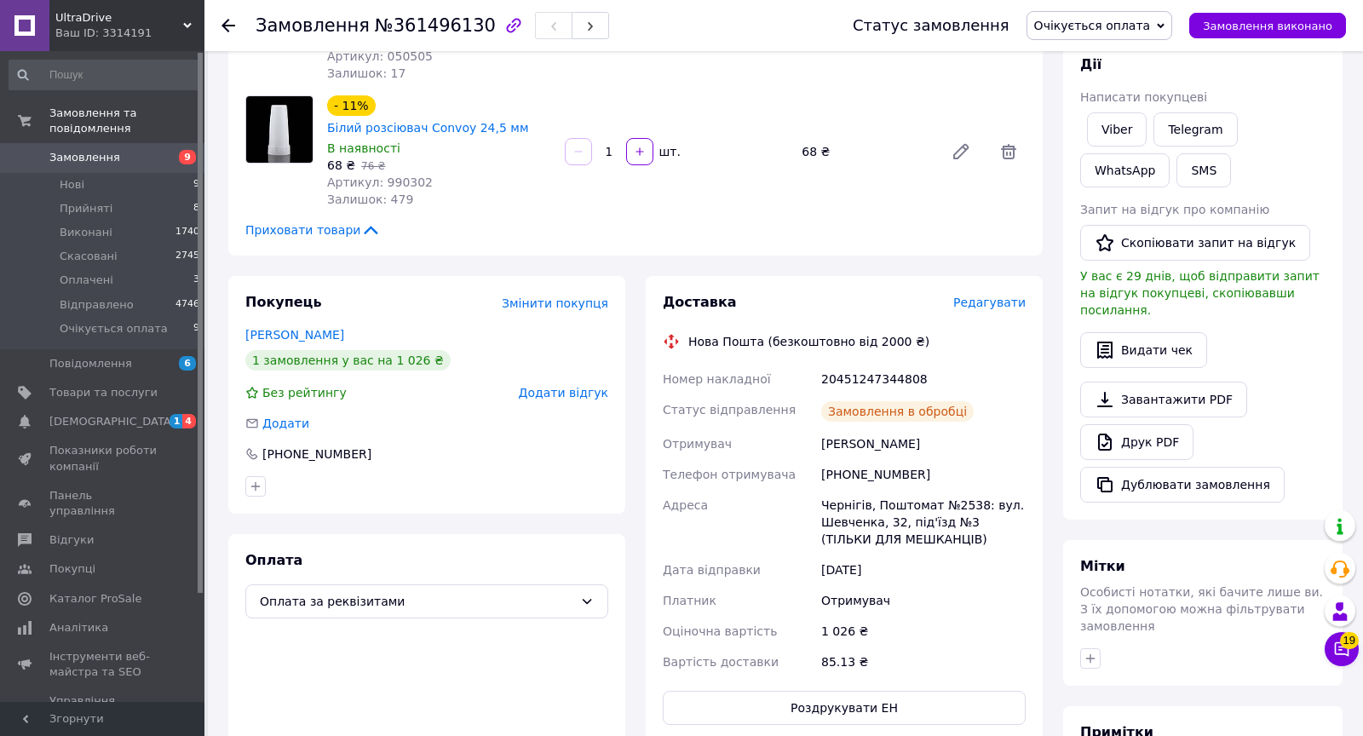
click at [865, 378] on div "20451247344808" at bounding box center [923, 379] width 211 height 31
copy div "20451247344808"
click at [345, 449] on div "[PHONE_NUMBER]" at bounding box center [317, 454] width 112 height 17
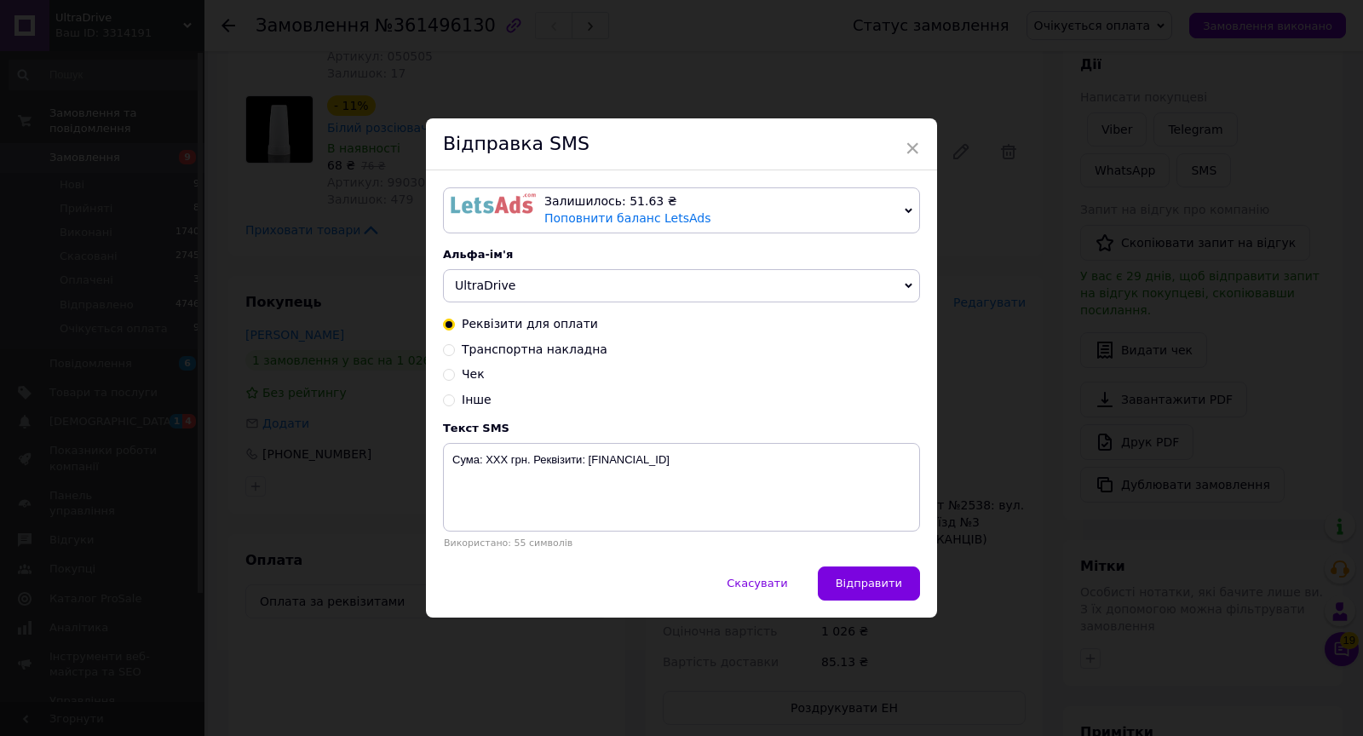
click at [521, 348] on span "Транспортна накладна" at bounding box center [535, 349] width 146 height 14
click at [455, 348] on input "Транспортна накладна" at bounding box center [449, 348] width 12 height 12
radio input "true"
radio input "false"
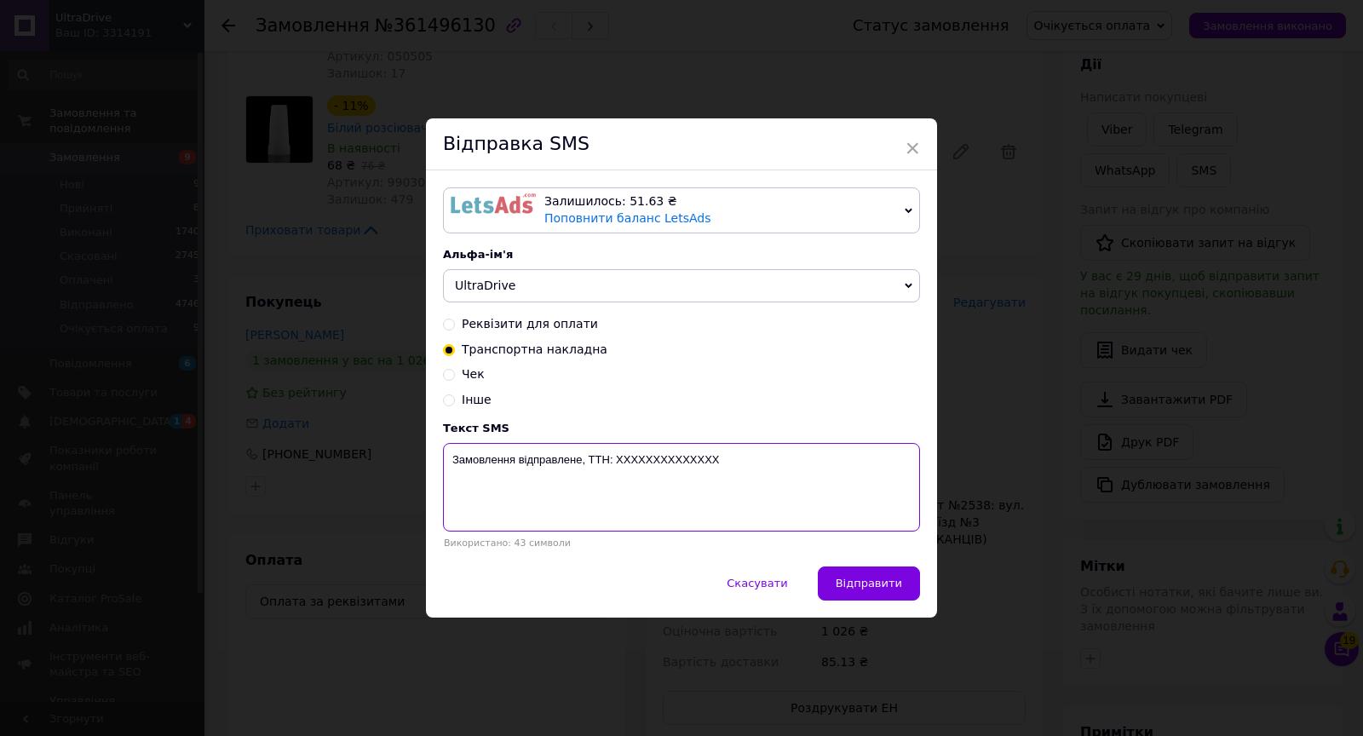
click at [645, 457] on textarea "Замовлення відправлене, ТТН: XXXXXXXXXXXXXX" at bounding box center [681, 487] width 477 height 89
paste textarea "20451247344808"
type textarea "Замовлення відправлене, ТТН: 20451247344808"
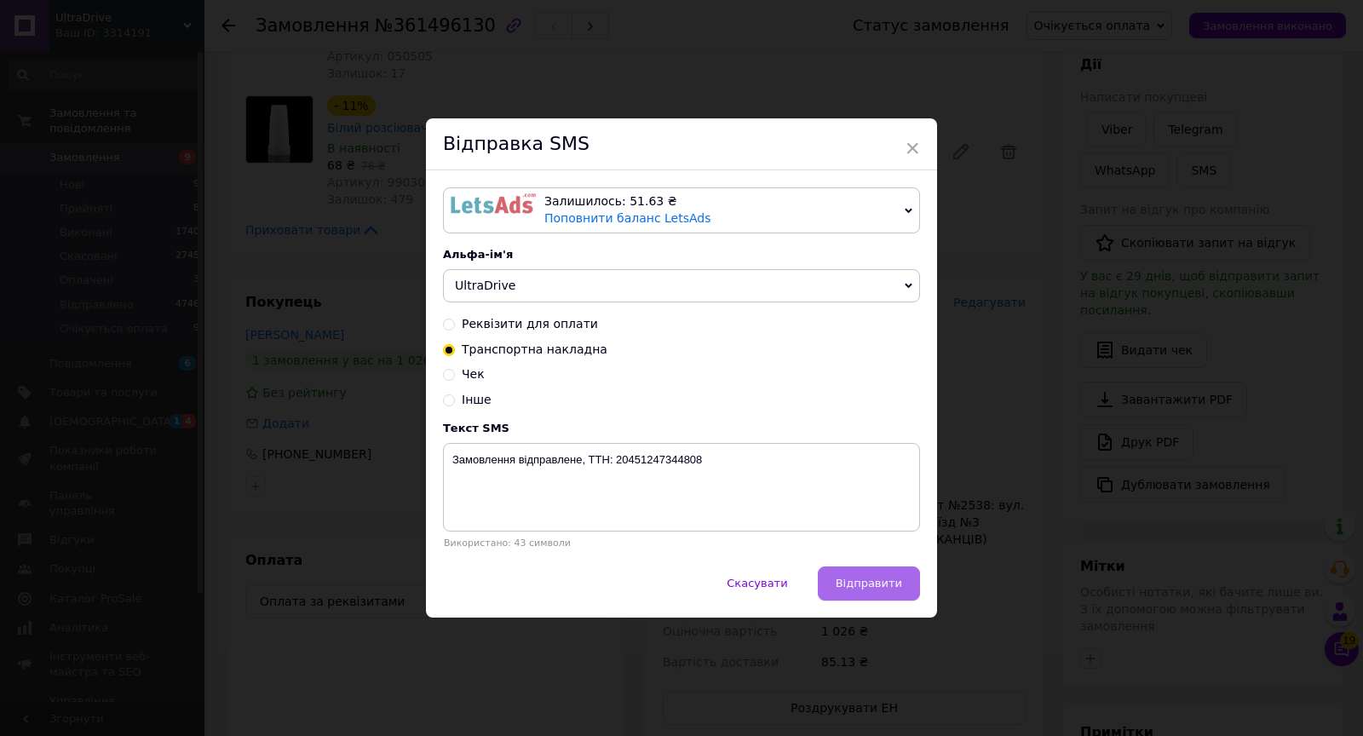
click at [896, 586] on span "Відправити" at bounding box center [869, 583] width 66 height 13
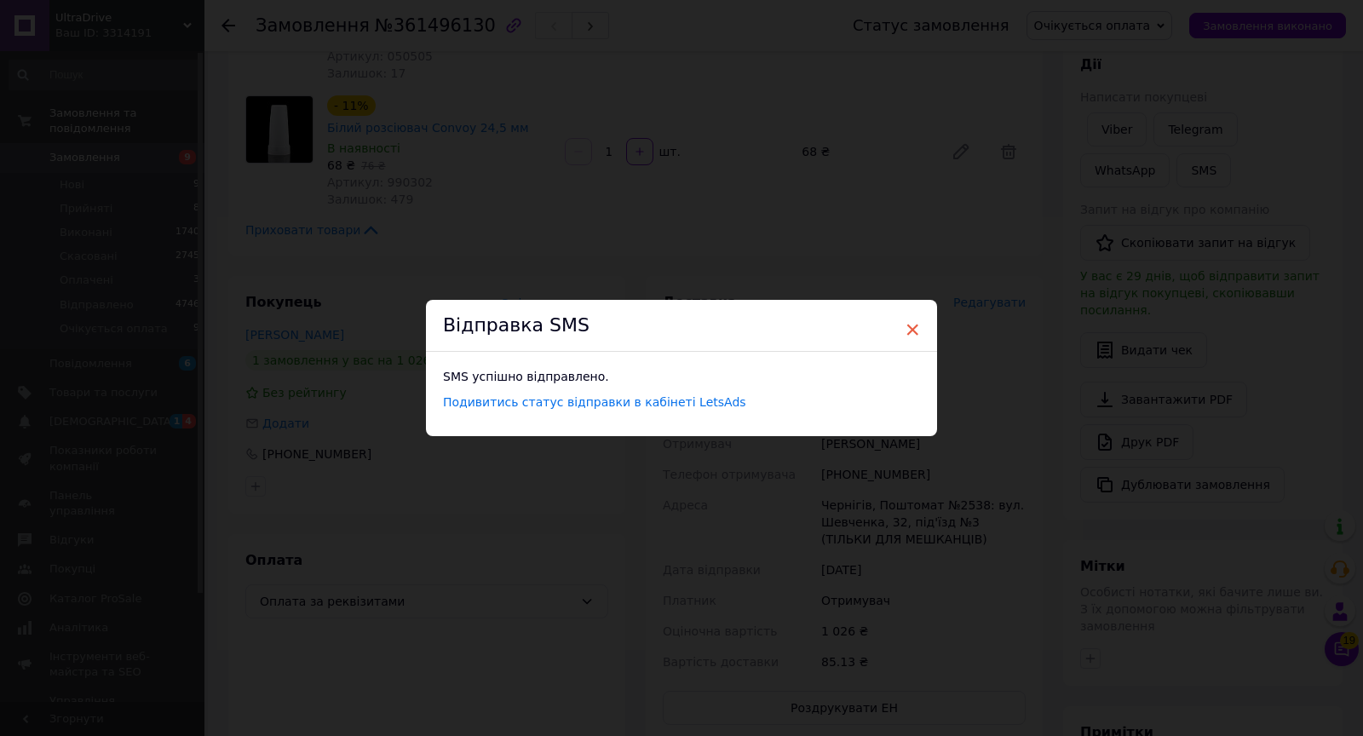
click at [909, 328] on span "×" at bounding box center [912, 329] width 15 height 29
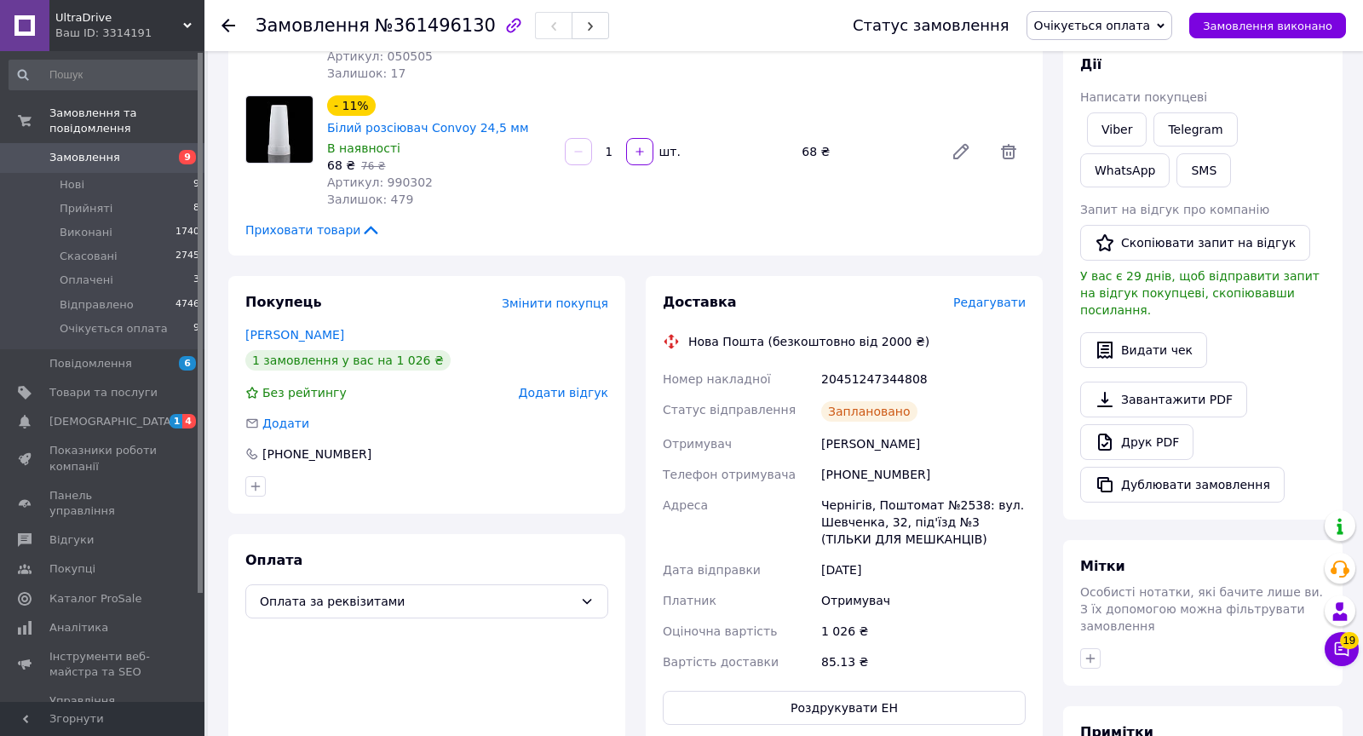
click at [1130, 28] on span "Очікується оплата" at bounding box center [1092, 26] width 117 height 14
click at [1124, 77] on li "Виконано" at bounding box center [1099, 85] width 145 height 26
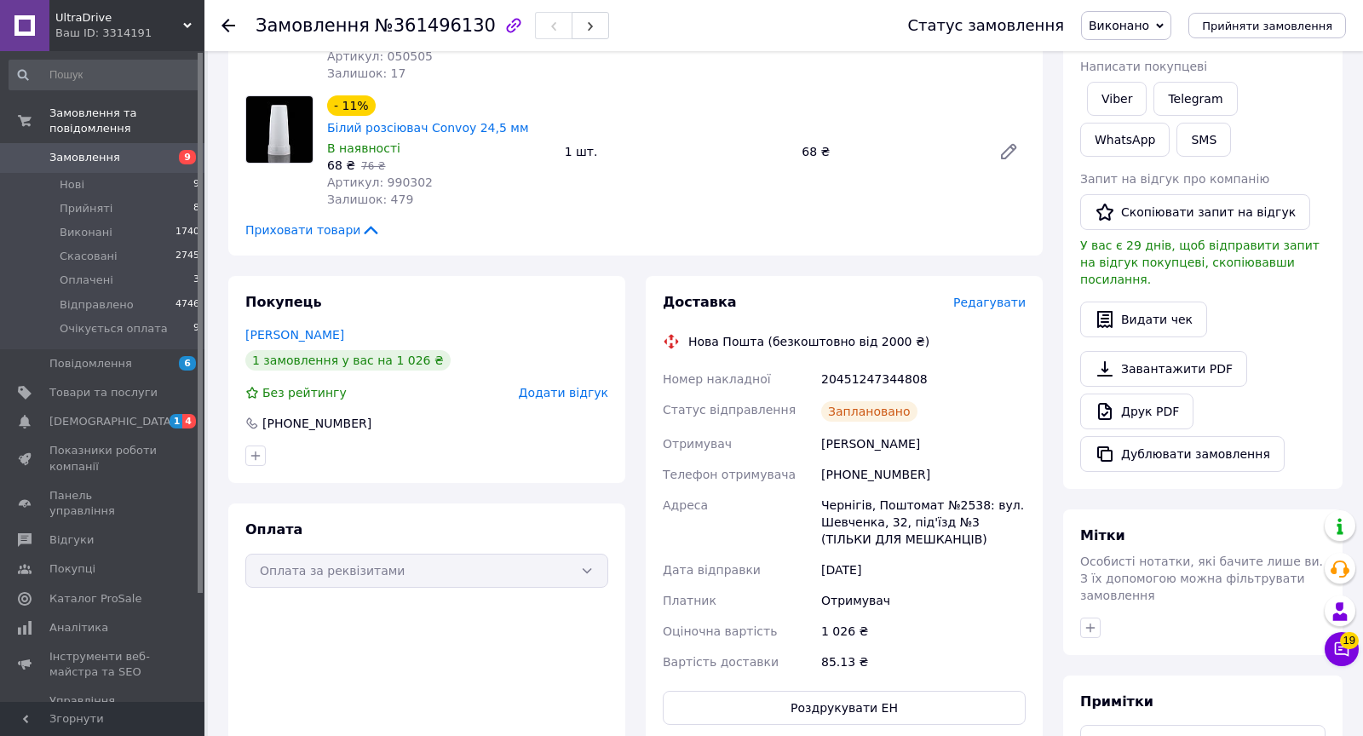
click at [55, 166] on link "Замовлення 9" at bounding box center [105, 157] width 210 height 29
